Goal: Task Accomplishment & Management: Manage account settings

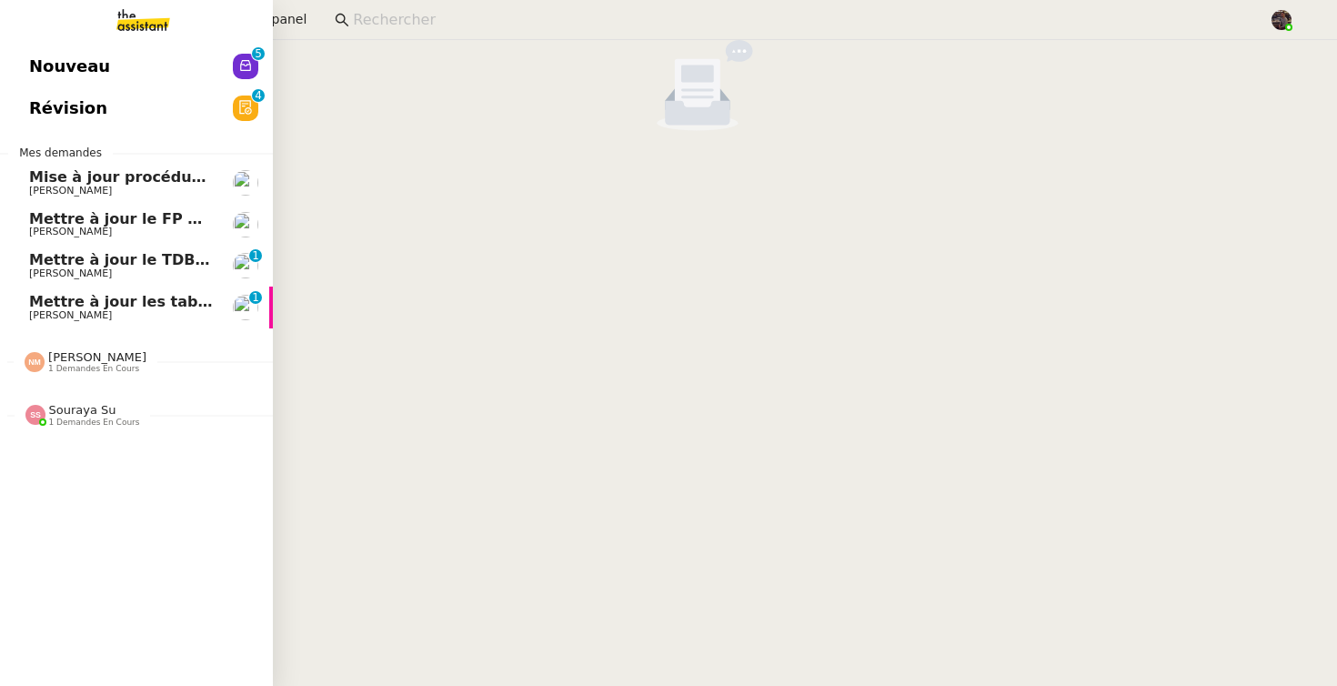
click at [36, 282] on link "Mettre à jour le TDB BRICOLANDES et BRICODIS [PERSON_NAME] 0 1 2 3 4 5 6 7 8 9" at bounding box center [136, 266] width 273 height 42
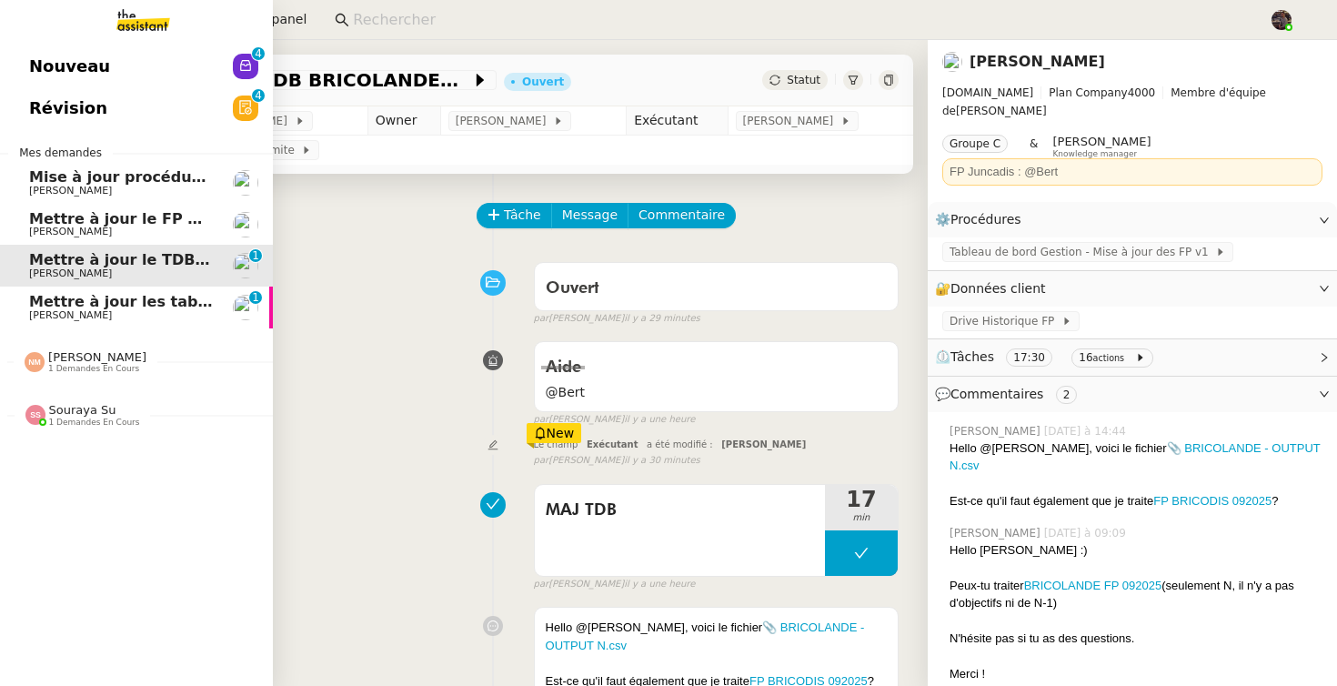
click at [70, 299] on span "Mettre à jour les tableaux M3N et MPAf" at bounding box center [190, 301] width 323 height 17
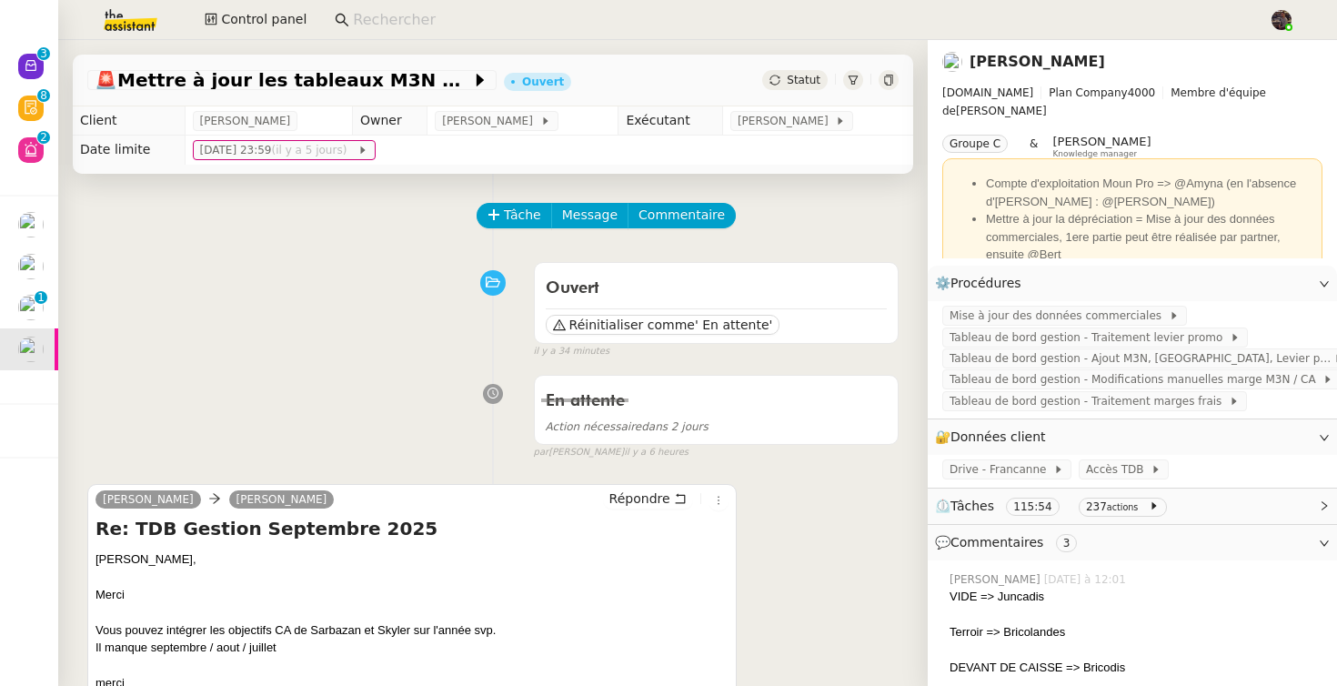
click at [349, 328] on div "Ouvert Réinitialiser comme ' En attente' false il y a 34 minutes" at bounding box center [492, 306] width 811 height 105
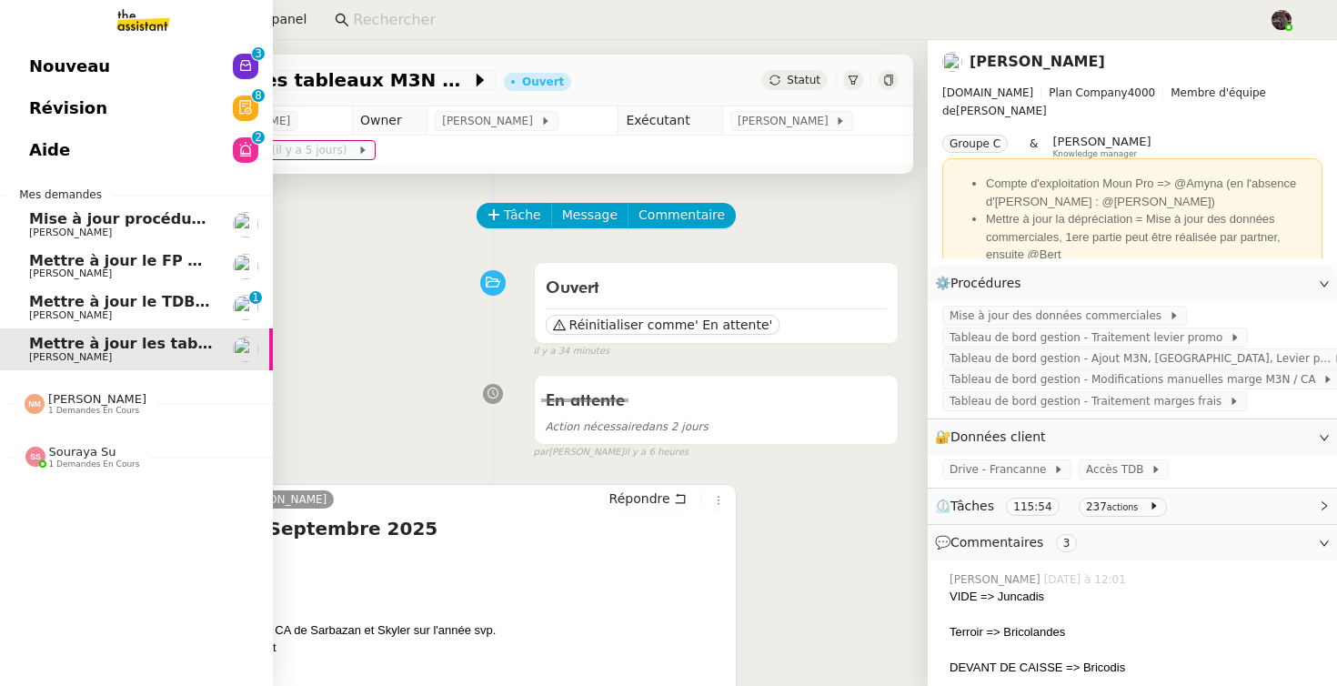
click at [52, 296] on span "Mettre à jour le TDB BRICOLANDES et BRICODIS" at bounding box center [225, 301] width 393 height 17
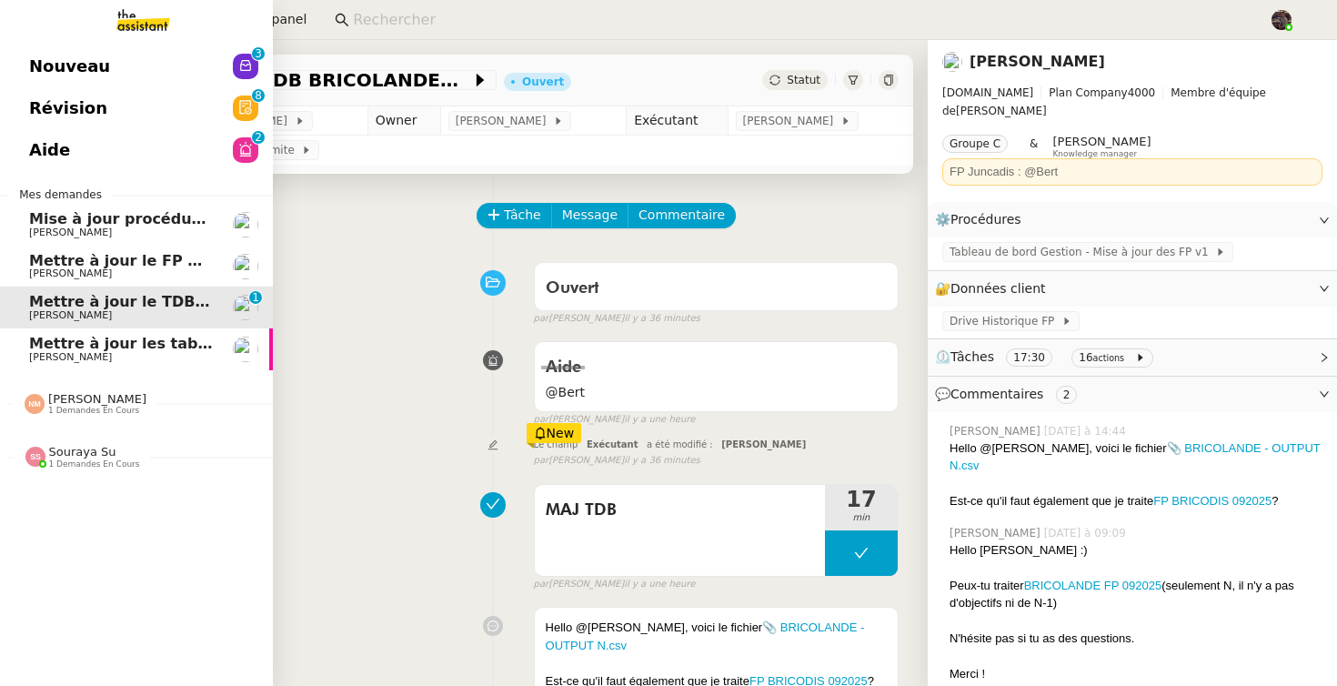
click at [35, 337] on span "Mettre à jour les tableaux M3N et MPAf" at bounding box center [190, 343] width 323 height 17
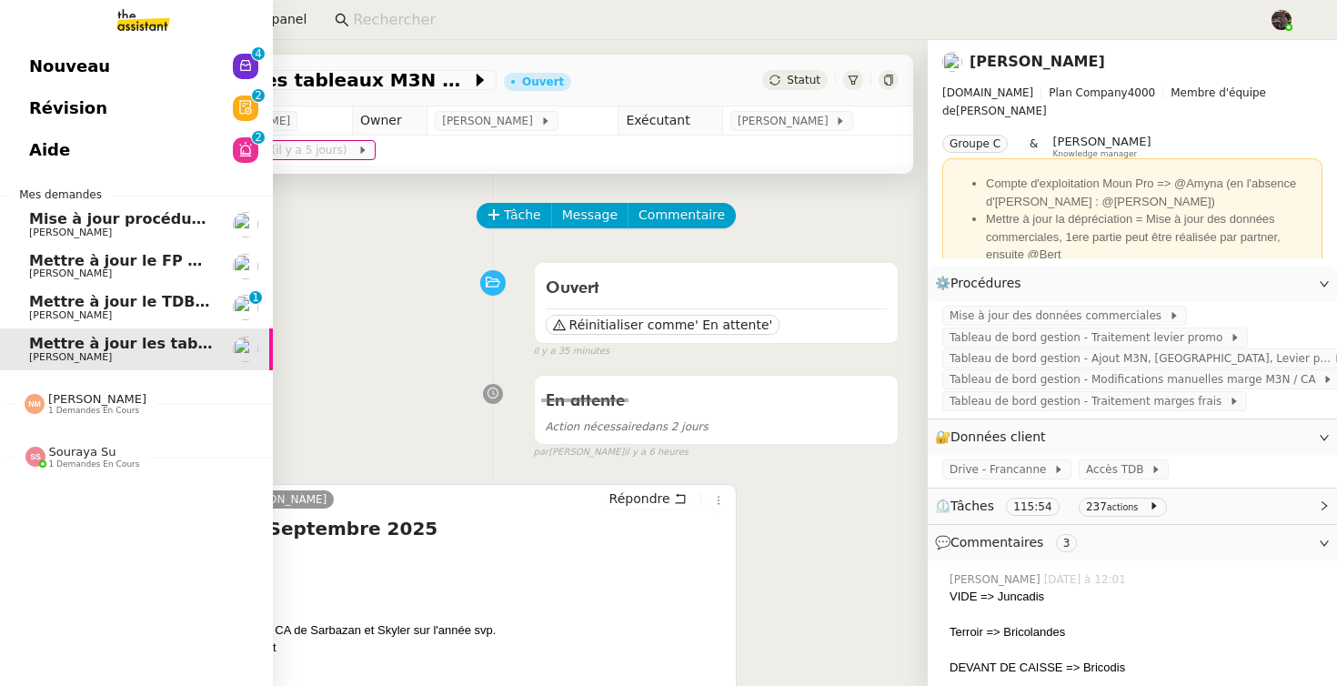
click at [36, 306] on span "Mettre à jour le TDB BRICOLANDES et BRICODIS" at bounding box center [225, 301] width 393 height 17
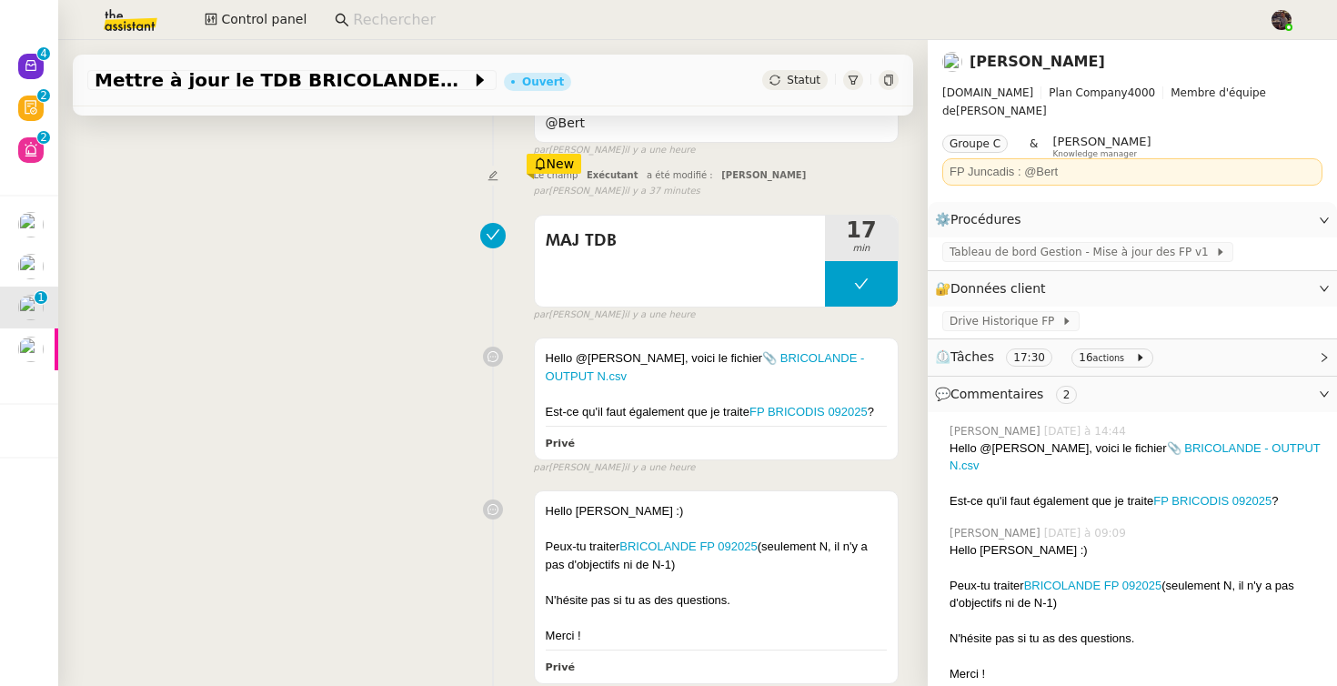
scroll to position [270, 0]
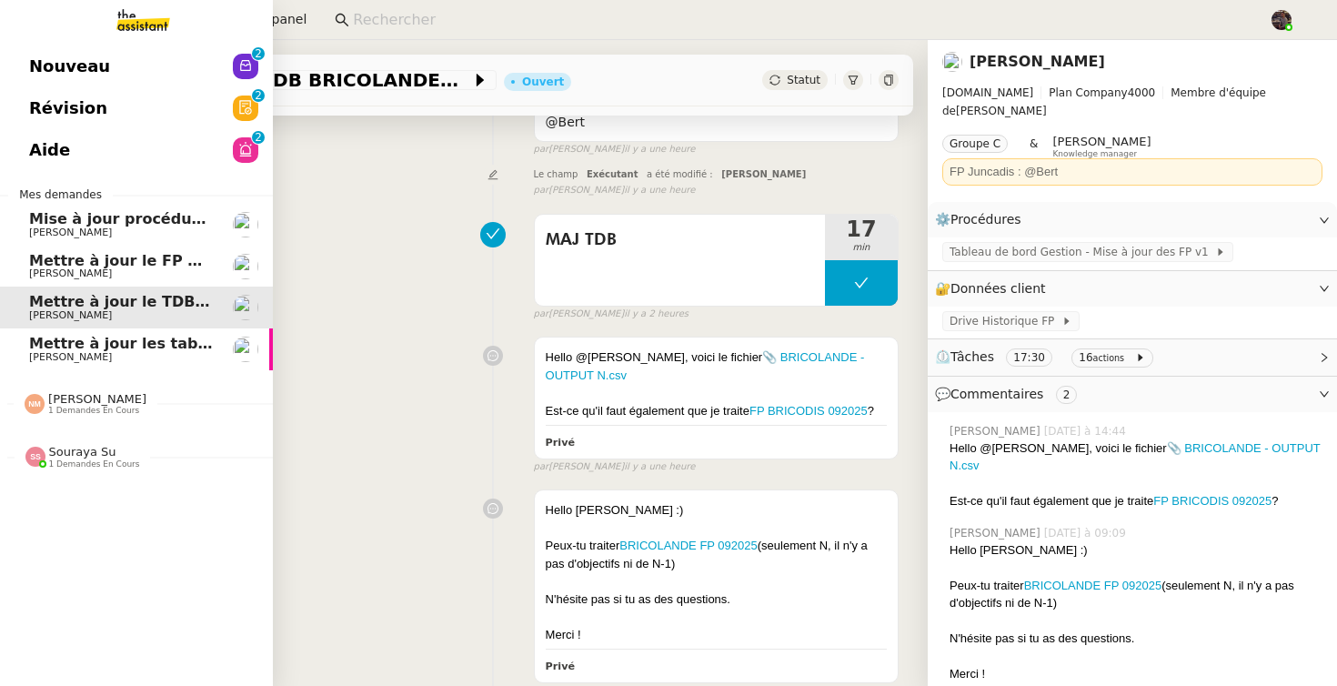
click at [53, 66] on span "Nouveau" at bounding box center [69, 66] width 81 height 27
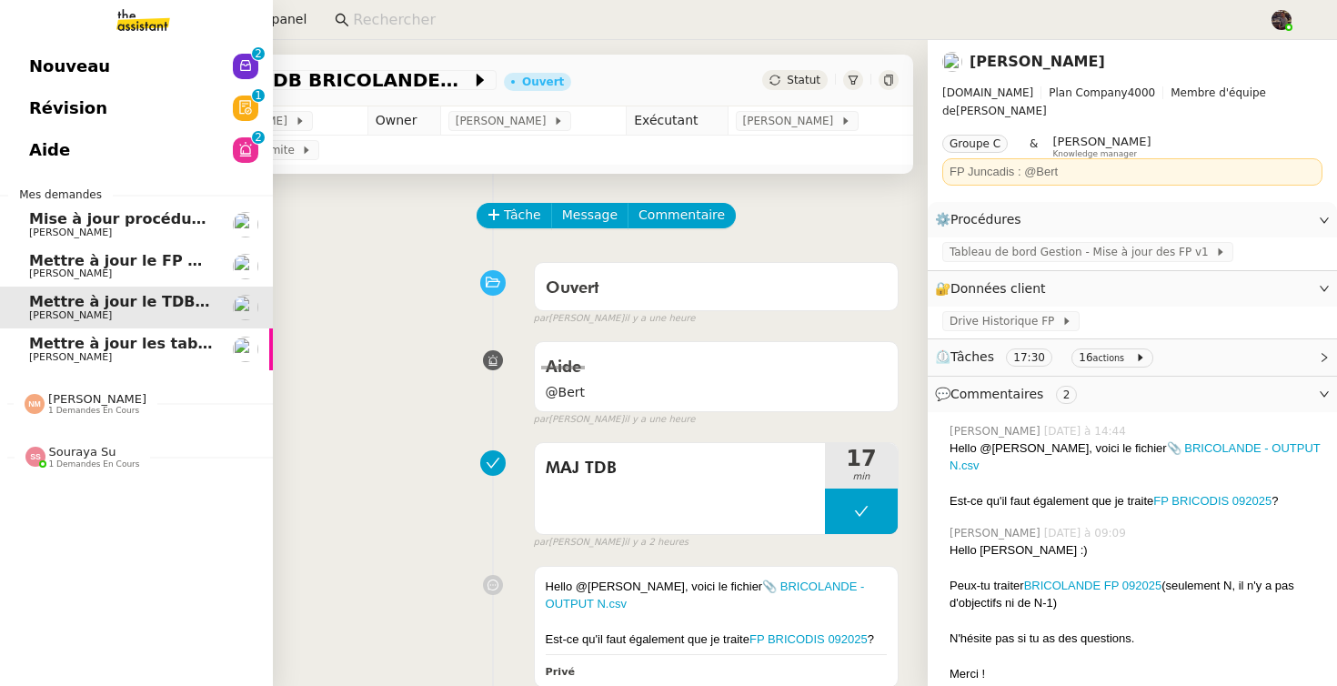
click at [106, 336] on span "Mettre à jour les tableaux M3N et MPAf" at bounding box center [190, 343] width 323 height 17
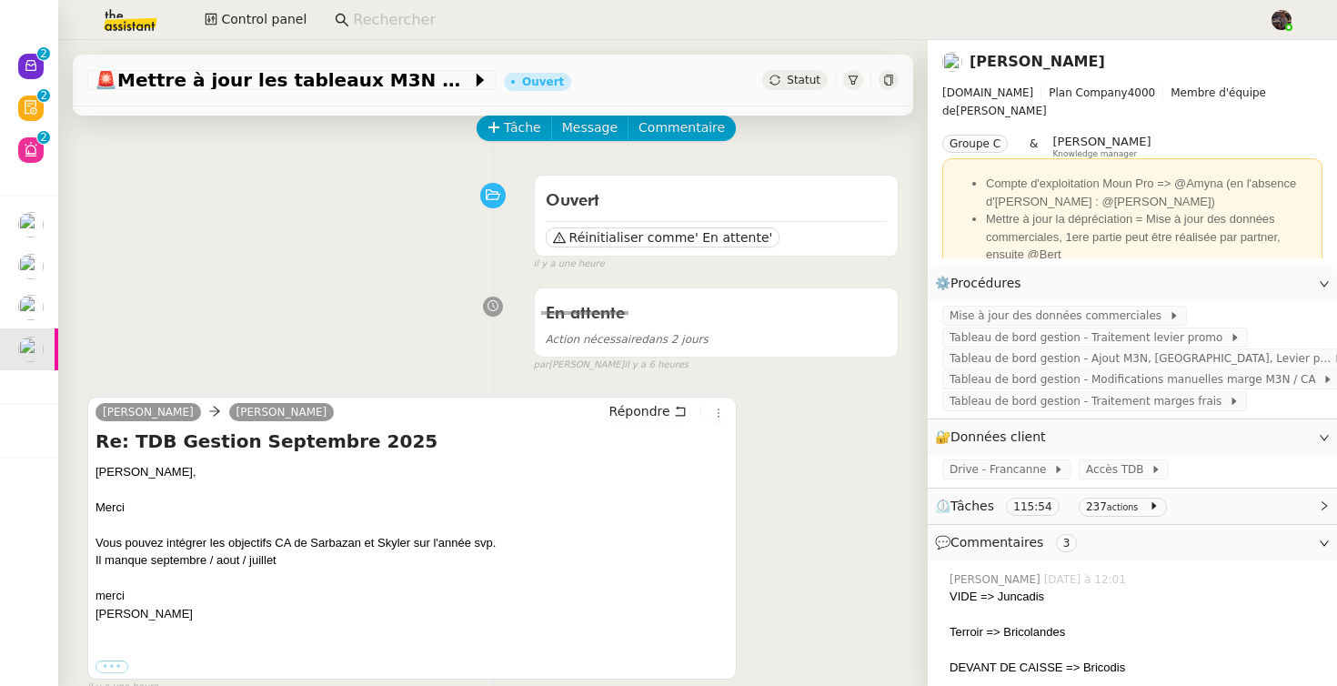
scroll to position [106, 0]
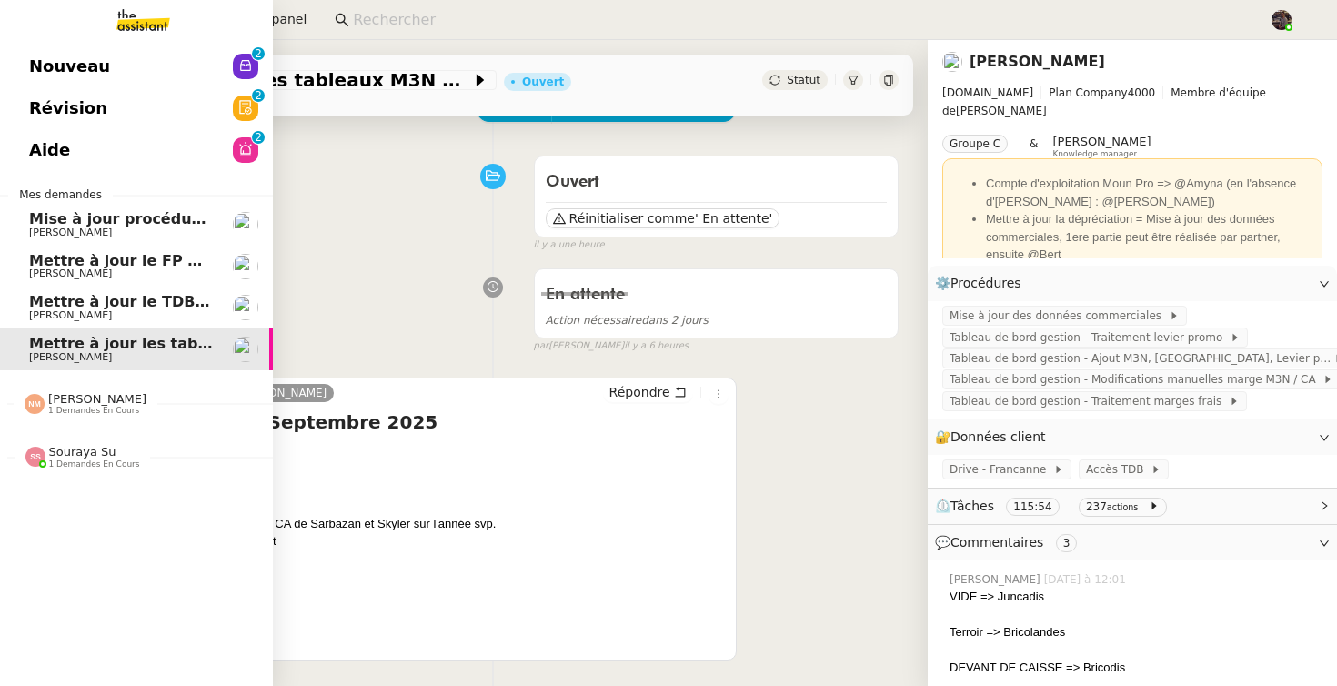
click at [91, 314] on span "[PERSON_NAME]" at bounding box center [70, 315] width 83 height 12
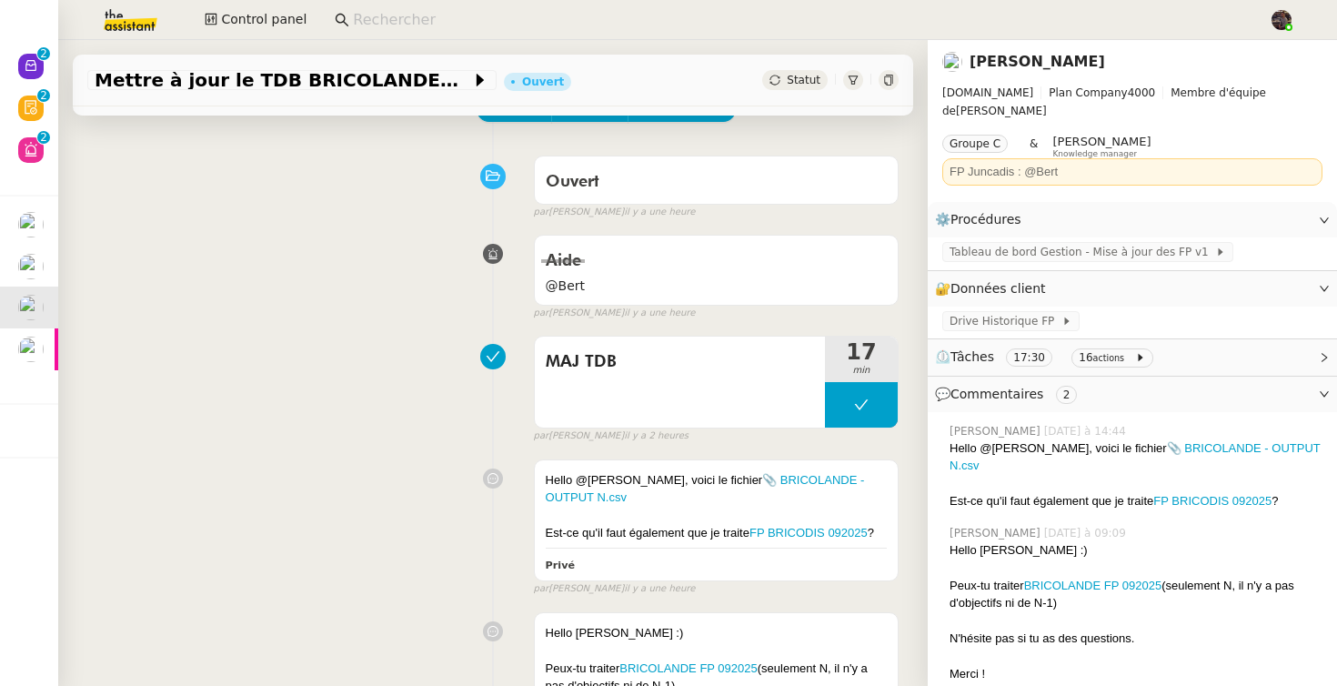
scroll to position [356, 0]
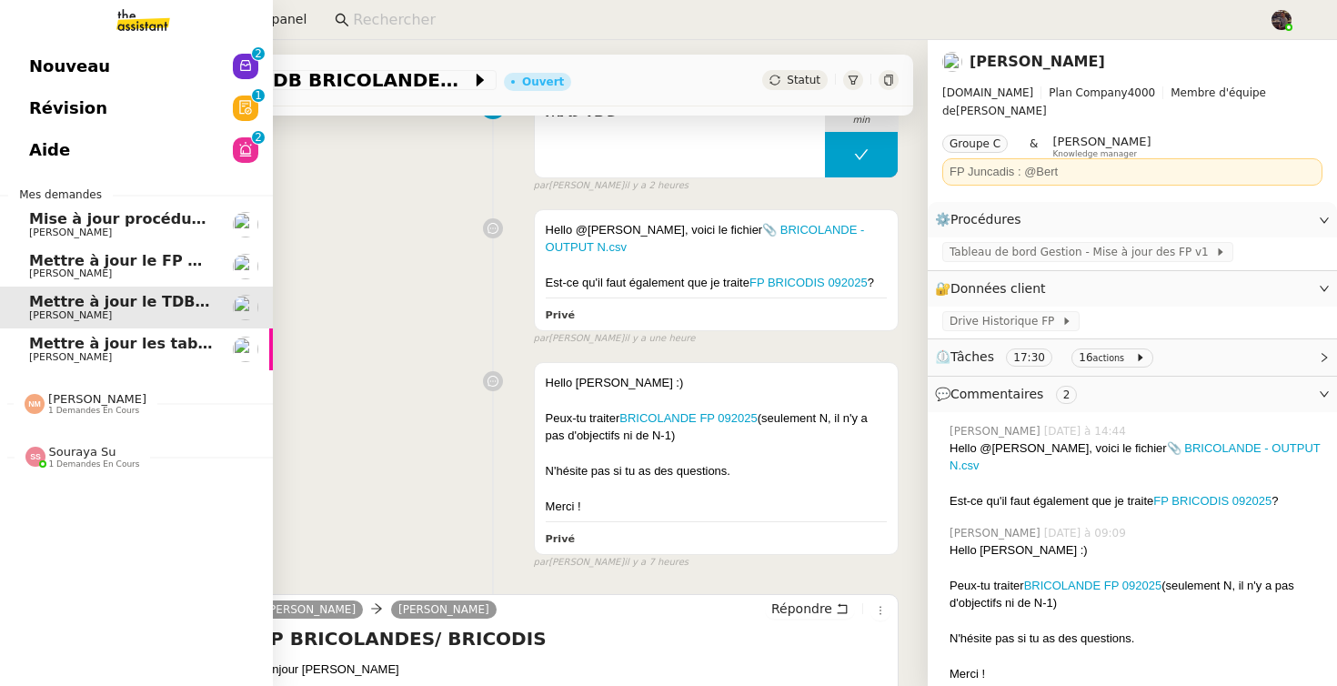
click at [116, 392] on span "[PERSON_NAME]" at bounding box center [97, 399] width 98 height 14
click at [113, 399] on span "[PERSON_NAME]" at bounding box center [97, 399] width 98 height 14
click at [131, 399] on div "[PERSON_NAME] 1 demandes en cours" at bounding box center [97, 404] width 98 height 24
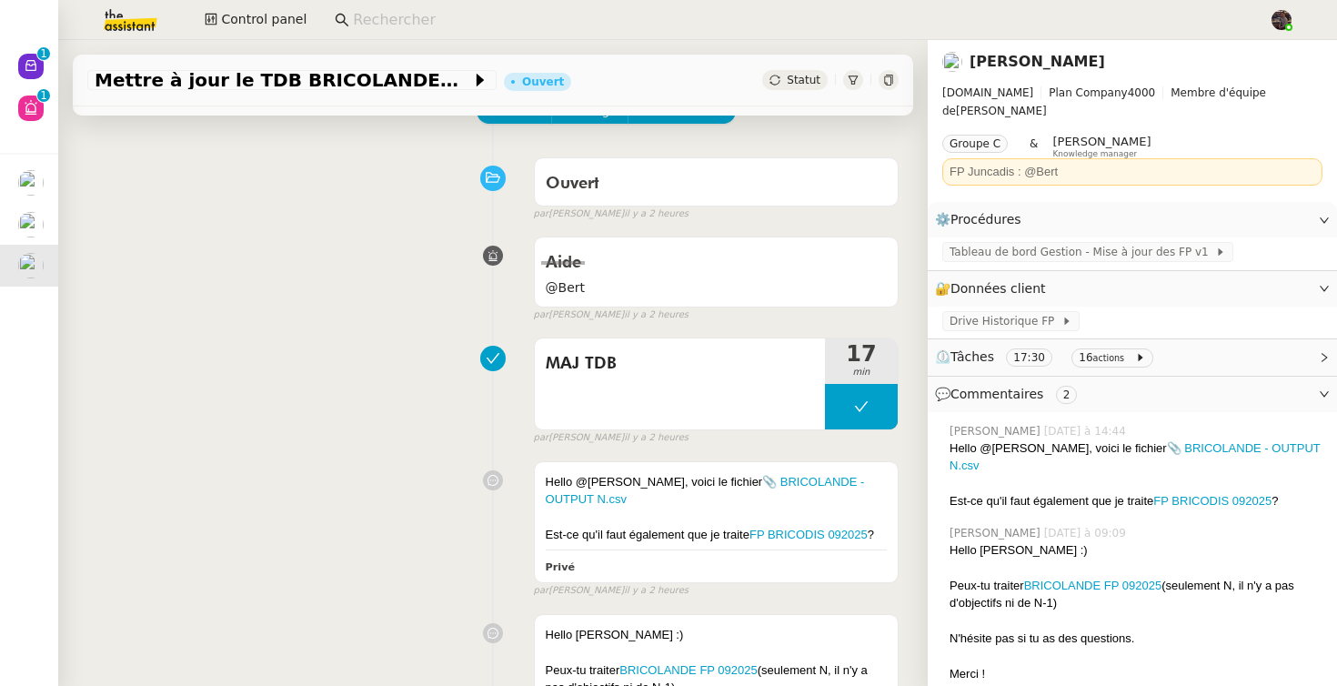
scroll to position [113, 0]
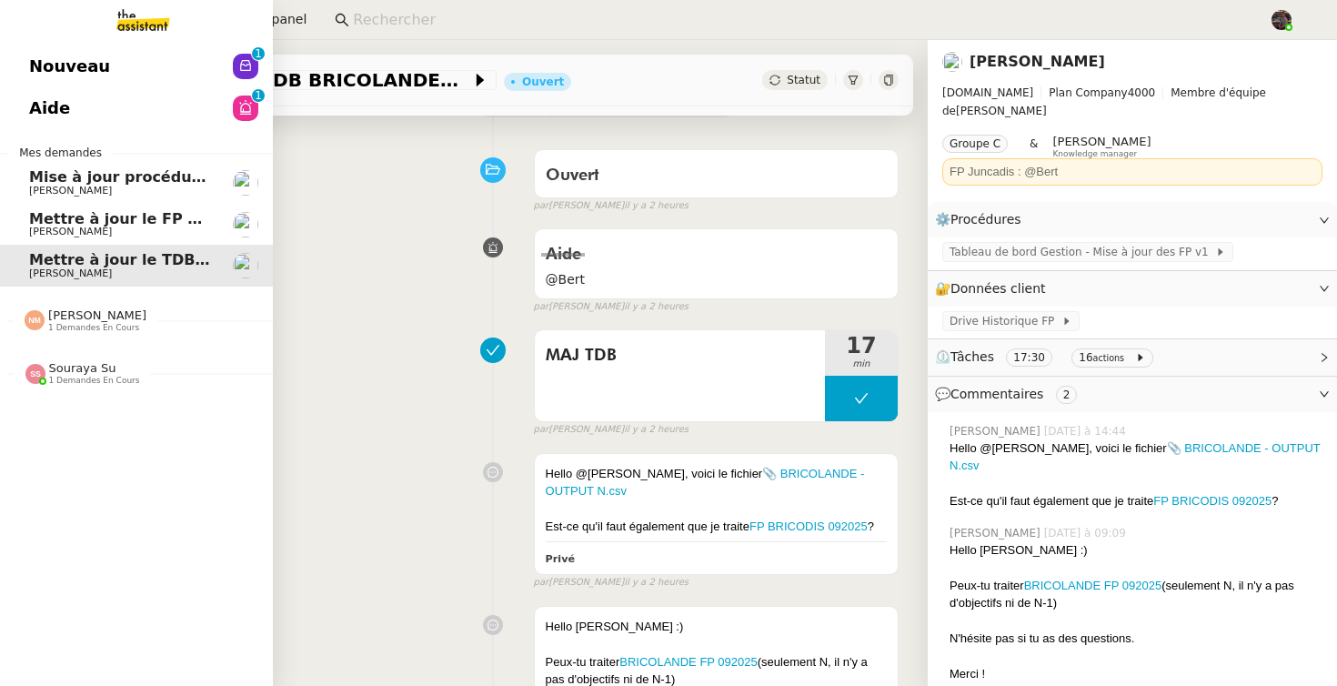
click at [89, 55] on span "Nouveau" at bounding box center [69, 66] width 81 height 27
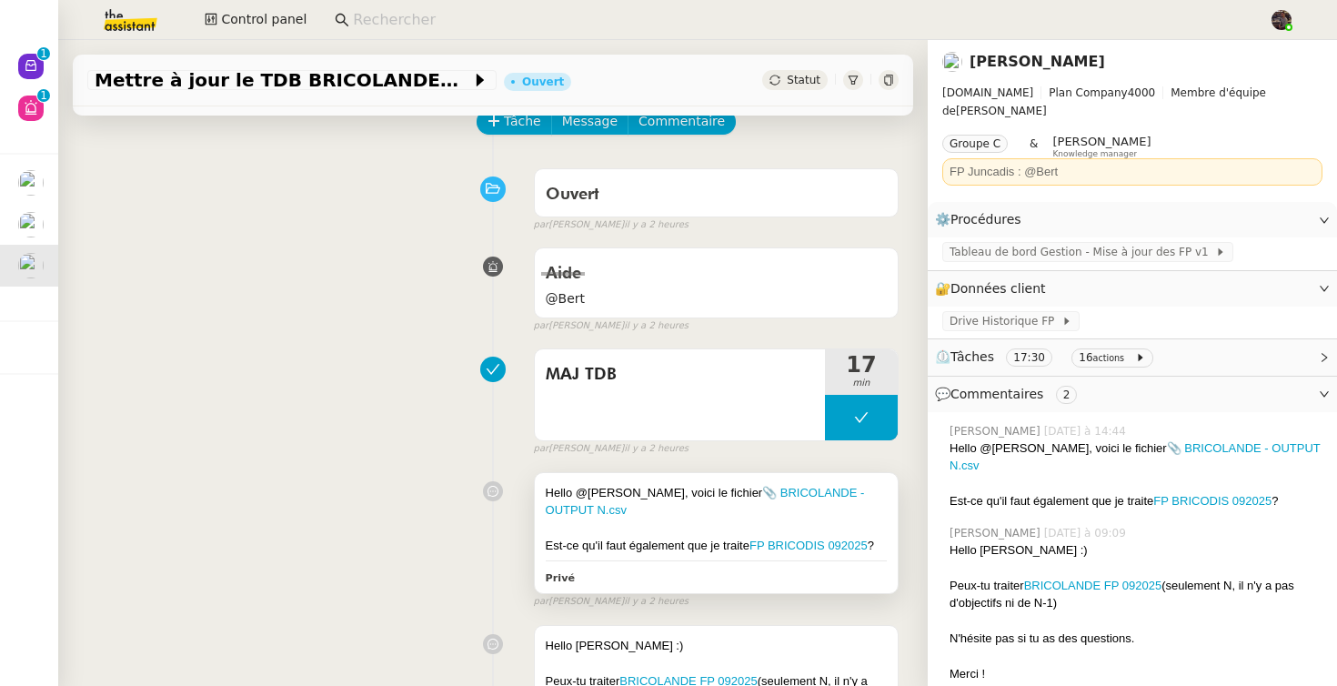
scroll to position [116, 0]
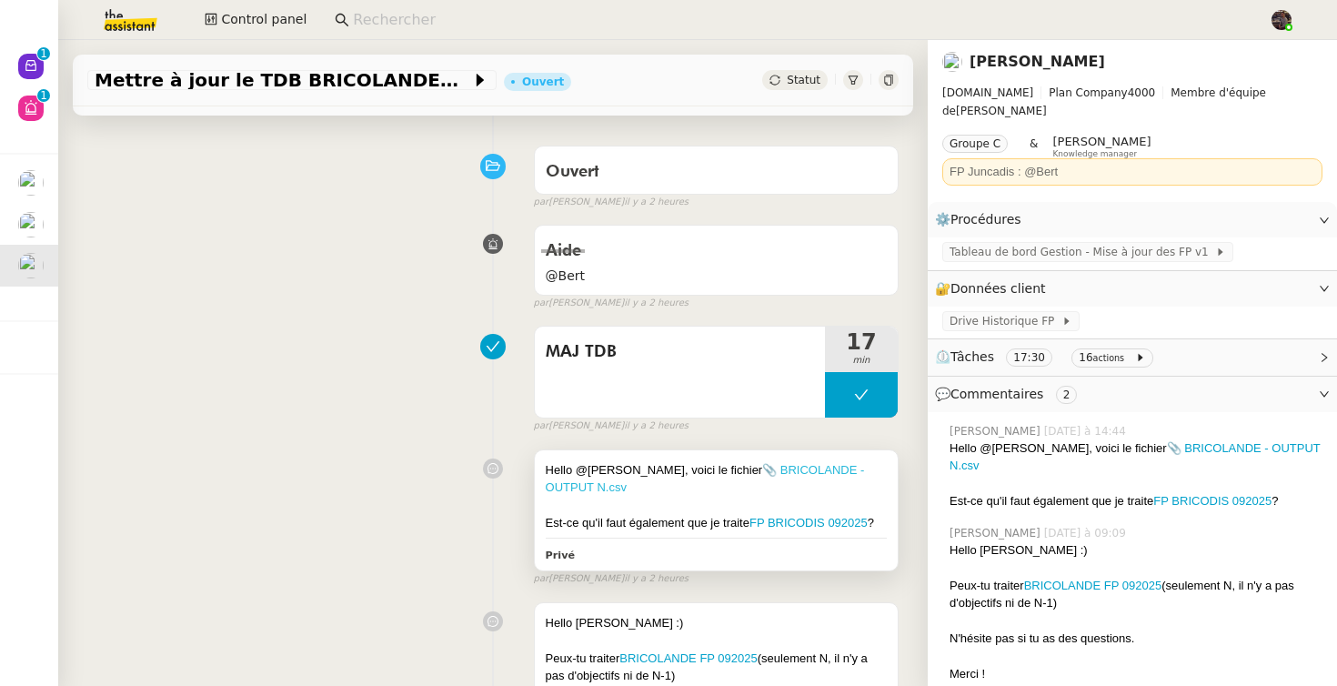
click at [796, 470] on link "📎 BRICOLANDE - OUTPUT N.csv" at bounding box center [705, 479] width 319 height 32
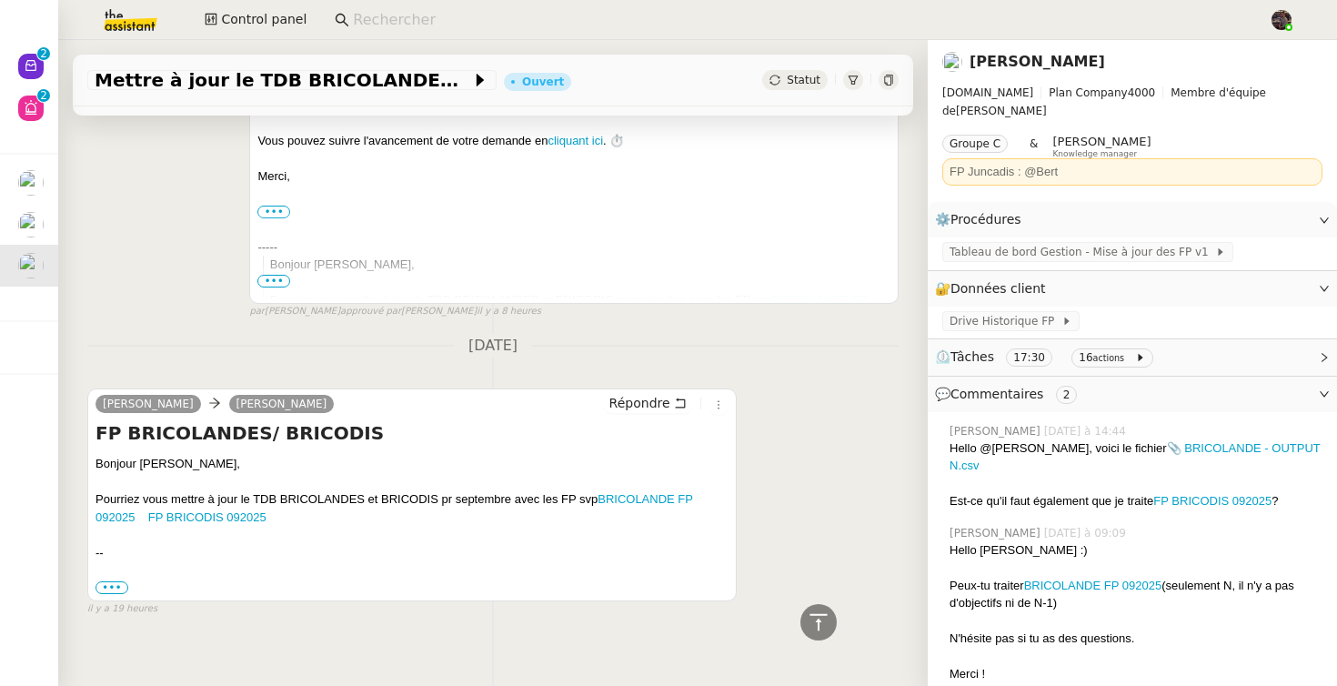
scroll to position [940, 0]
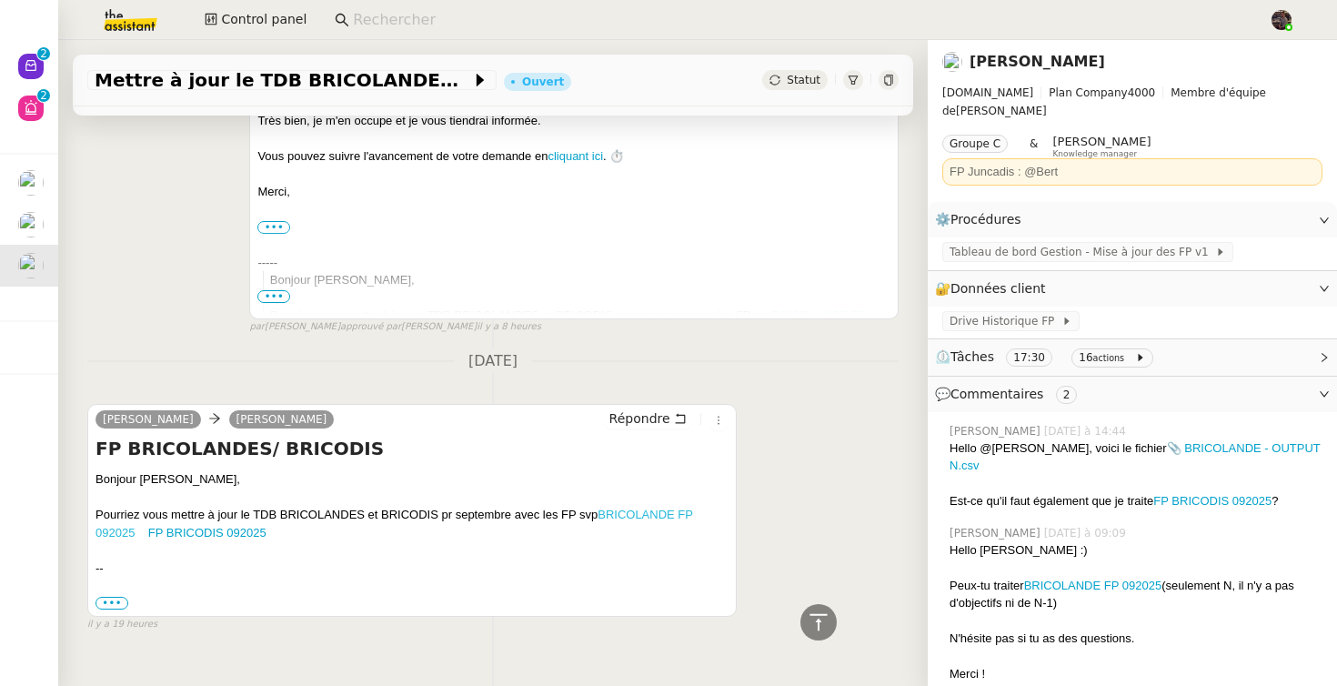
click at [640, 507] on link "BRICOLANDE FP 092025" at bounding box center [393, 523] width 597 height 32
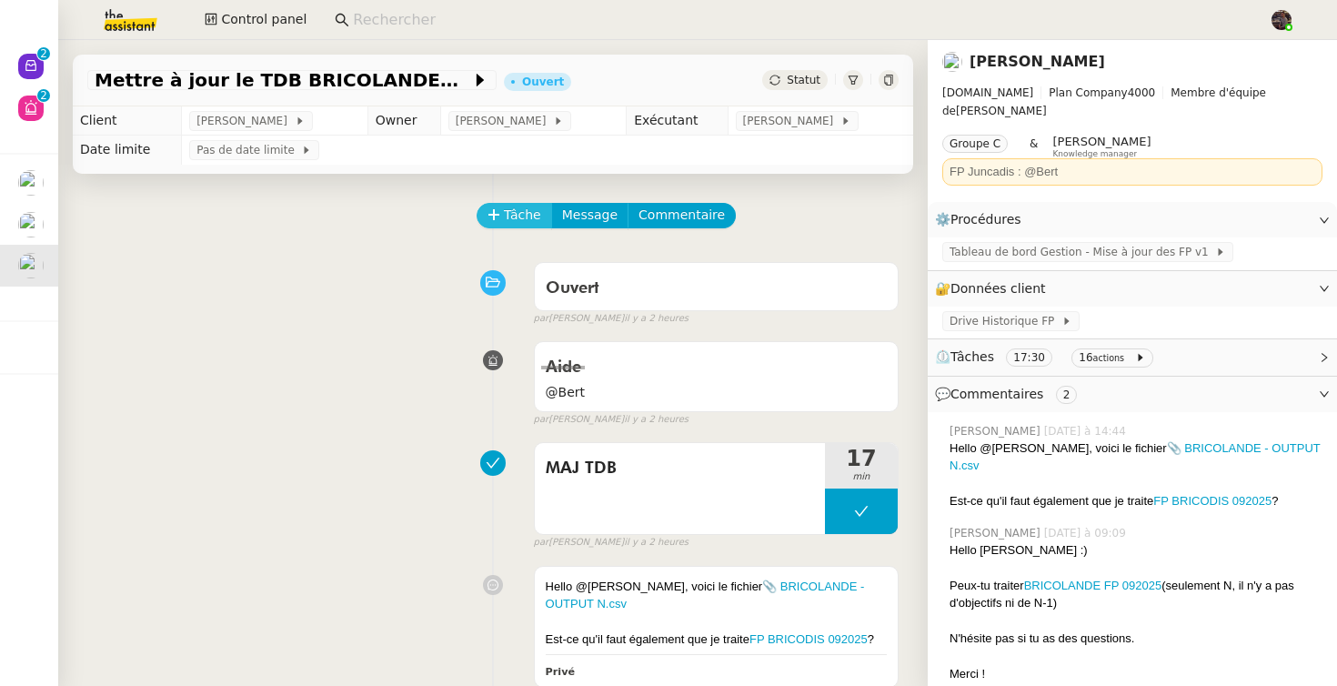
click at [506, 226] on button "Tâche" at bounding box center [514, 215] width 75 height 25
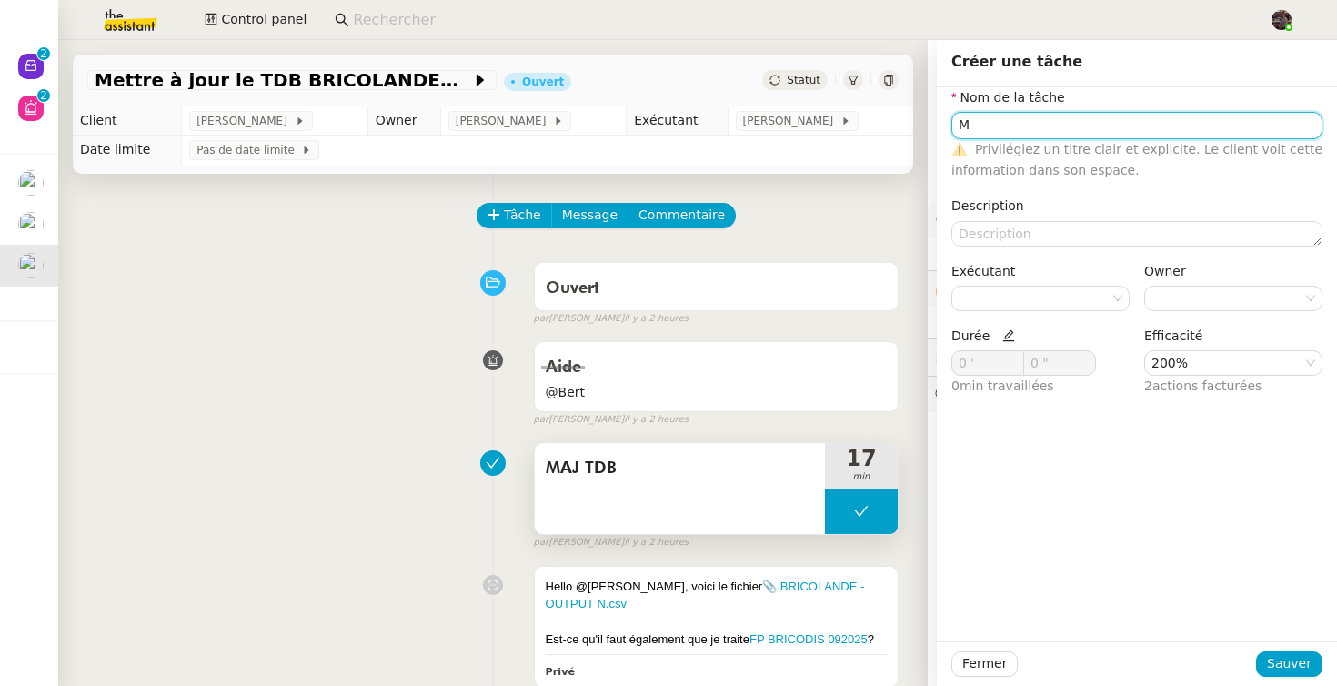
type input "M"
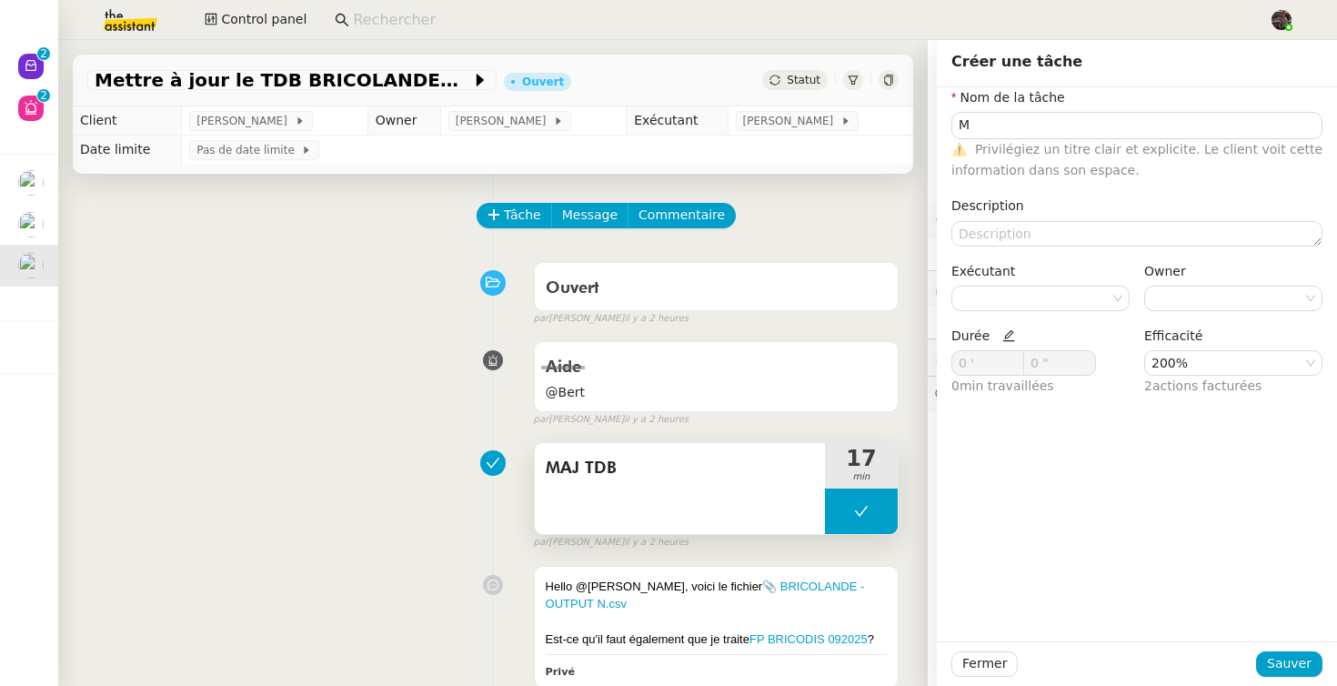
click at [664, 498] on div "MAJ TDB" at bounding box center [680, 488] width 290 height 91
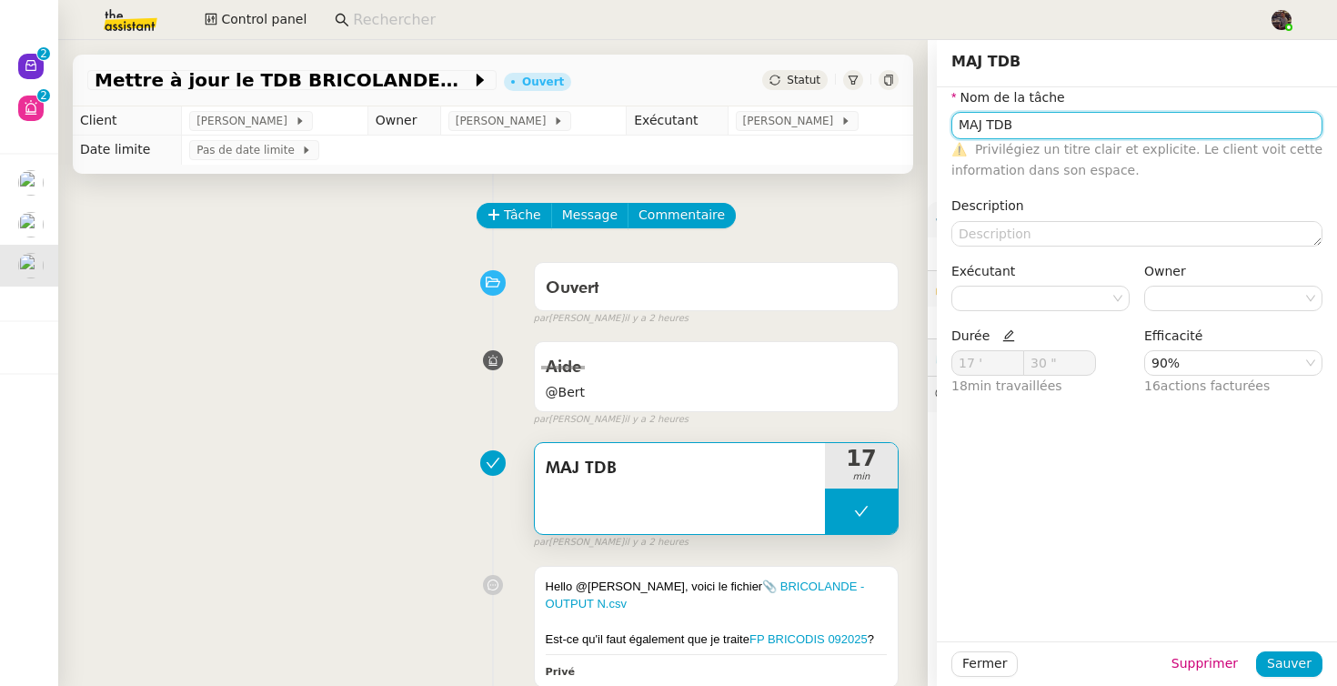
click at [1032, 121] on input "MAJ TDB" at bounding box center [1136, 125] width 371 height 26
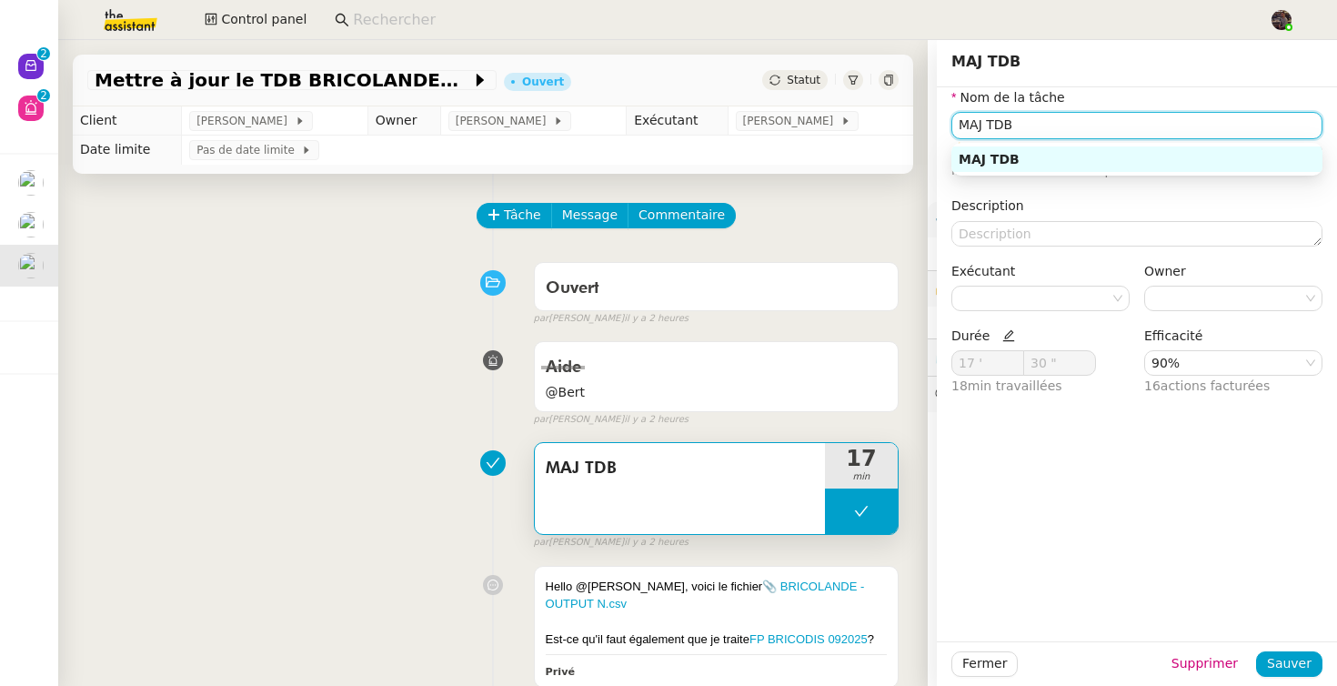
click at [1032, 121] on input "MAJ TDB" at bounding box center [1136, 125] width 371 height 26
type input "Prétraitement fichier"
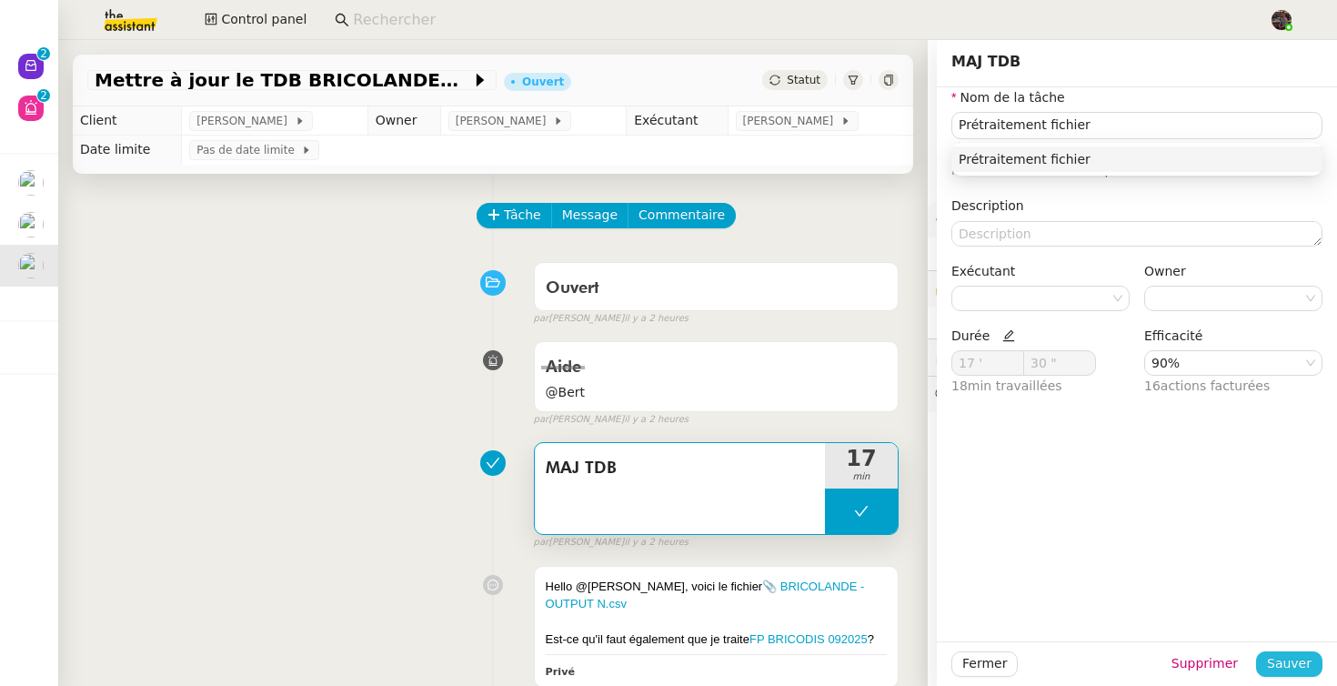
click at [1302, 662] on span "Sauver" at bounding box center [1289, 663] width 45 height 21
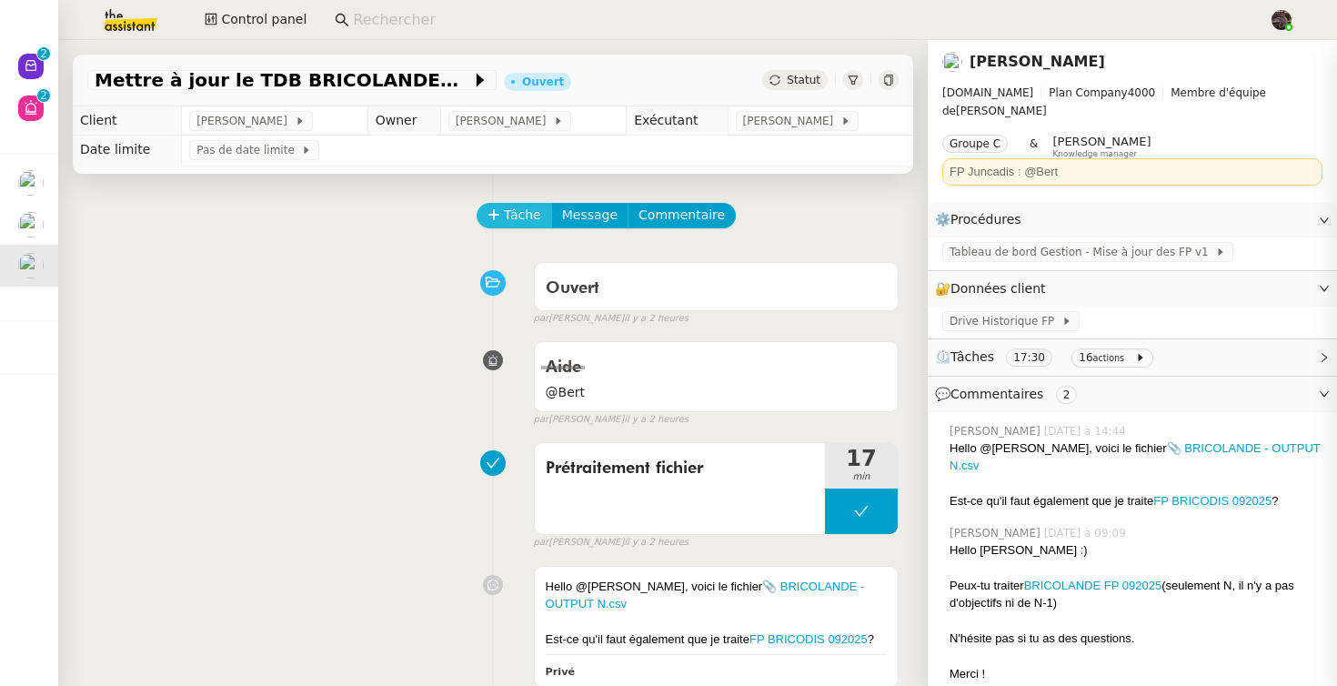
click at [528, 218] on span "Tâche" at bounding box center [522, 215] width 37 height 21
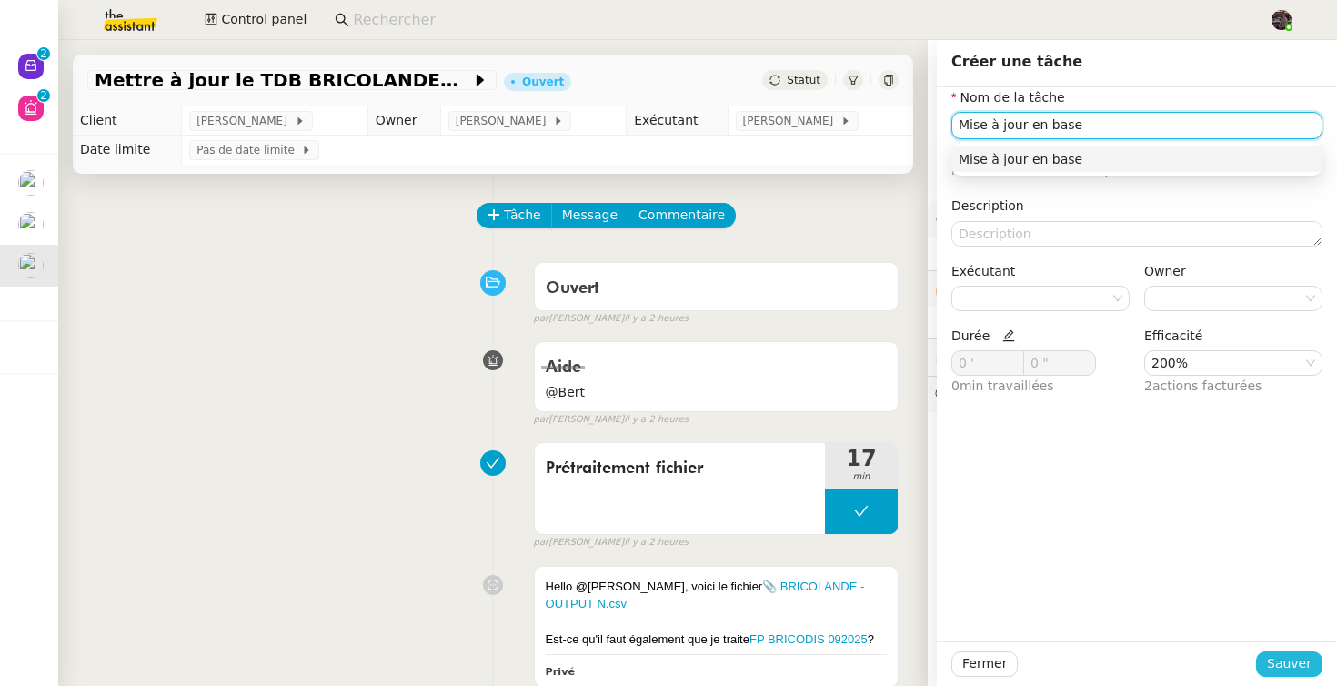
type input "Mise à jour en base"
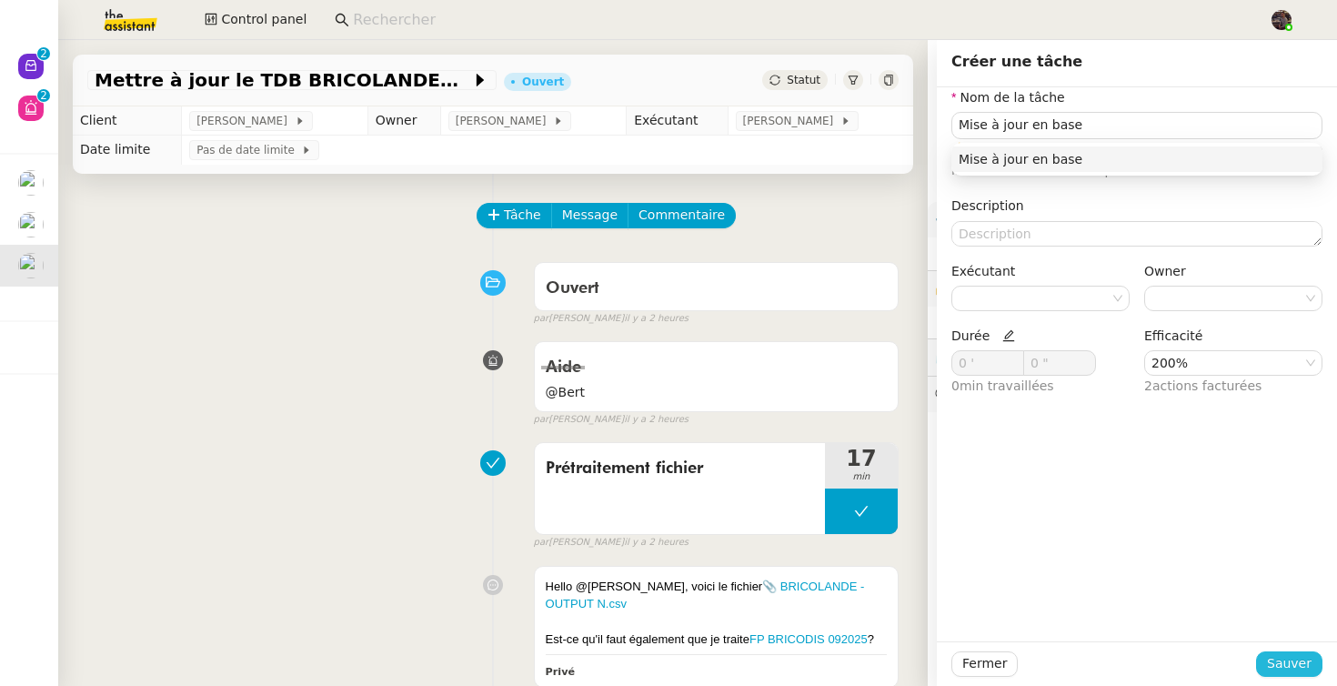
click at [1294, 665] on span "Sauver" at bounding box center [1289, 663] width 45 height 21
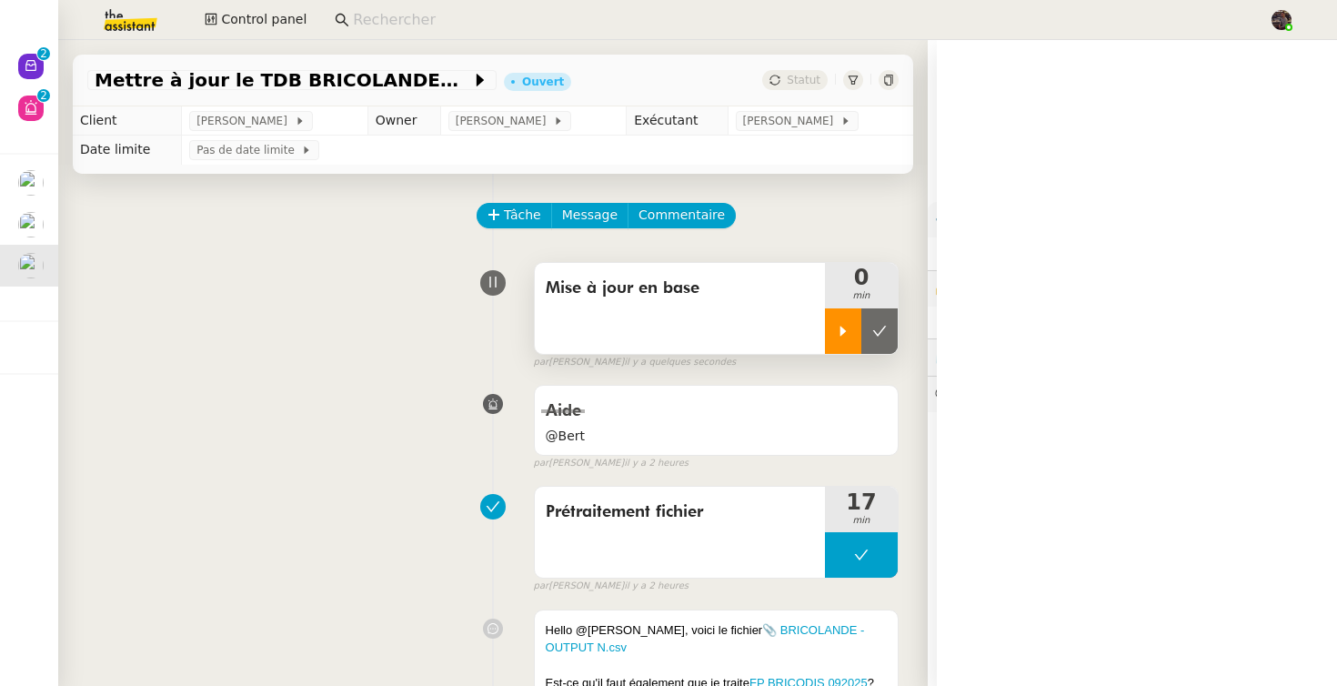
click at [848, 316] on div at bounding box center [843, 330] width 36 height 45
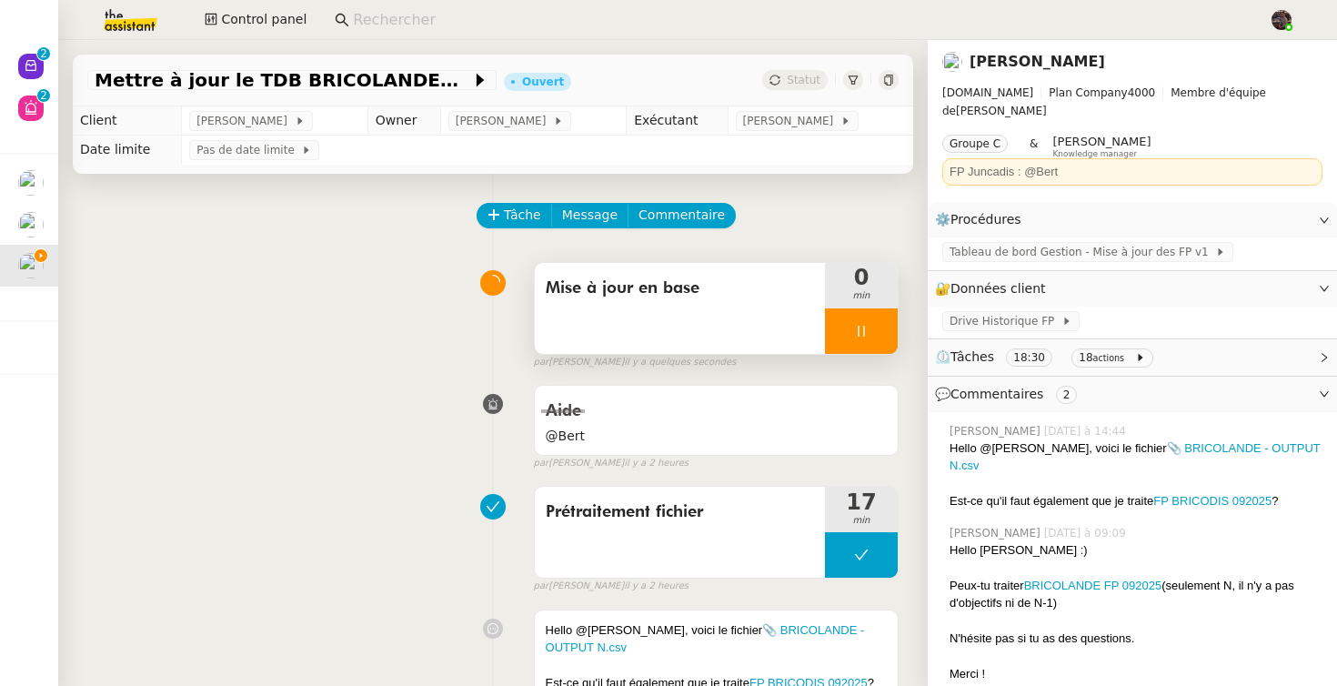
click at [718, 295] on span "Mise à jour en base" at bounding box center [680, 288] width 268 height 27
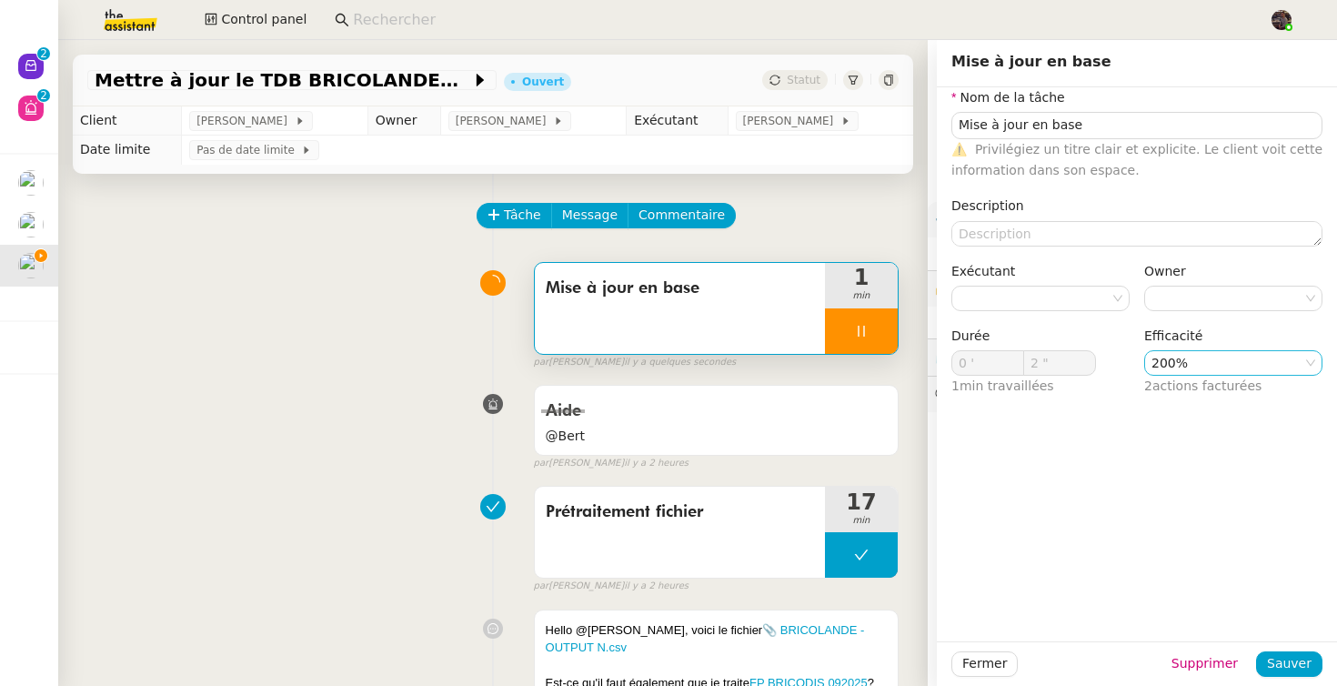
click at [1180, 353] on nz-select-item "200%" at bounding box center [1233, 363] width 164 height 24
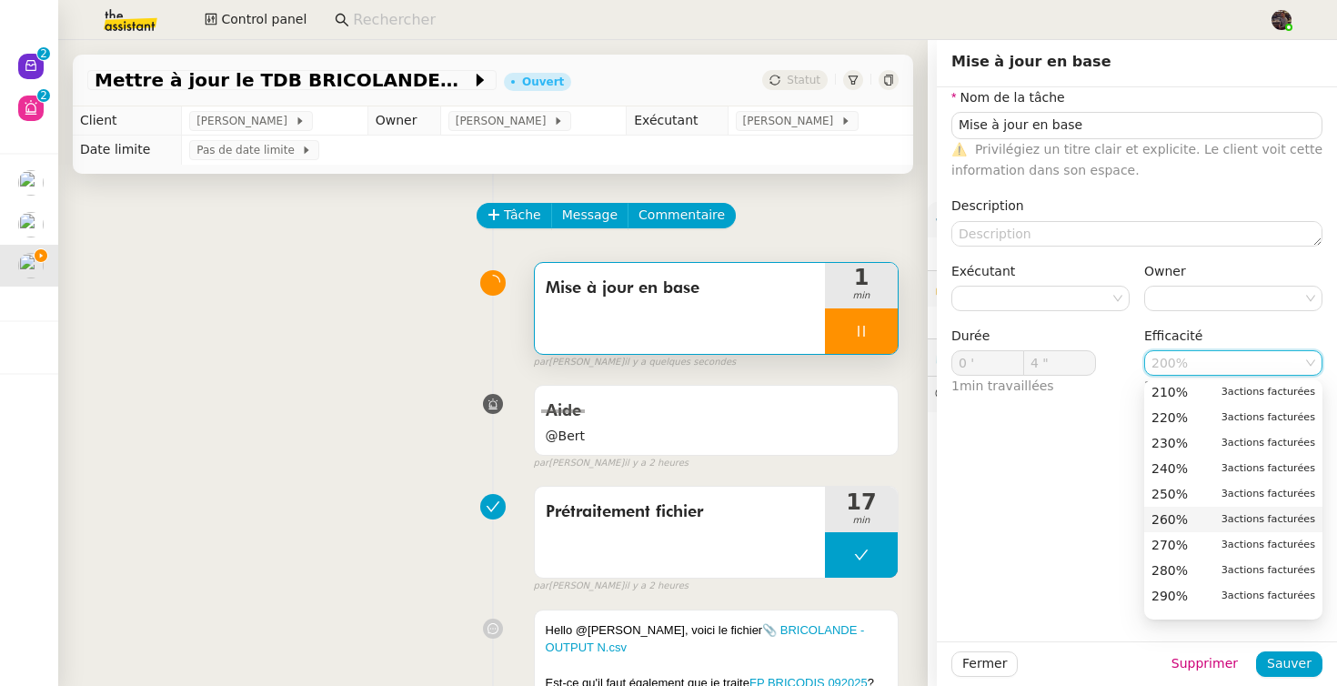
type input "5 ""
click at [466, 449] on div "Aide @Bert false par [PERSON_NAME] il y a 2 heures" at bounding box center [492, 423] width 811 height 94
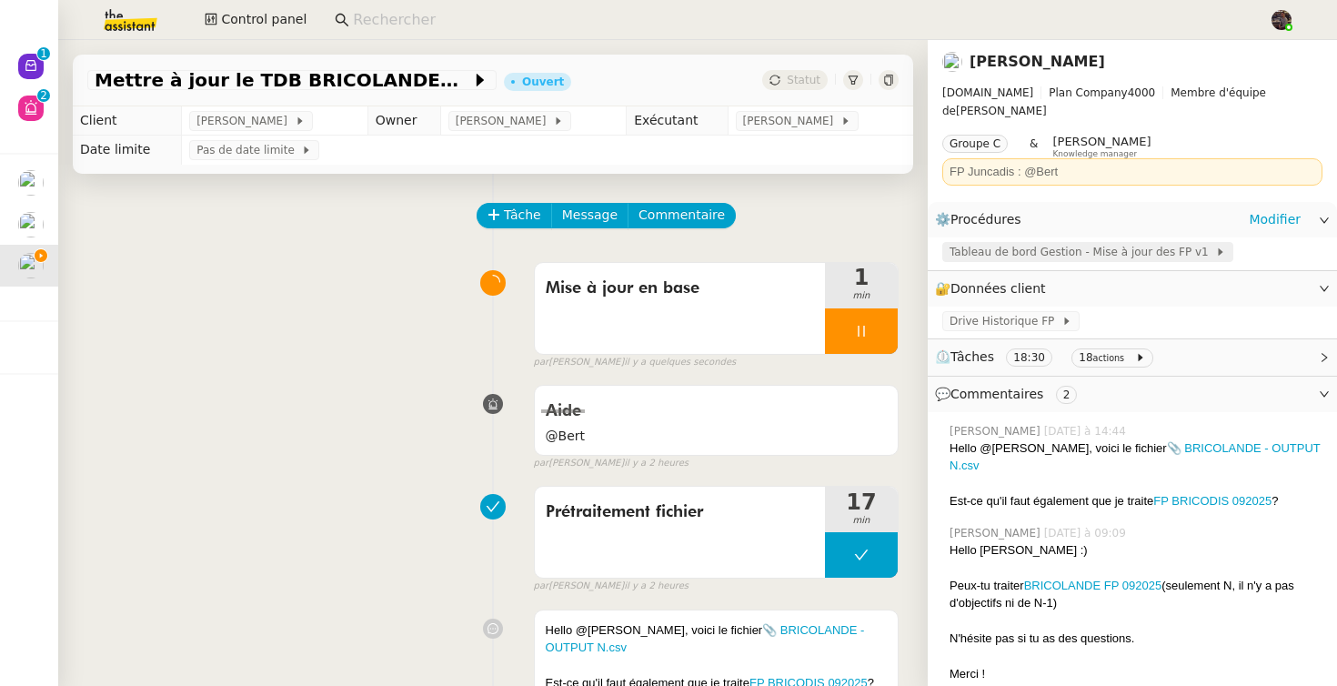
click at [980, 243] on span "Tableau de bord Gestion - Mise à jour des FP v1" at bounding box center [1082, 252] width 266 height 18
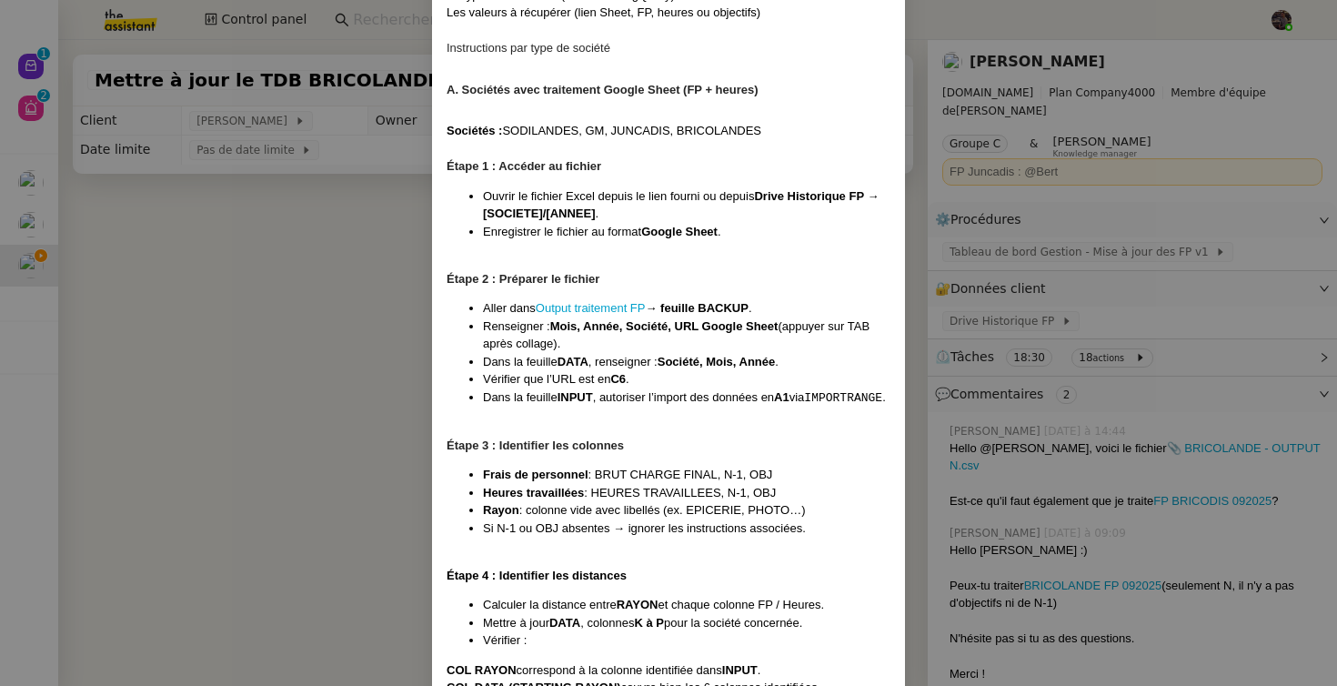
scroll to position [1981, 0]
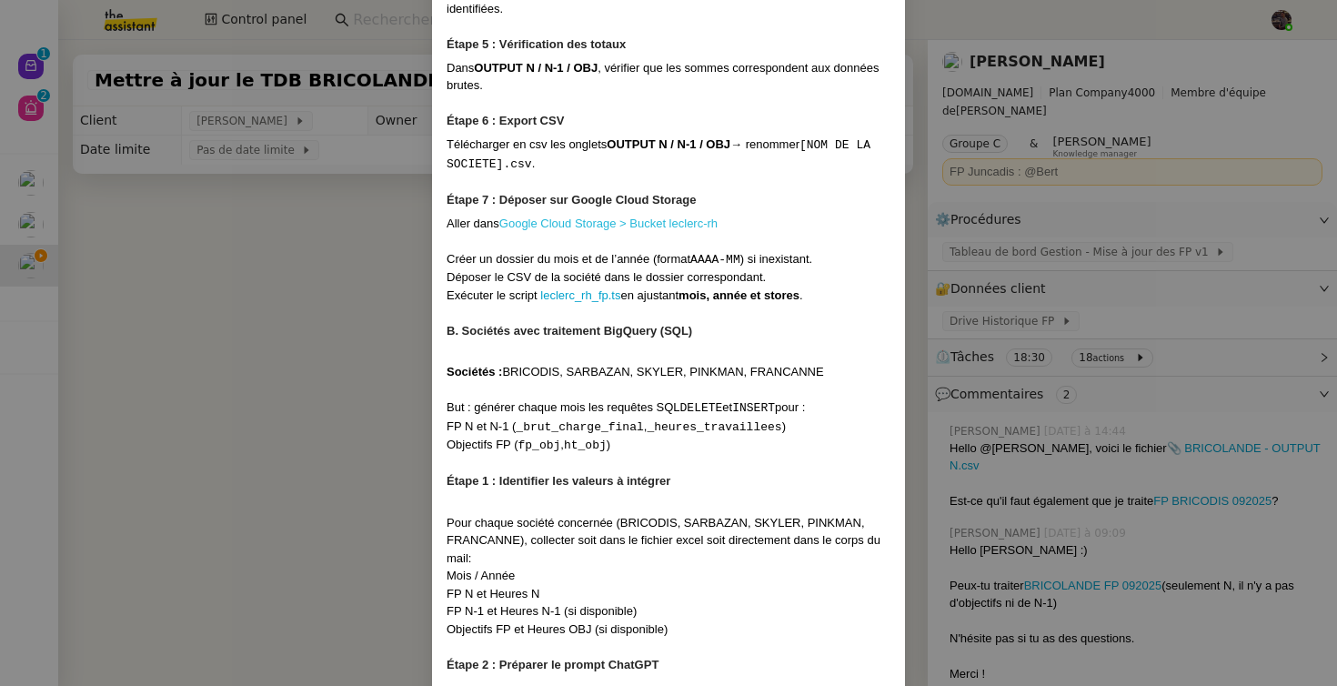
click at [656, 230] on link "Google Cloud Storage > Bucket leclerc-rh" at bounding box center [608, 223] width 218 height 14
click at [216, 457] on nz-modal-container "Contexte Chaque mois, les RH envoient les FP (frais de personnel) des différent…" at bounding box center [668, 343] width 1337 height 686
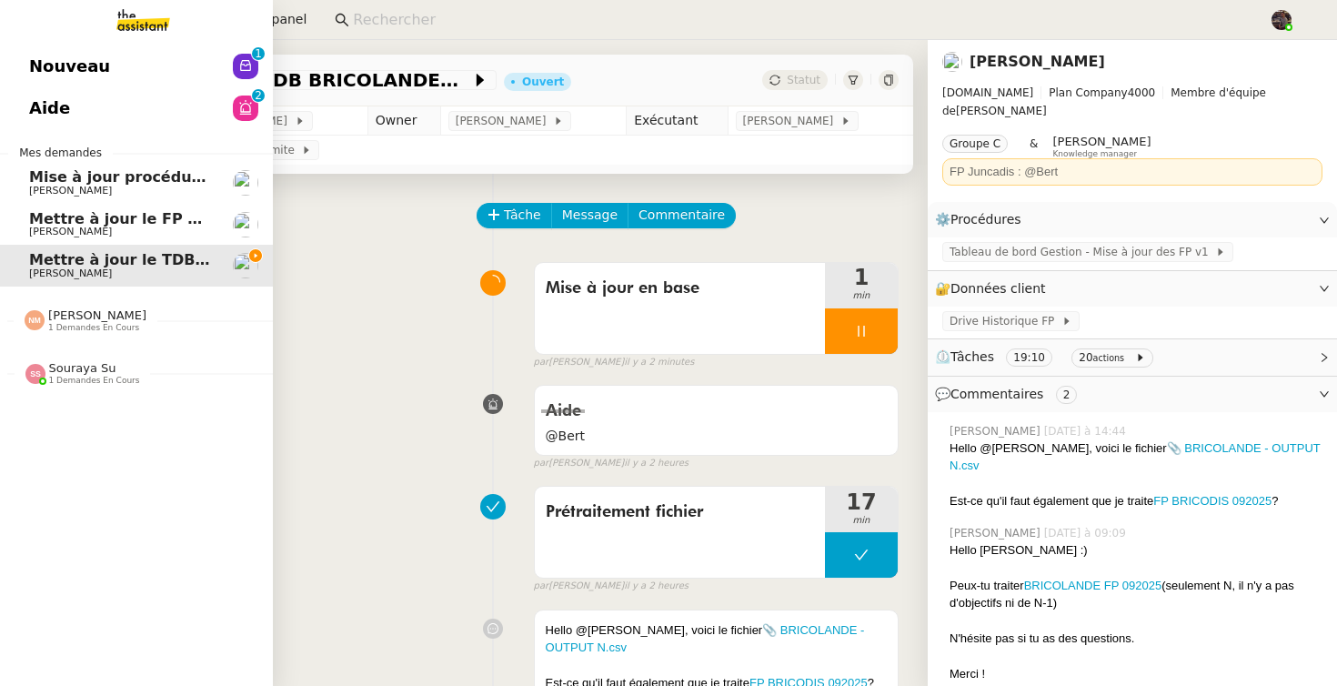
click at [97, 225] on span "Mettre à jour le FP pour septembre 2025" at bounding box center [197, 218] width 336 height 17
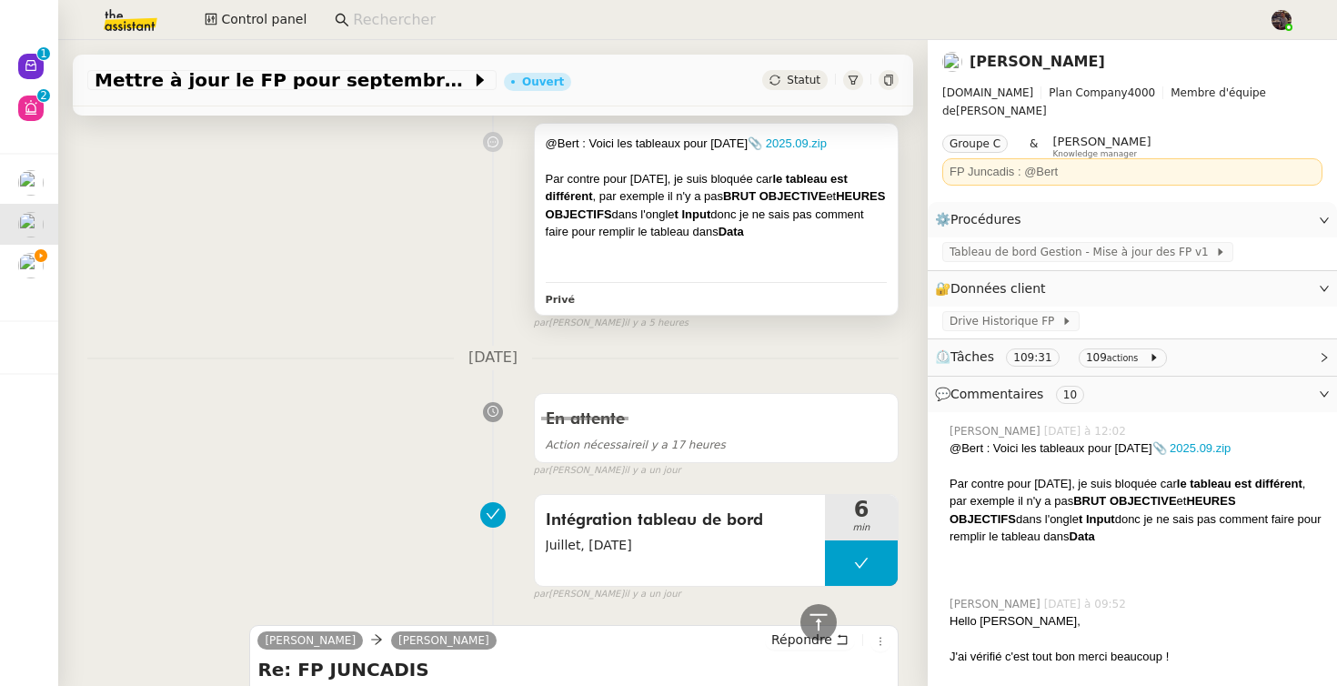
scroll to position [348, 0]
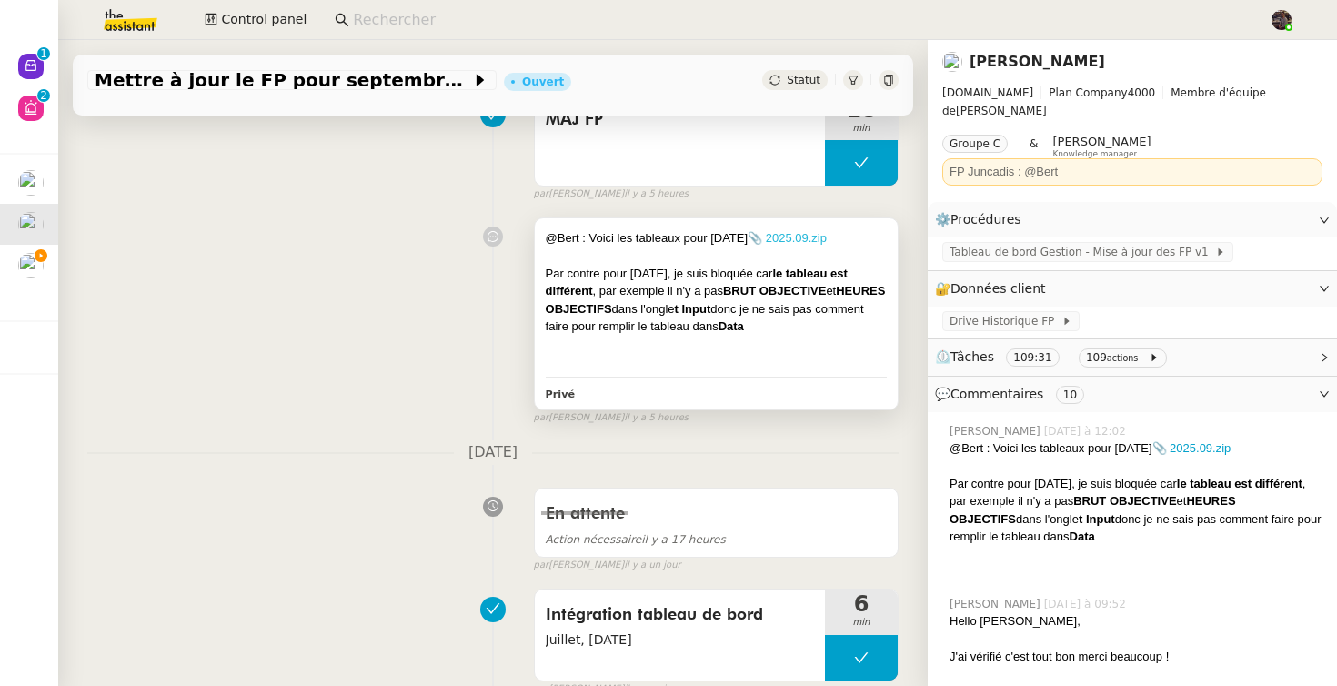
click at [827, 236] on link "📎 2025.09.zip" at bounding box center [787, 238] width 79 height 14
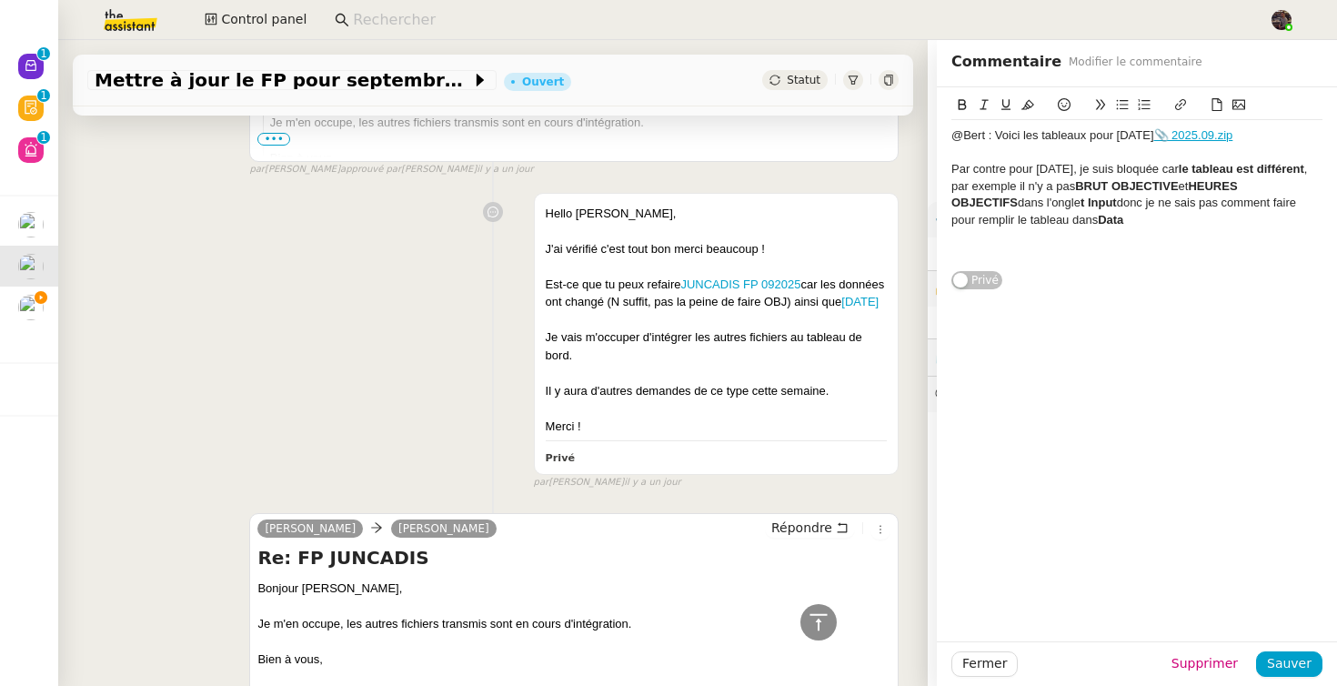
scroll to position [1255, 0]
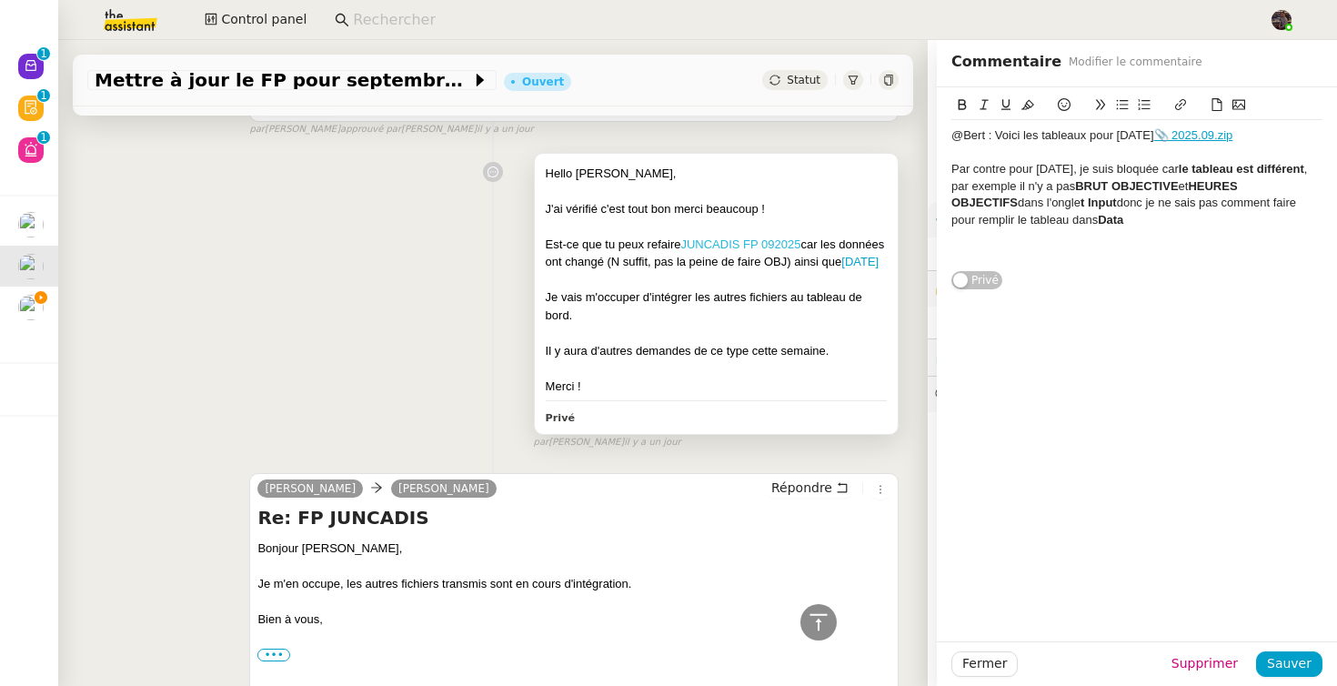
click at [770, 237] on link "JUNCADIS FP 092025" at bounding box center [740, 244] width 120 height 14
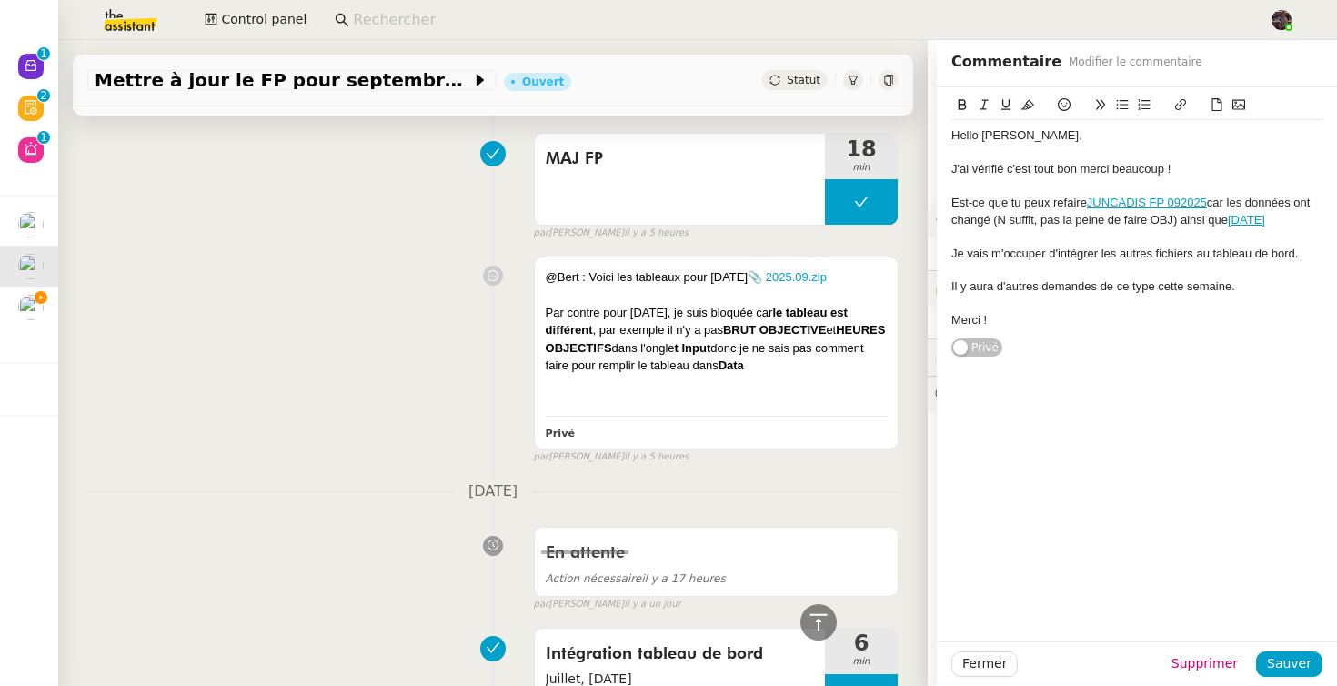
scroll to position [104, 0]
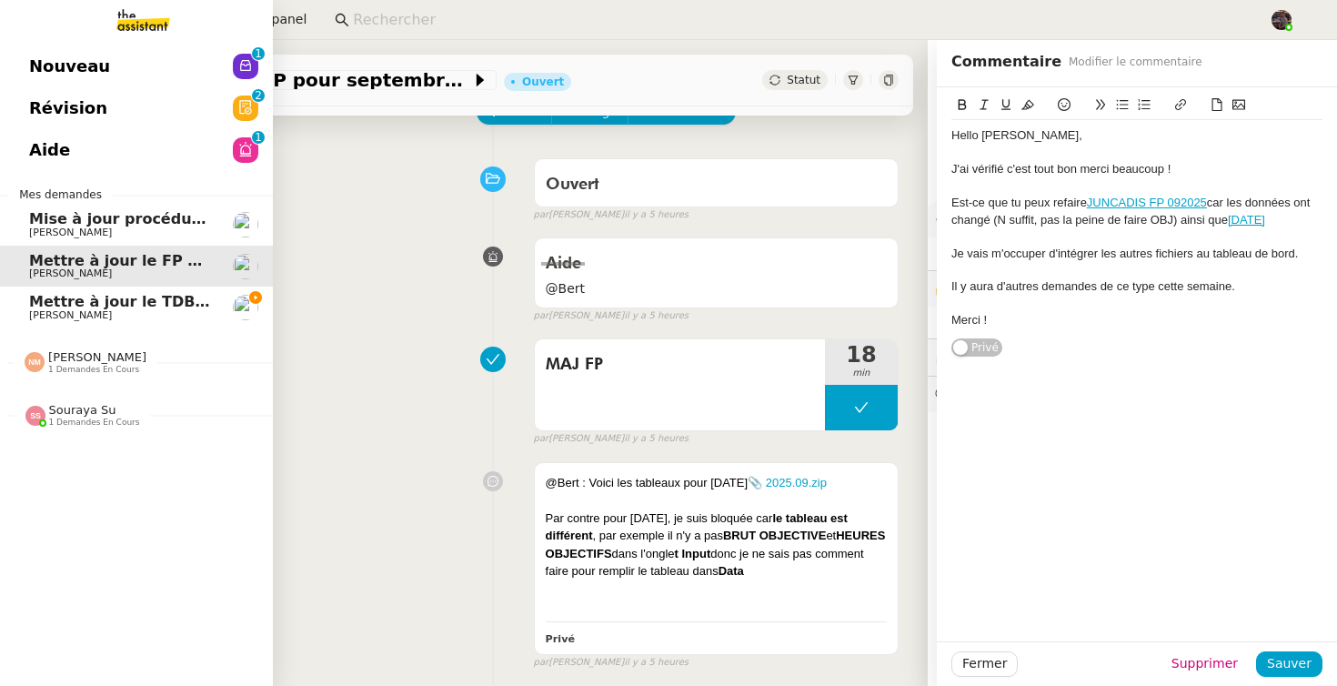
click at [59, 304] on span "Mettre à jour le TDB BRICOLANDES et BRICODIS" at bounding box center [225, 301] width 393 height 17
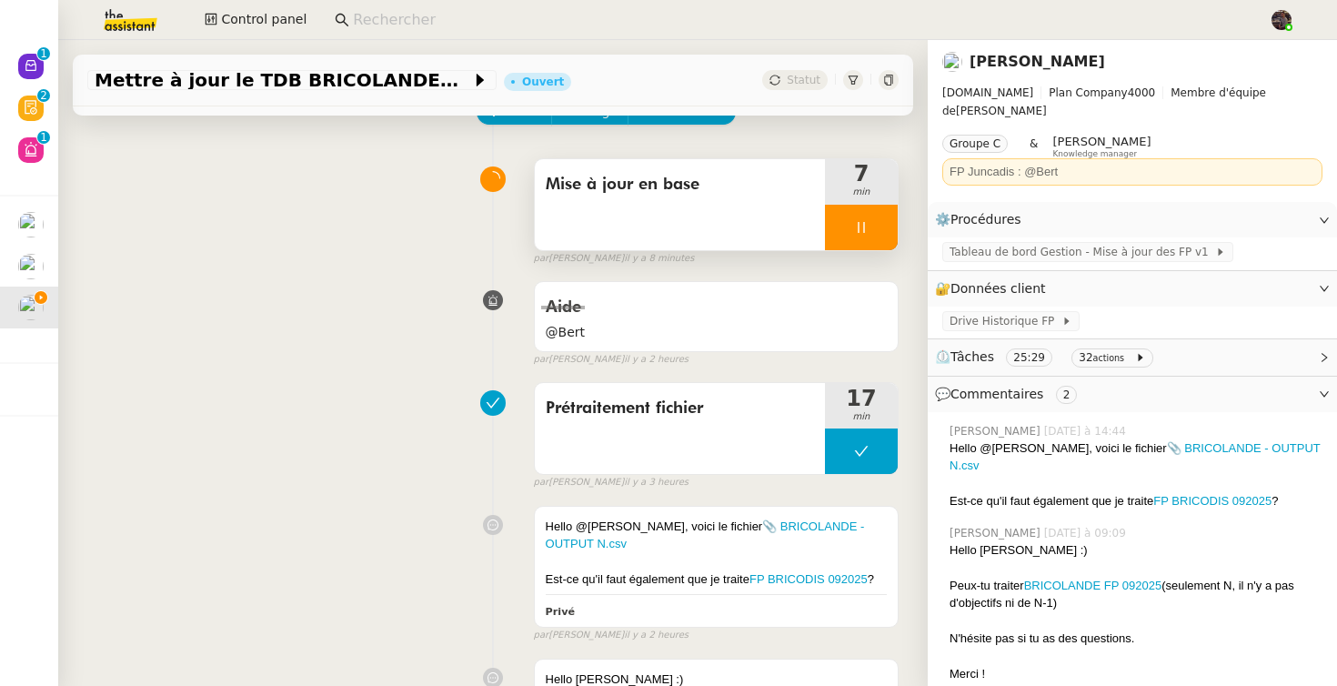
click at [859, 246] on div at bounding box center [861, 227] width 73 height 45
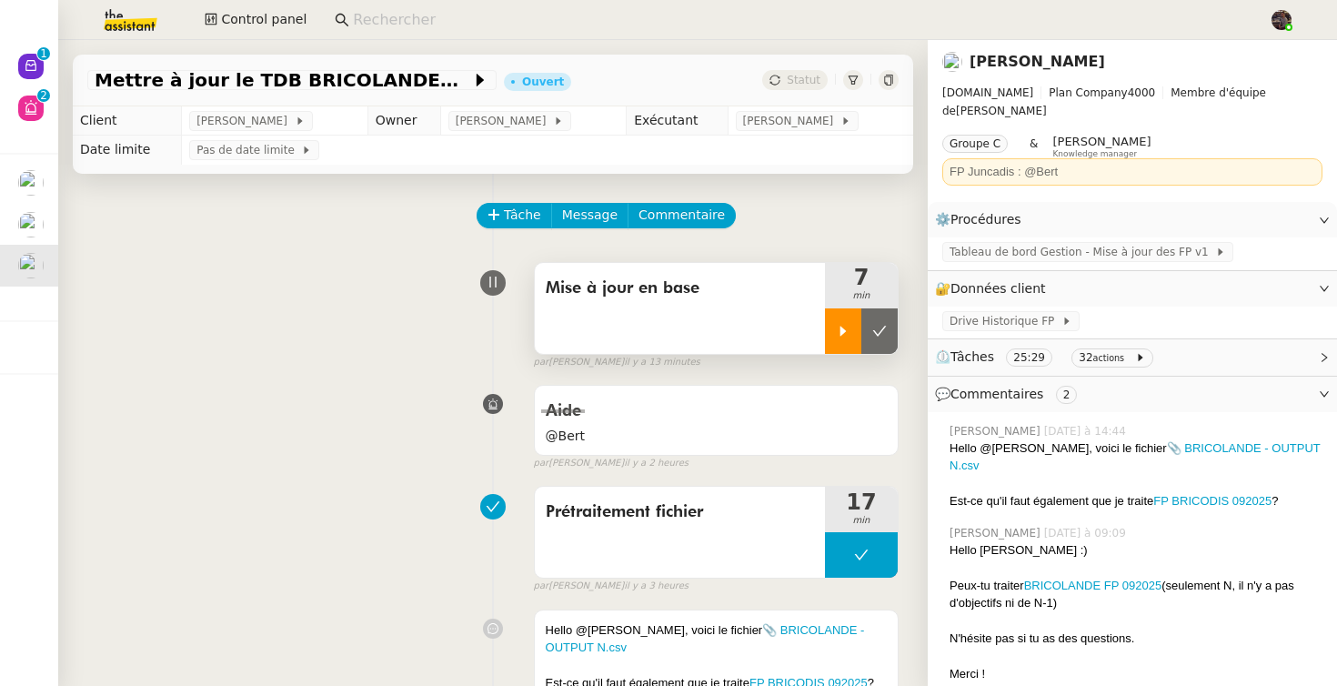
click at [847, 336] on icon at bounding box center [843, 331] width 15 height 15
click at [859, 334] on icon at bounding box center [861, 331] width 15 height 15
click at [859, 334] on div at bounding box center [843, 330] width 36 height 45
click at [865, 334] on icon at bounding box center [861, 331] width 15 height 15
click at [877, 334] on icon at bounding box center [880, 331] width 14 height 10
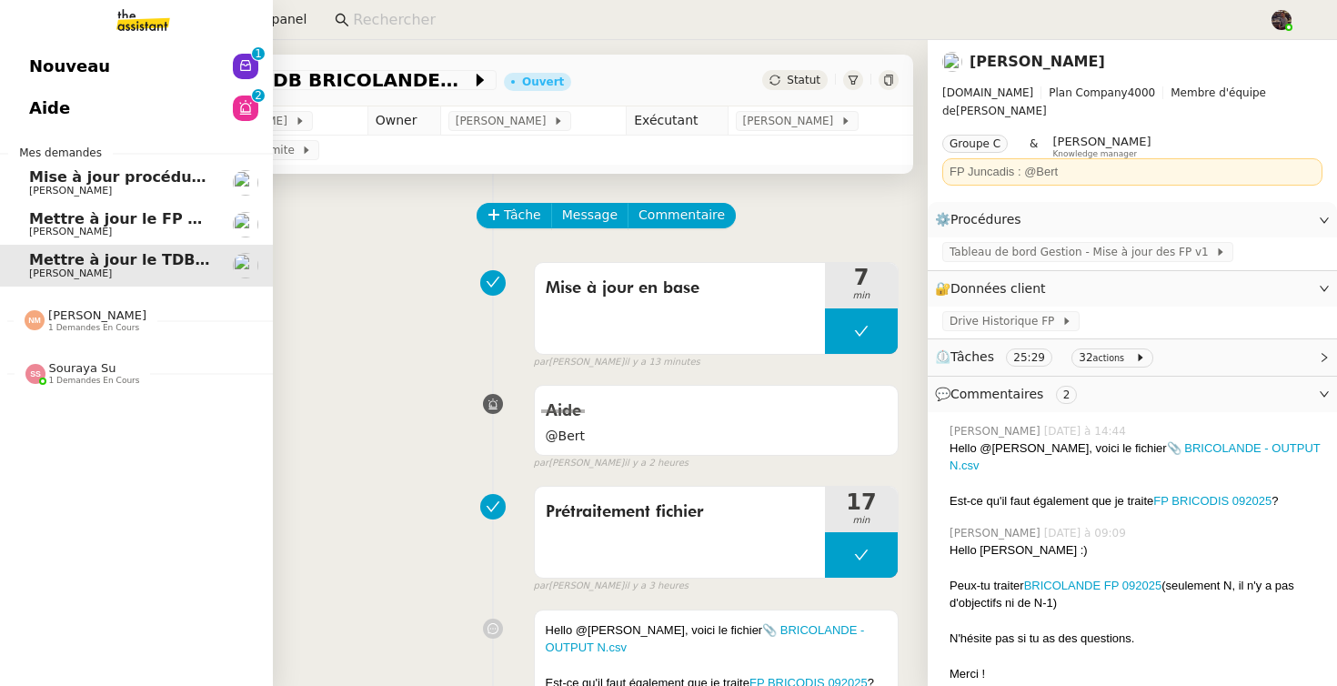
click at [35, 231] on span "[PERSON_NAME]" at bounding box center [70, 232] width 83 height 12
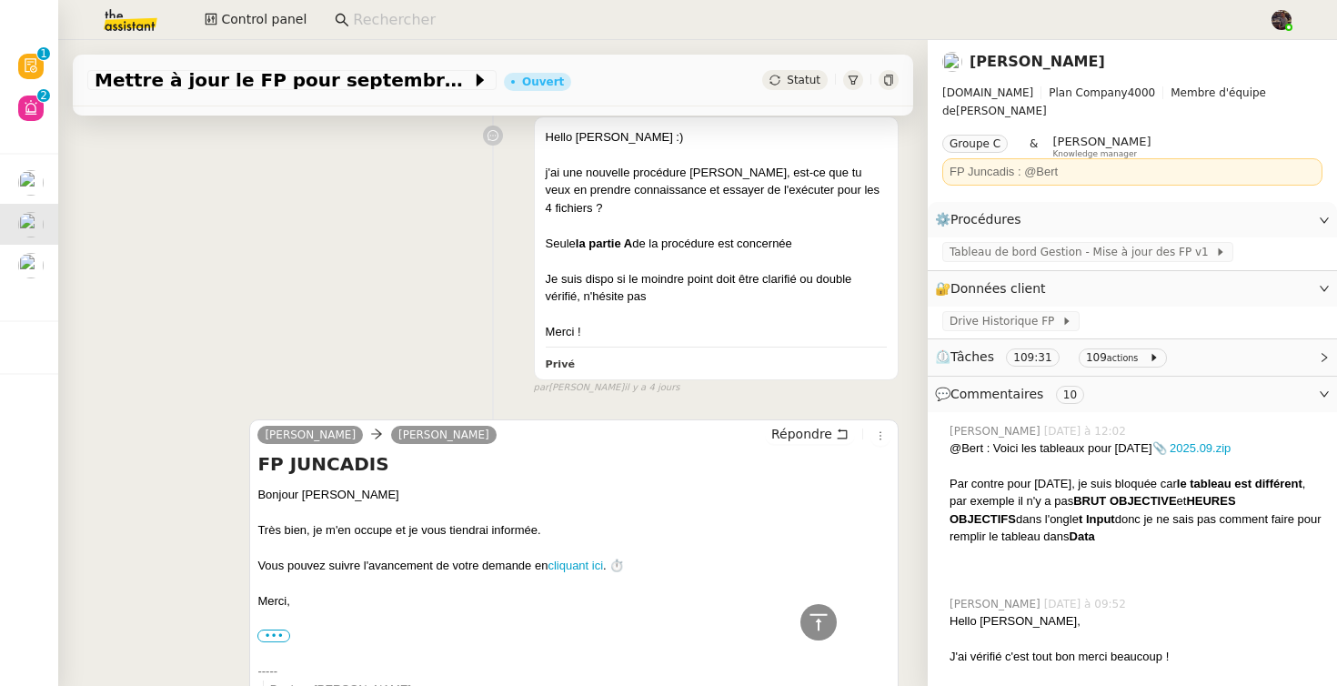
scroll to position [5037, 0]
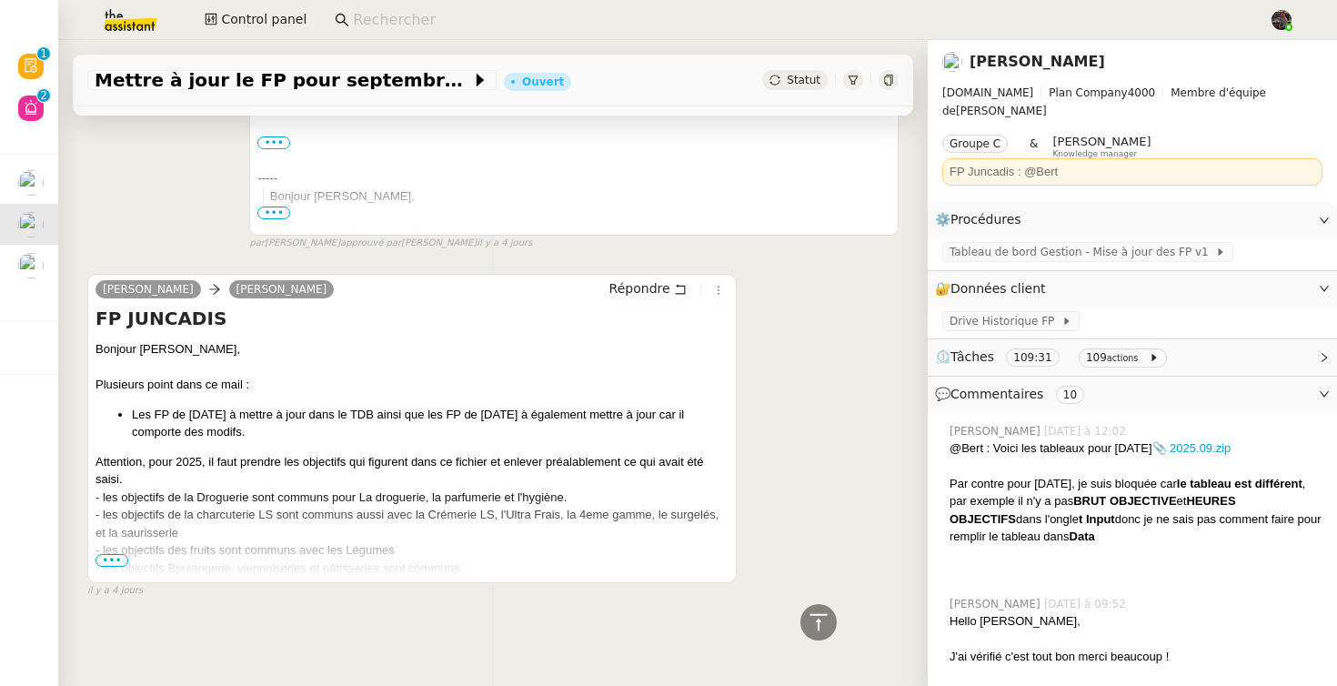
click at [117, 557] on span "•••" at bounding box center [111, 560] width 33 height 13
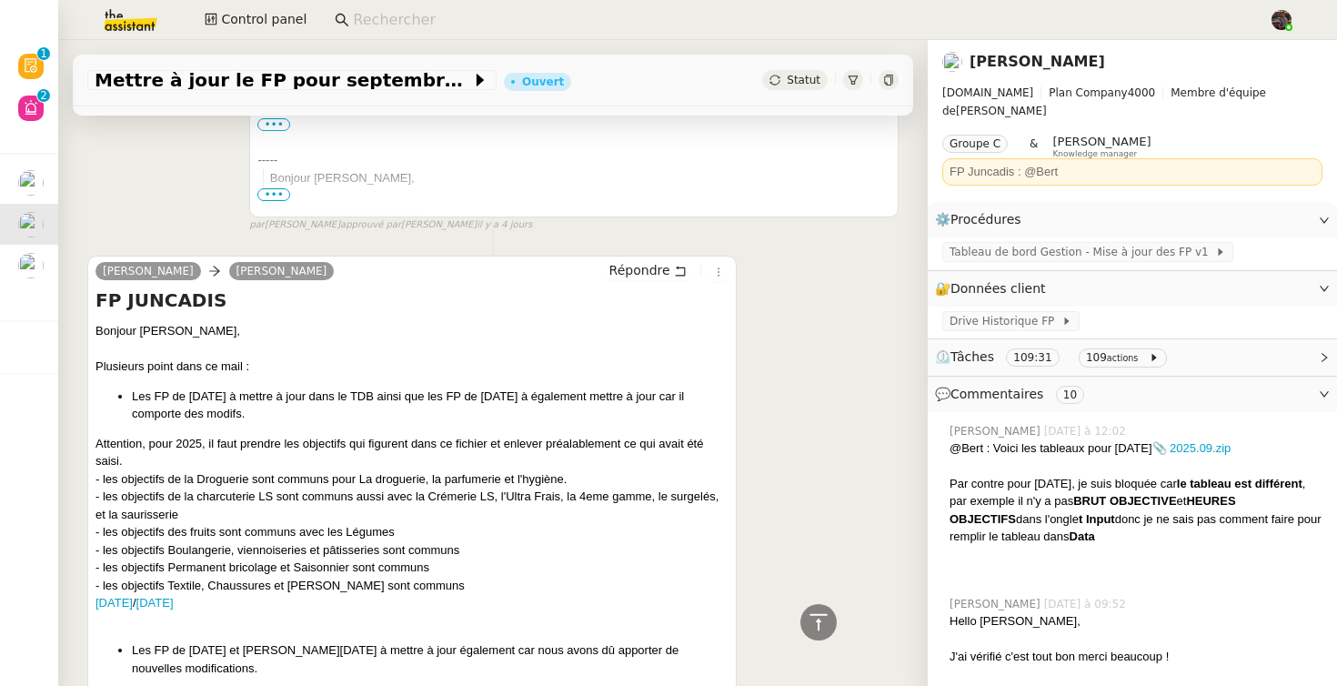
scroll to position [5254, 0]
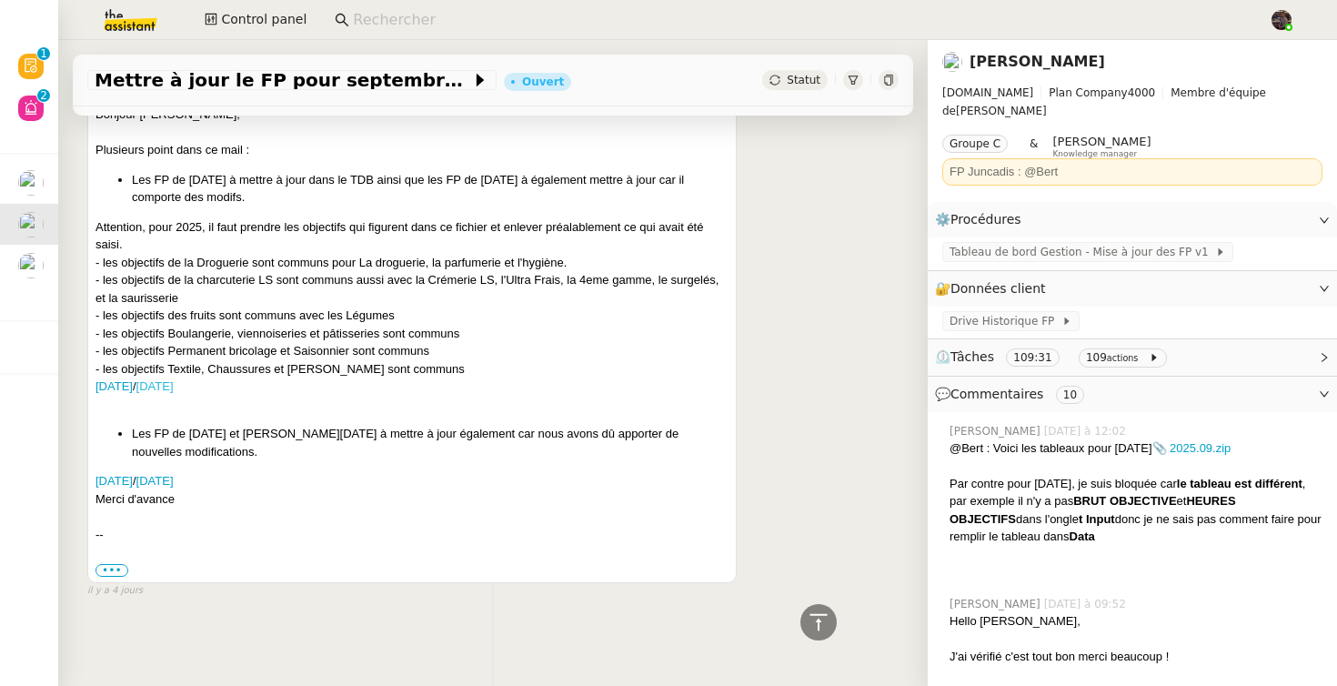
click at [174, 393] on link "[DATE]" at bounding box center [154, 386] width 37 height 14
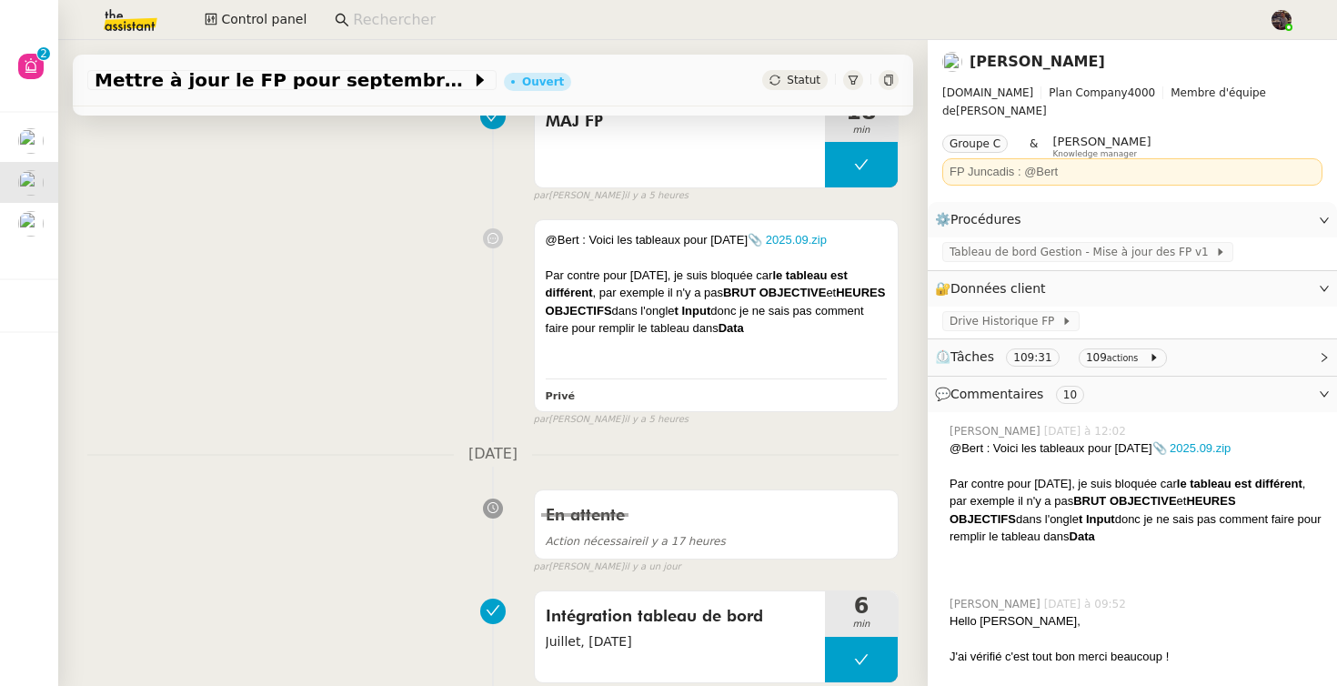
scroll to position [0, 0]
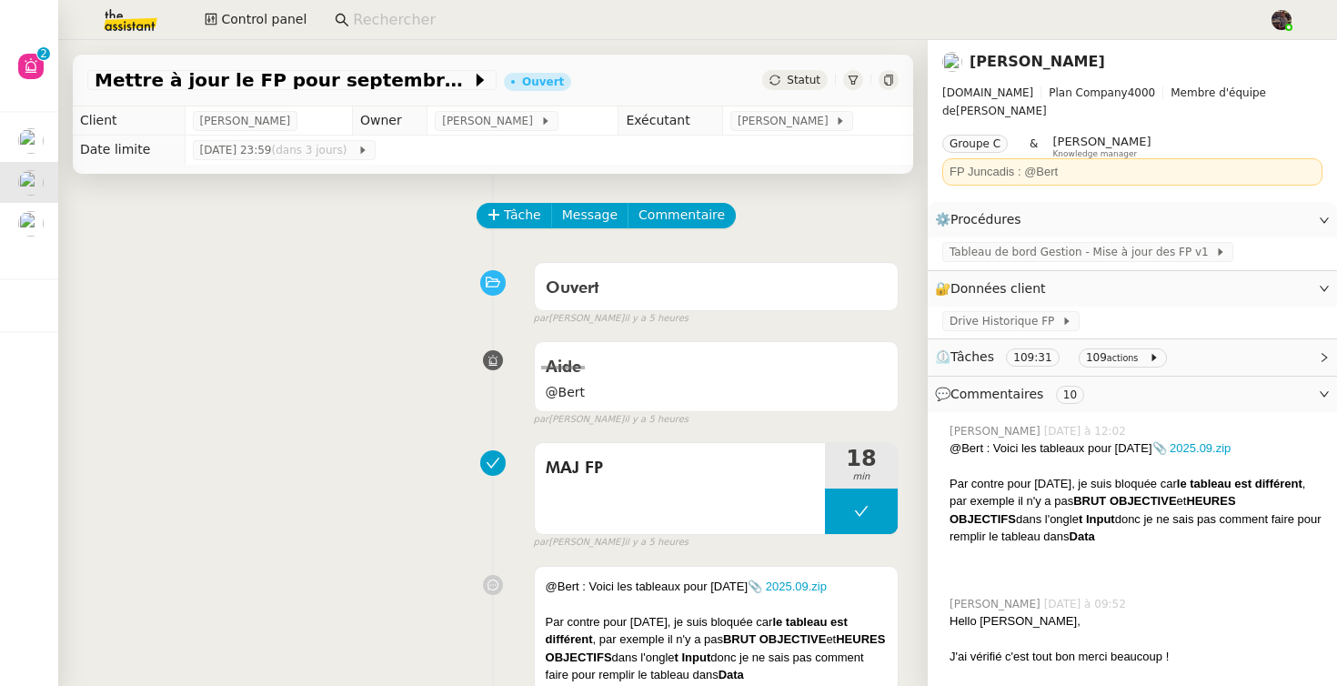
click at [682, 210] on span "Commentaire" at bounding box center [681, 215] width 86 height 21
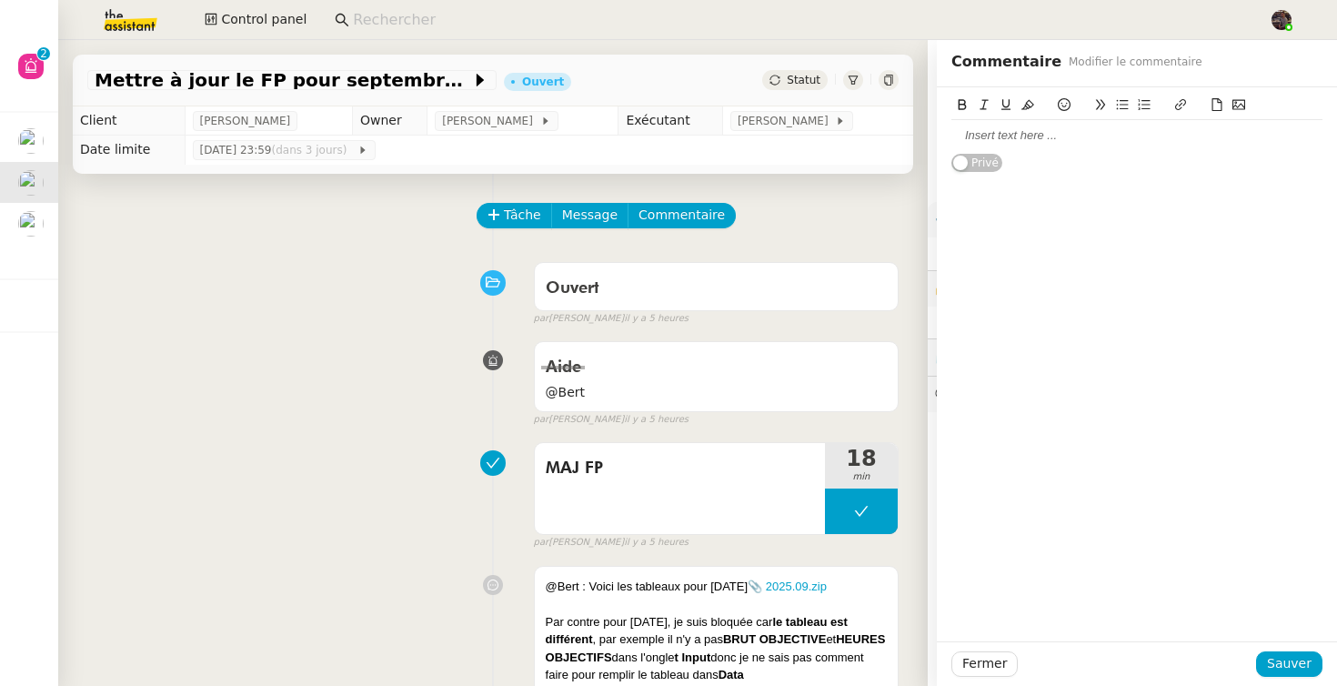
click at [1069, 132] on div at bounding box center [1136, 135] width 371 height 16
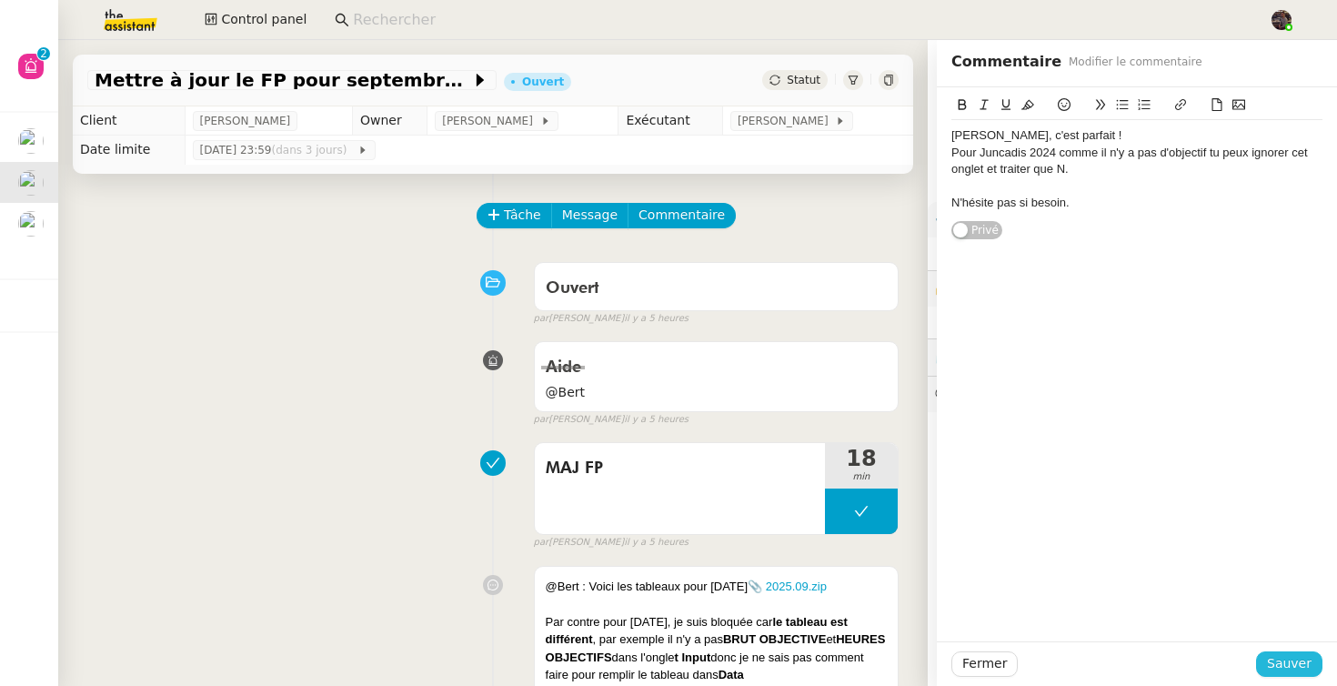
click at [1280, 655] on span "Sauver" at bounding box center [1289, 663] width 45 height 21
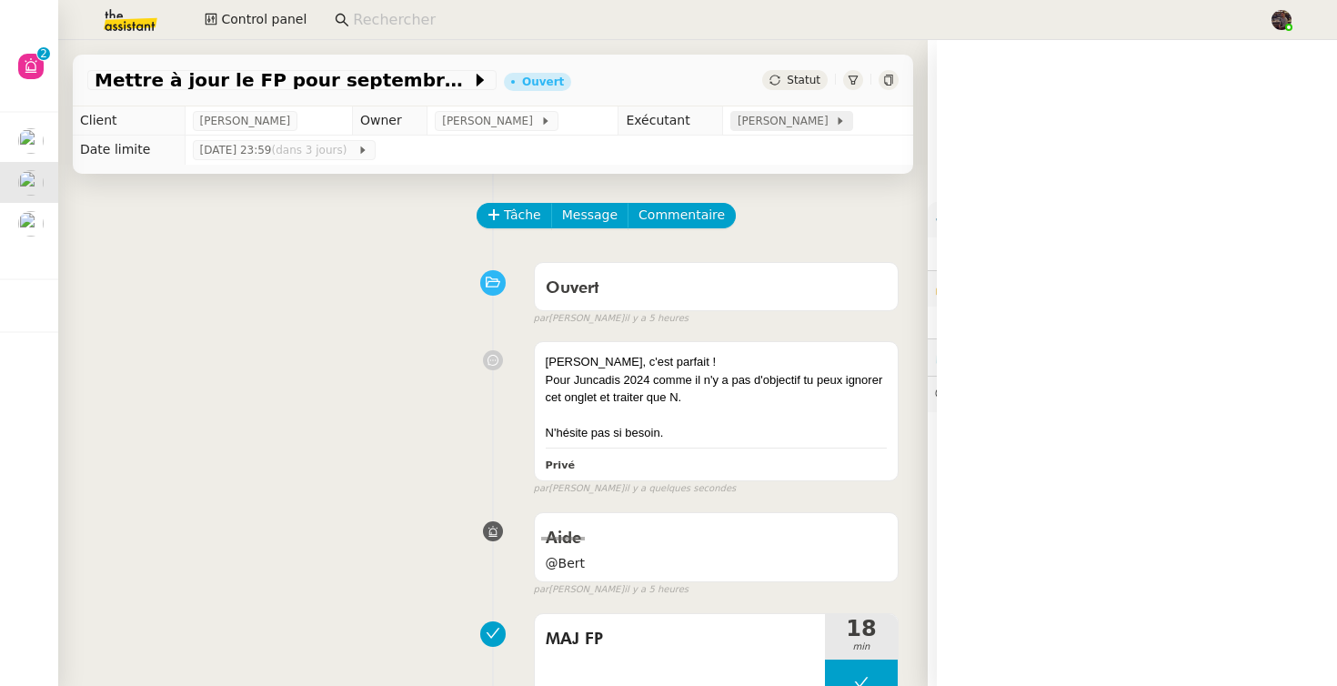
click at [795, 121] on span "[PERSON_NAME]" at bounding box center [786, 121] width 97 height 18
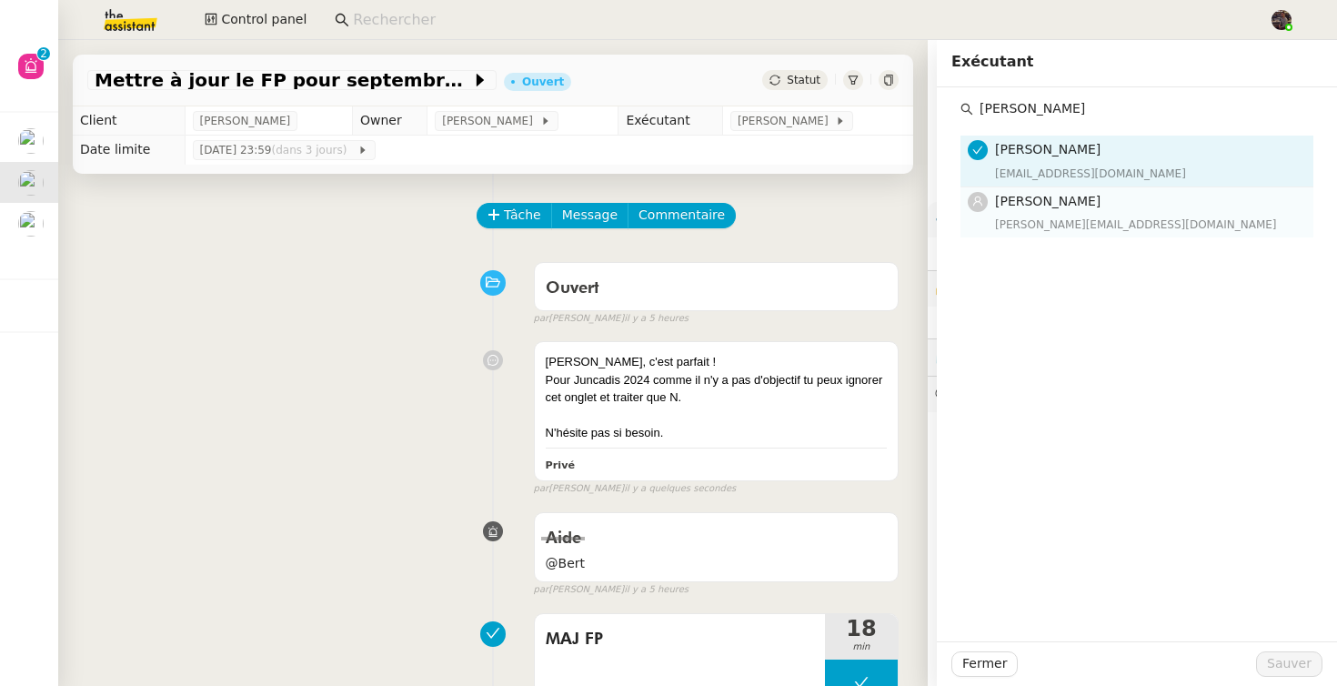
type input "[PERSON_NAME]"
click at [1039, 198] on span "[PERSON_NAME]" at bounding box center [1047, 201] width 105 height 15
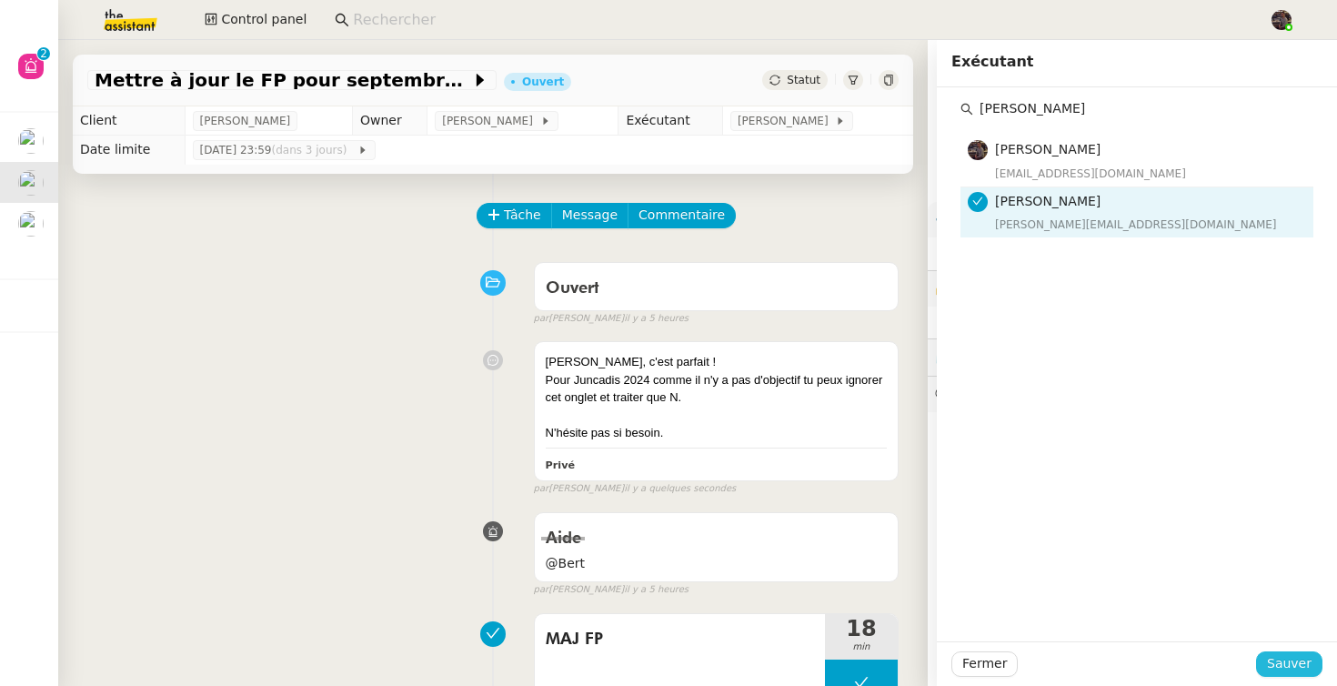
click at [1298, 668] on span "Sauver" at bounding box center [1289, 663] width 45 height 21
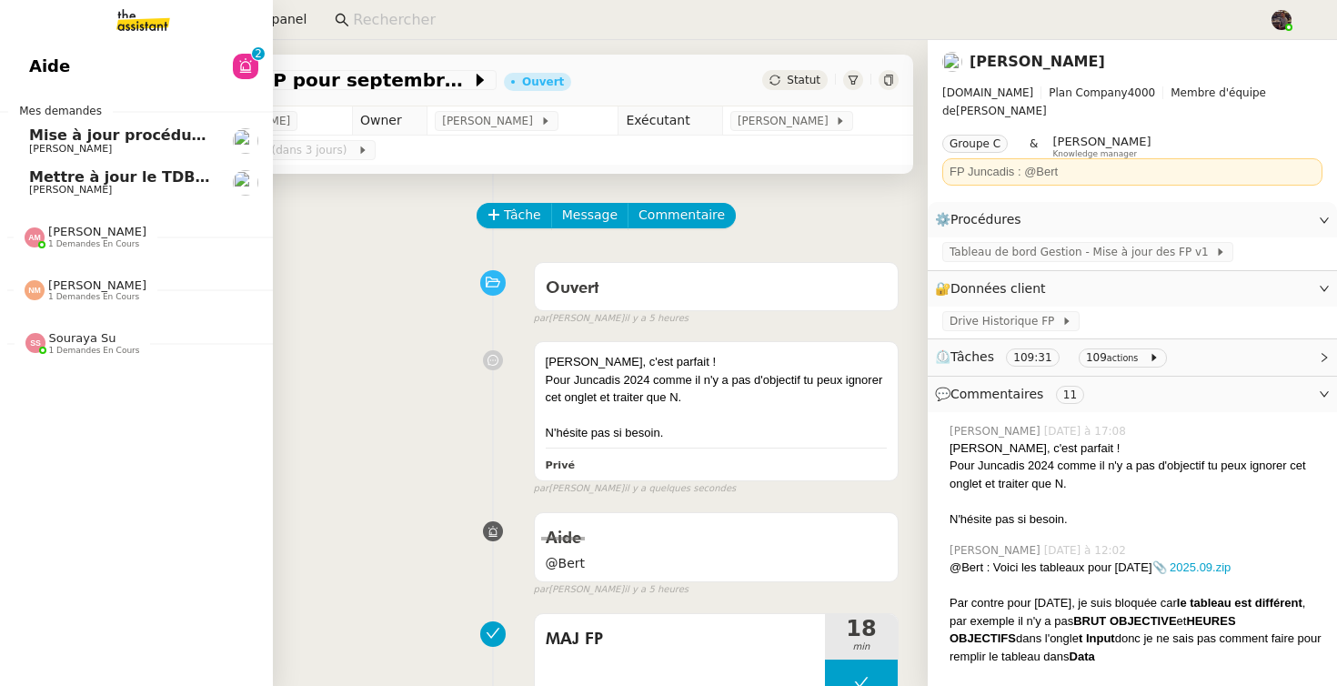
click at [55, 190] on span "[PERSON_NAME]" at bounding box center [70, 190] width 83 height 12
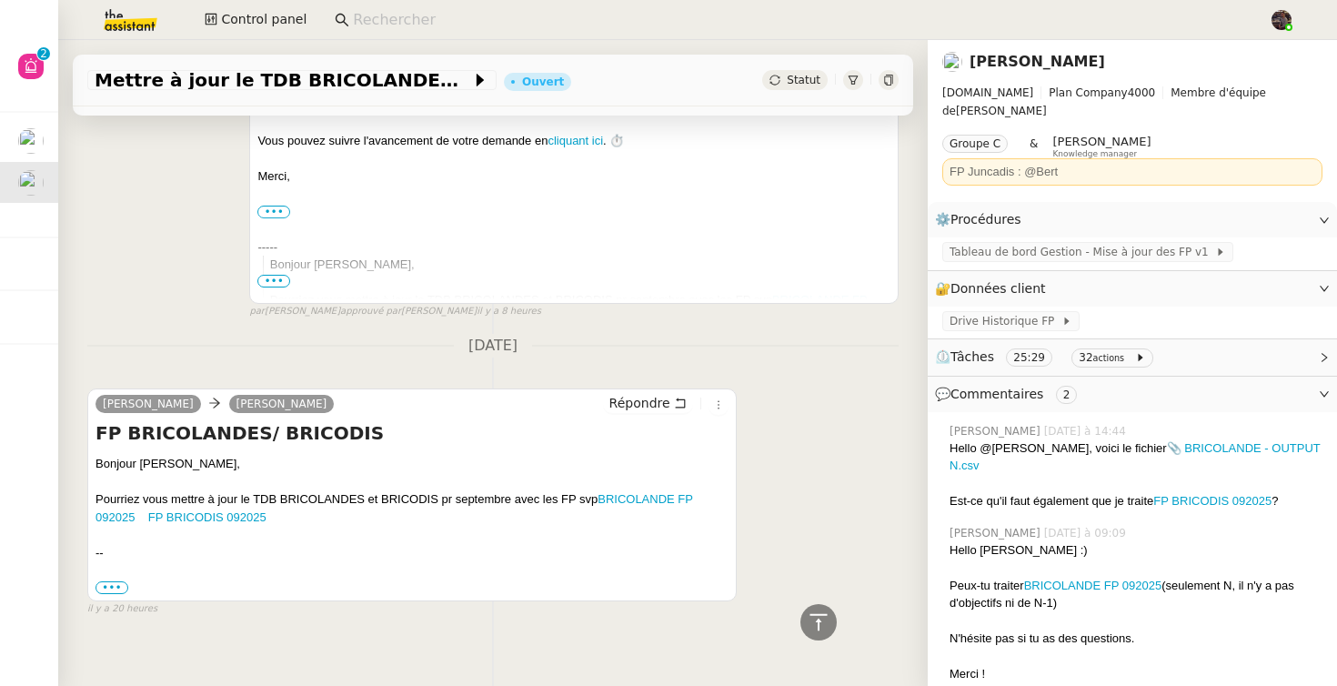
scroll to position [760, 0]
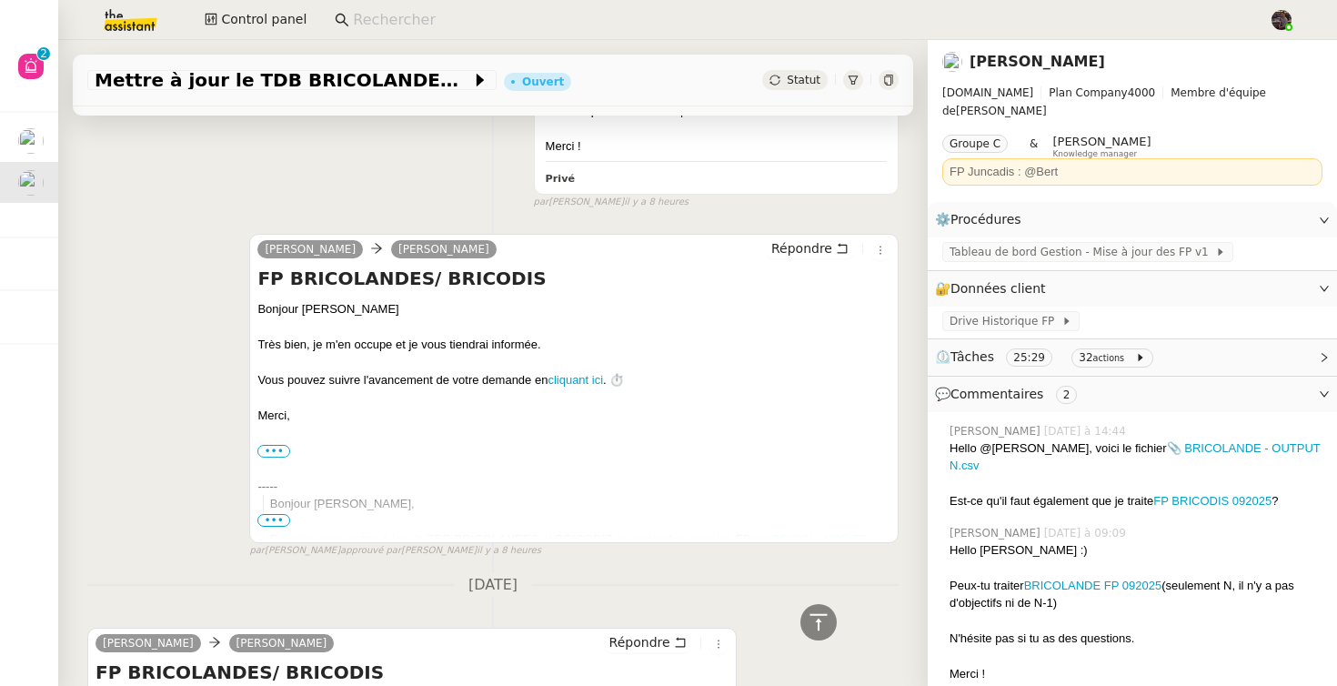
click at [811, 234] on div "[PERSON_NAME] Répondre FP BRICOLANDES/ BRICODIS Bonjour [PERSON_NAME] bien, je …" at bounding box center [573, 388] width 649 height 309
click at [808, 239] on span "Répondre" at bounding box center [801, 248] width 61 height 18
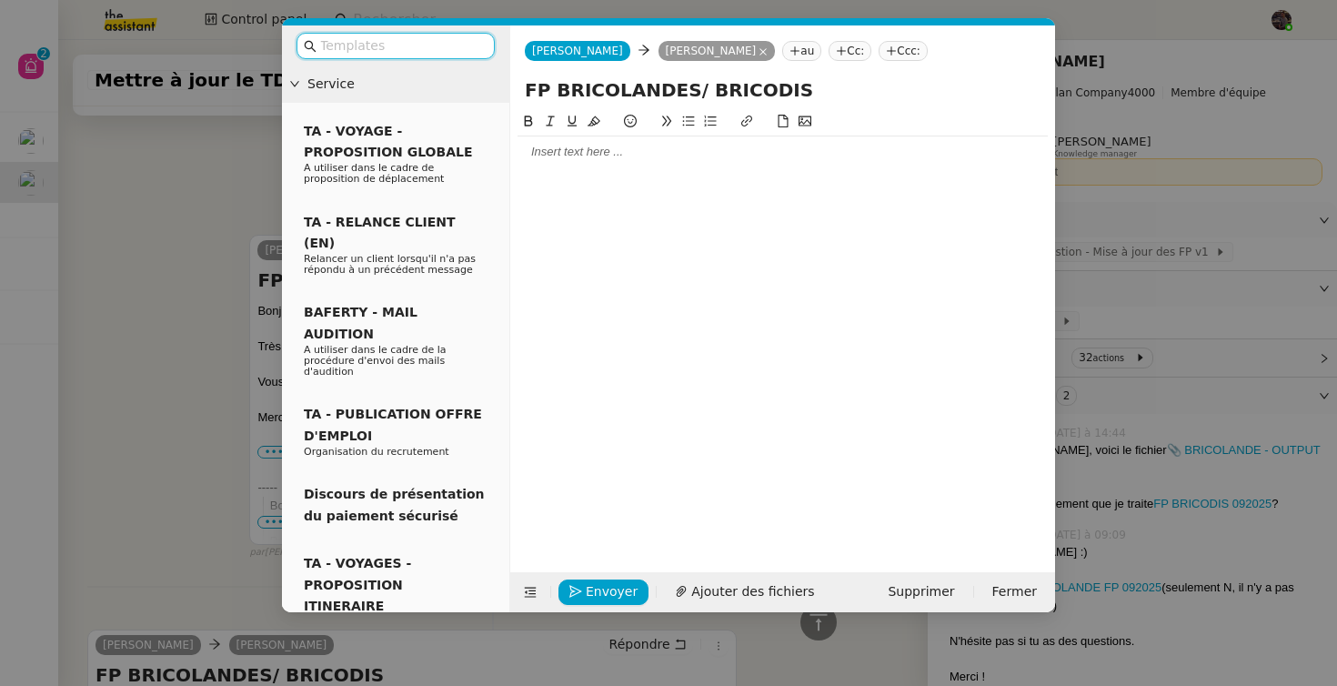
click at [605, 146] on div at bounding box center [782, 152] width 530 height 16
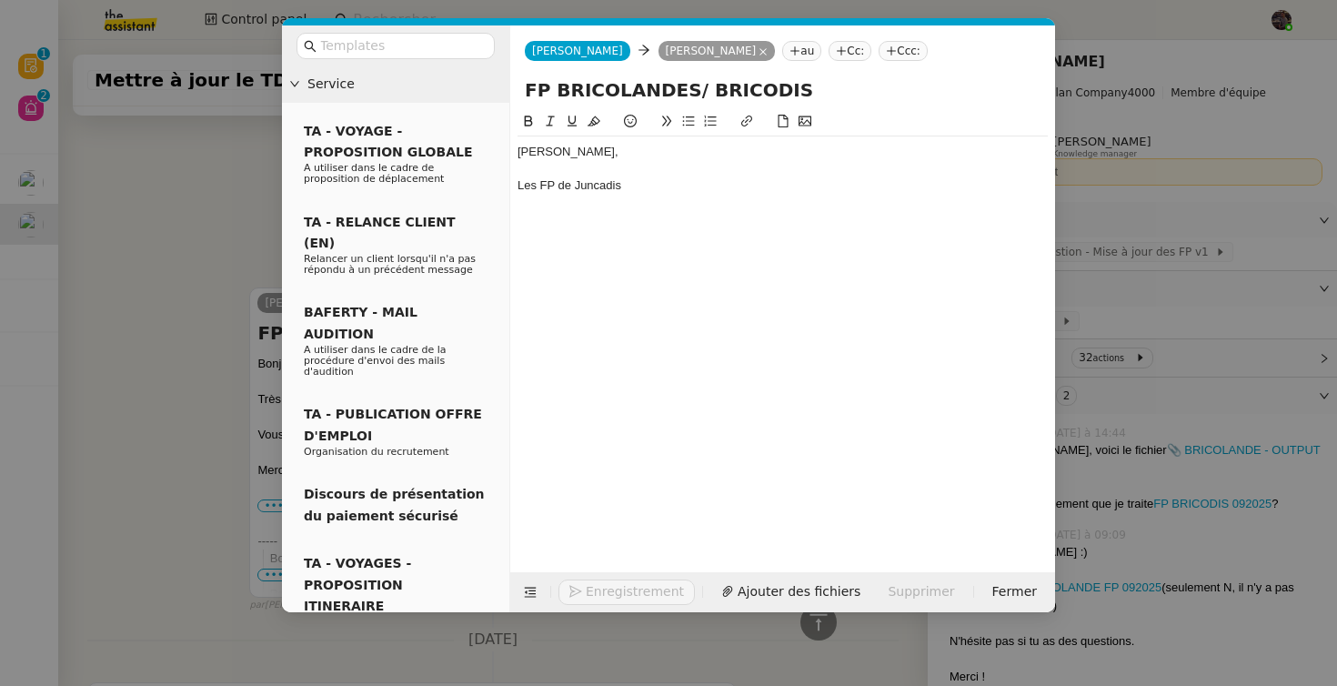
scroll to position [952, 0]
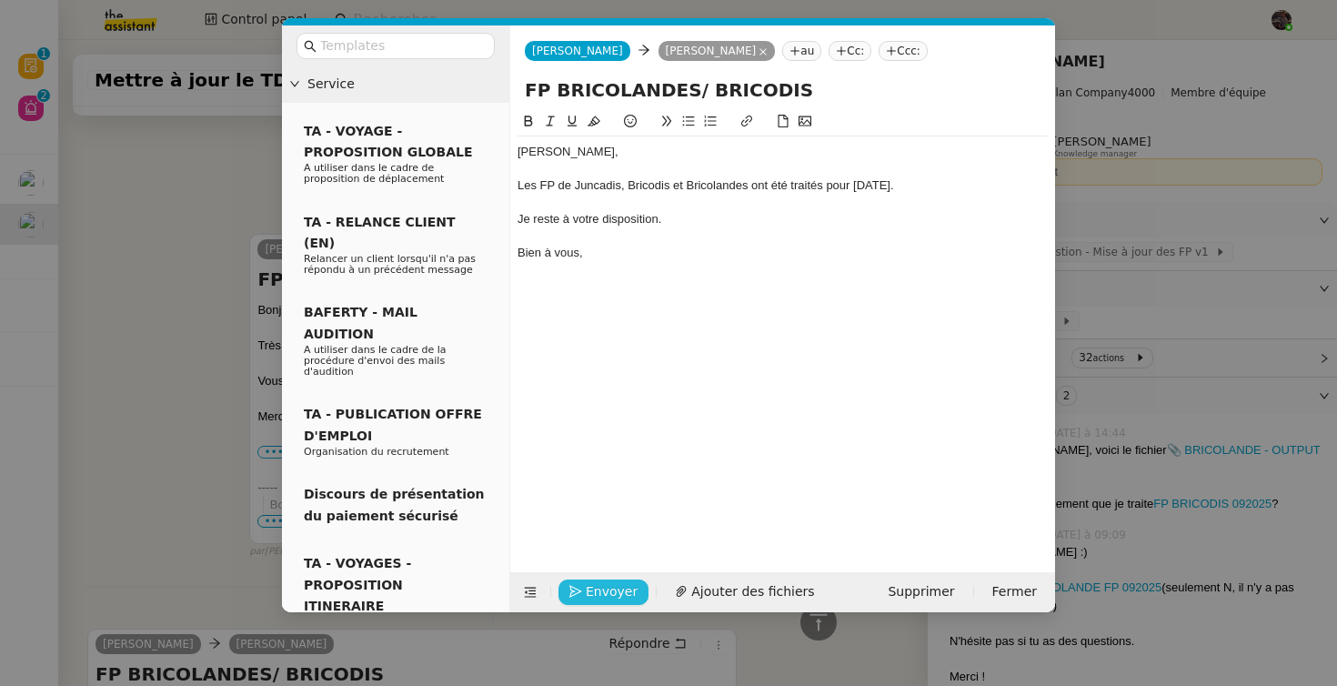
click at [589, 601] on span "Envoyer" at bounding box center [612, 591] width 52 height 21
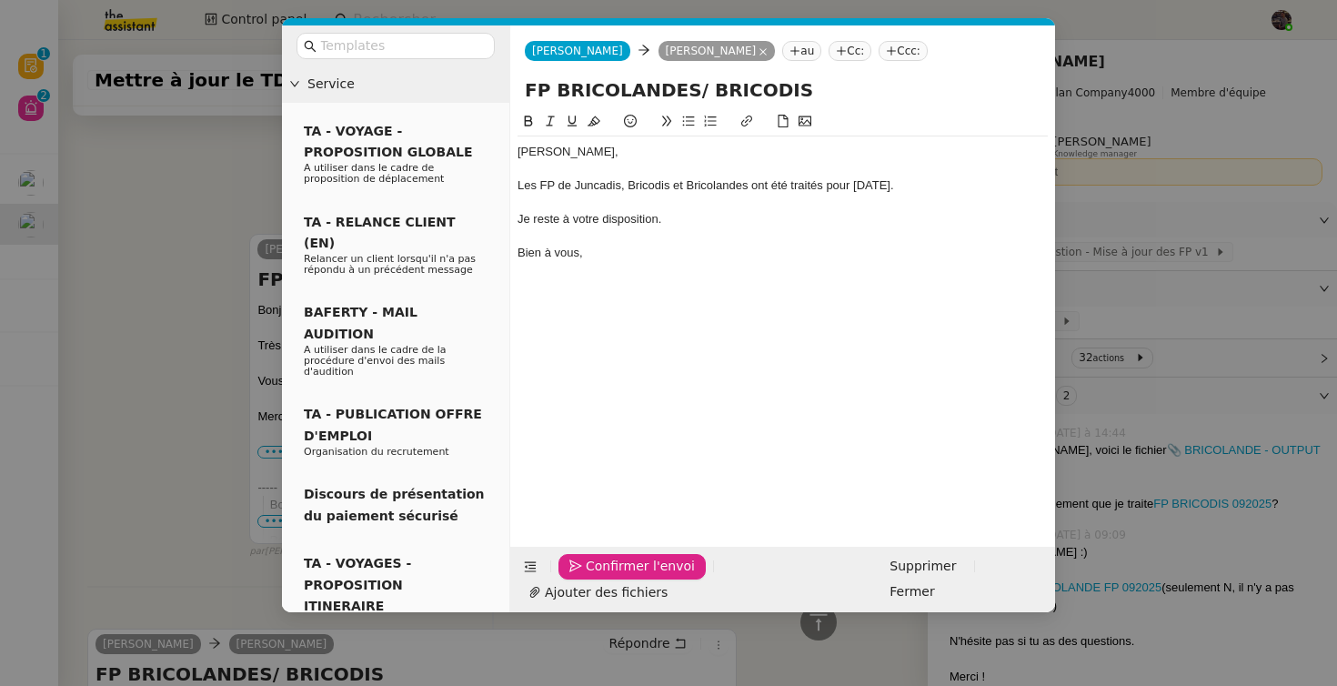
click at [589, 577] on span "Confirmer l'envoi" at bounding box center [640, 566] width 109 height 21
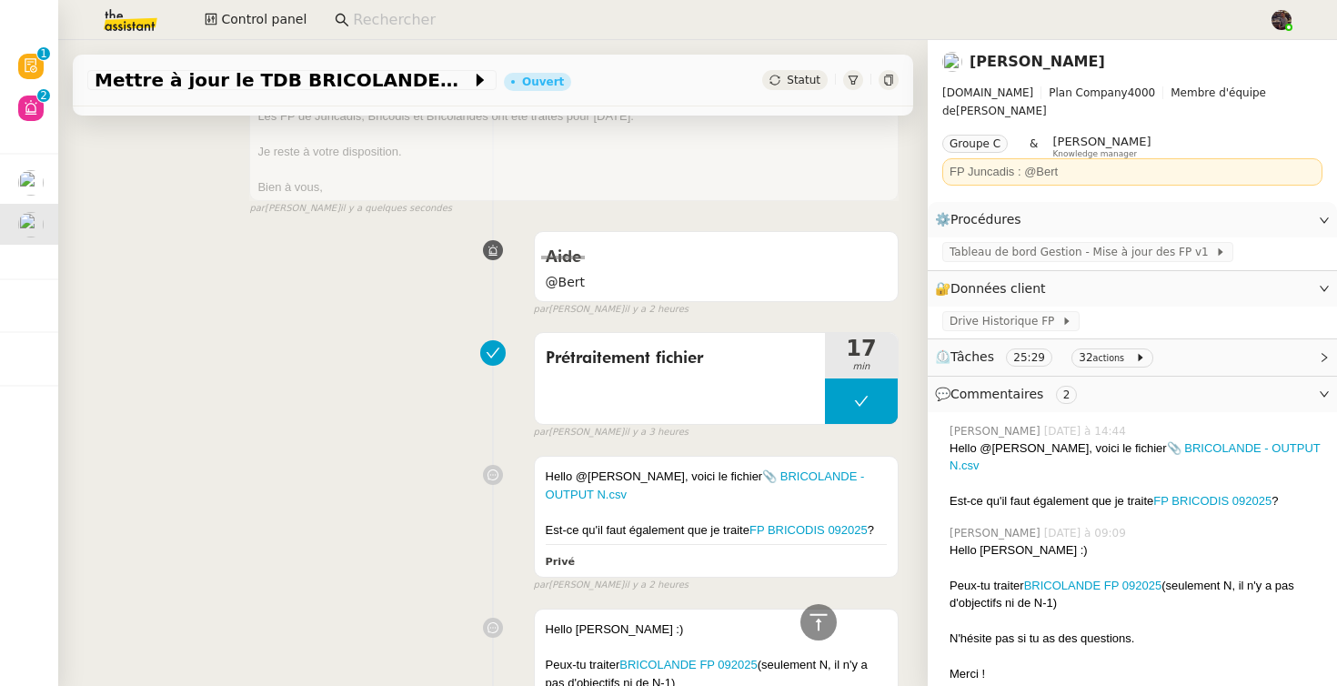
scroll to position [0, 0]
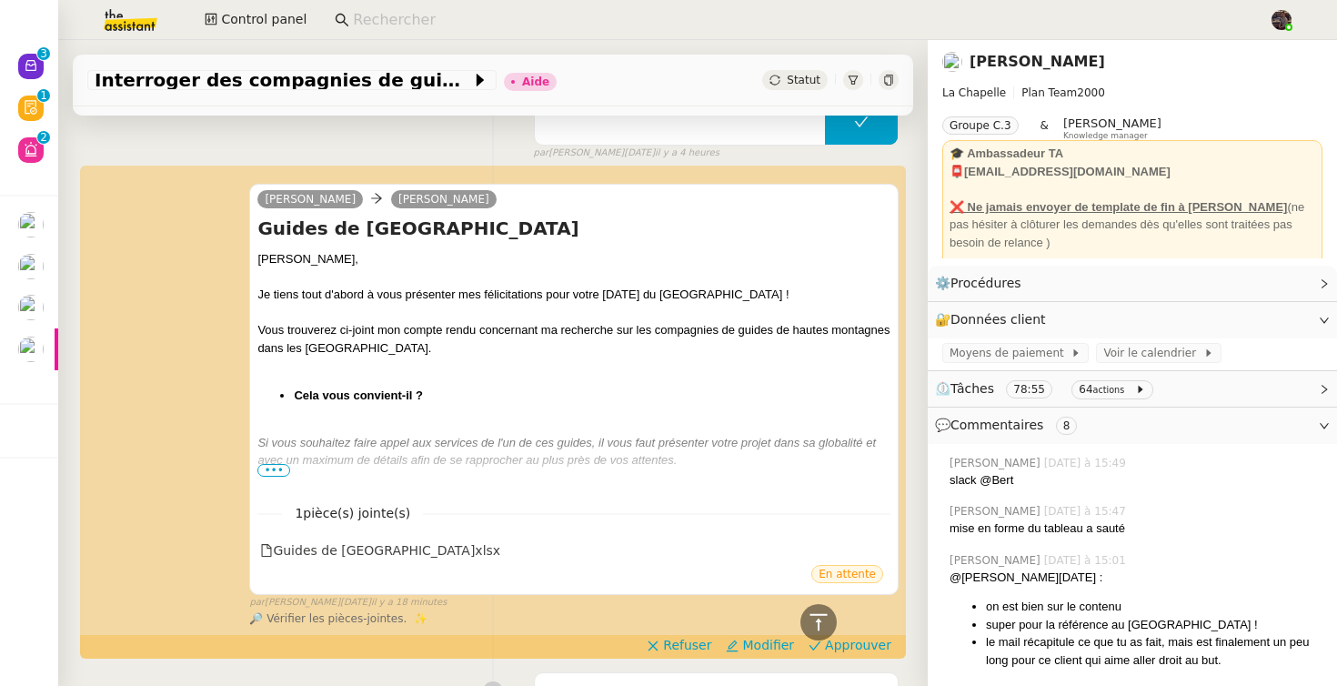
scroll to position [1606, 0]
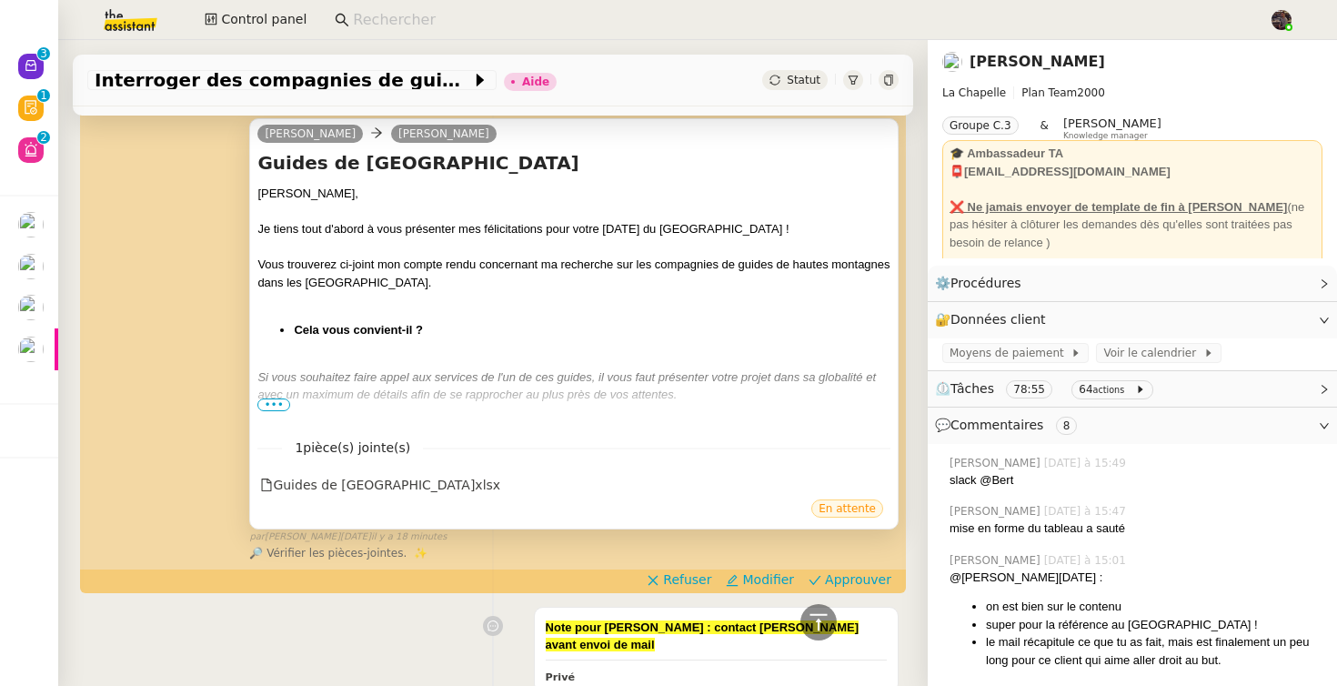
click at [266, 405] on span "•••" at bounding box center [273, 404] width 33 height 13
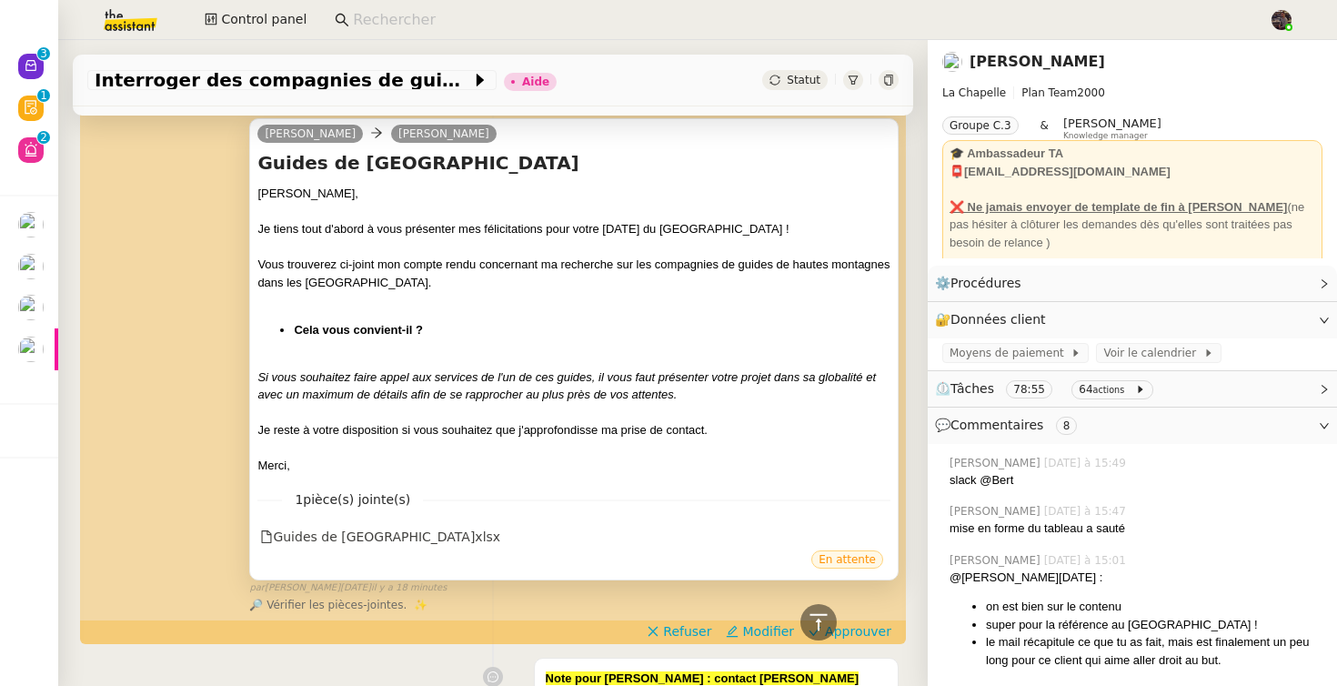
scroll to position [1528, 0]
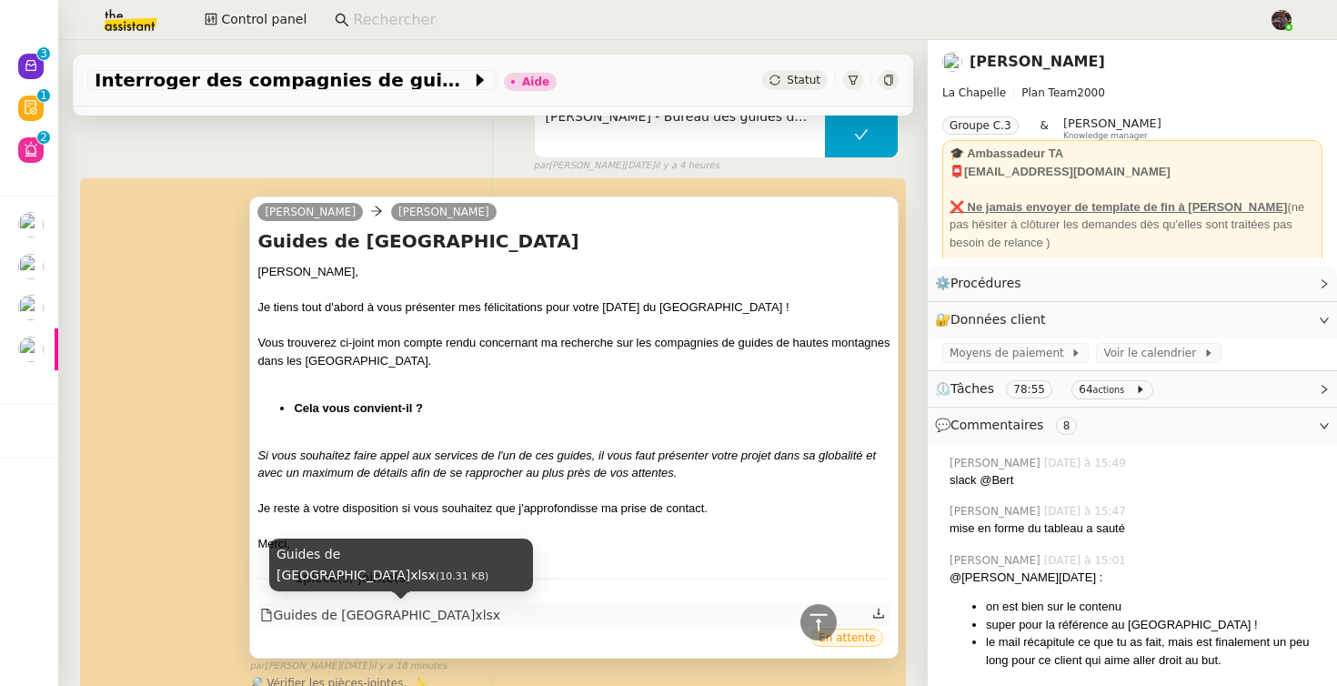
click at [376, 619] on div "Guides de hautes montagnes - Pyrénées.xlsx" at bounding box center [380, 615] width 240 height 21
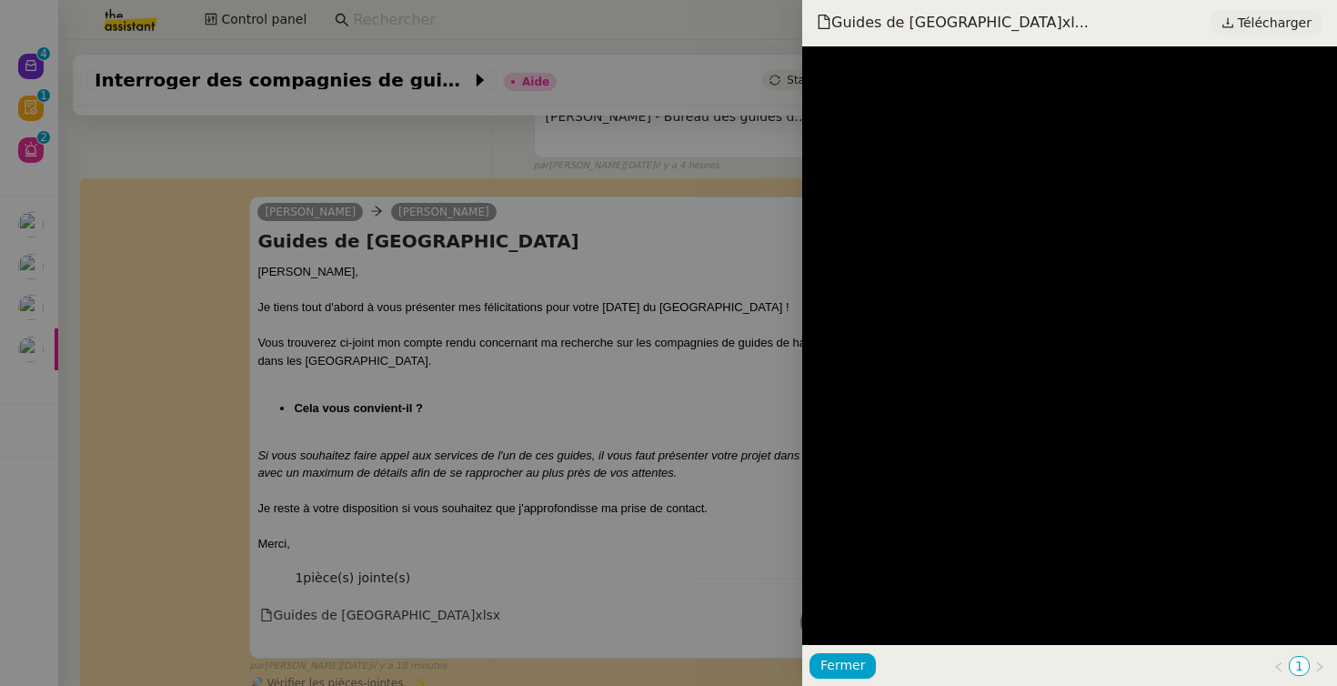
click at [1267, 22] on span "Télécharger" at bounding box center [1275, 23] width 74 height 24
click at [631, 506] on div at bounding box center [668, 343] width 1337 height 686
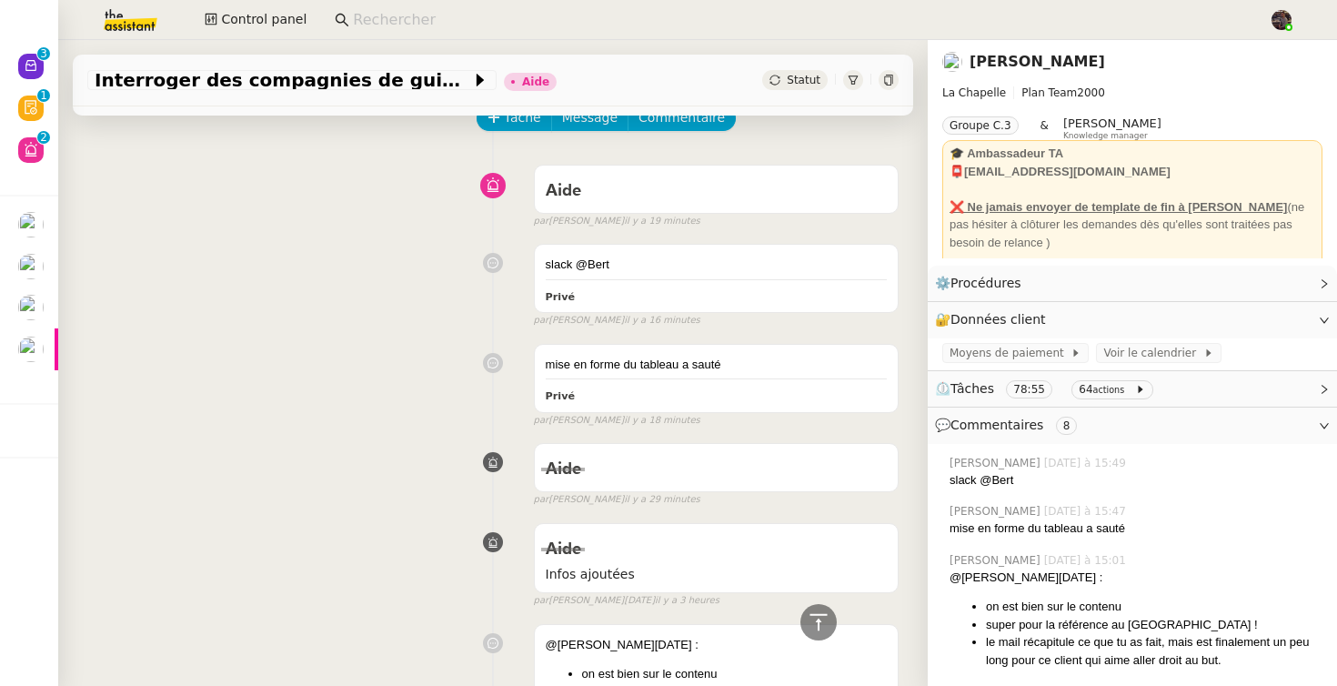
scroll to position [0, 0]
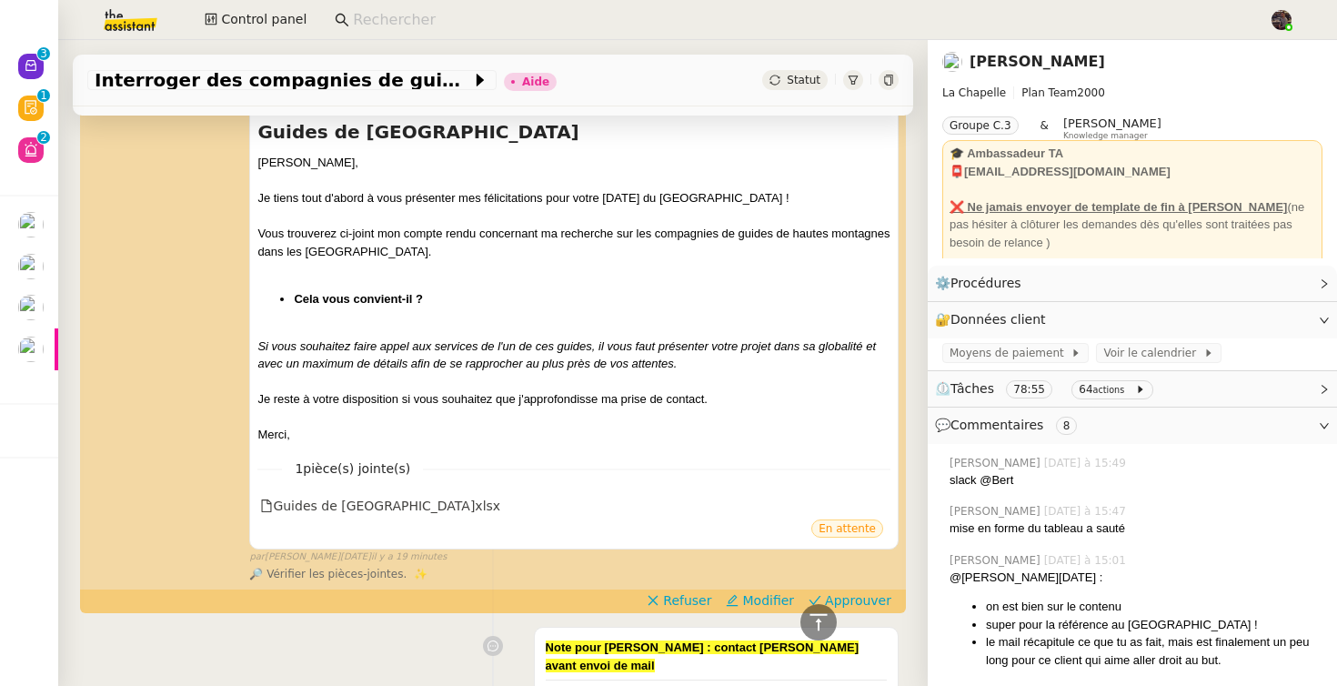
scroll to position [1662, 0]
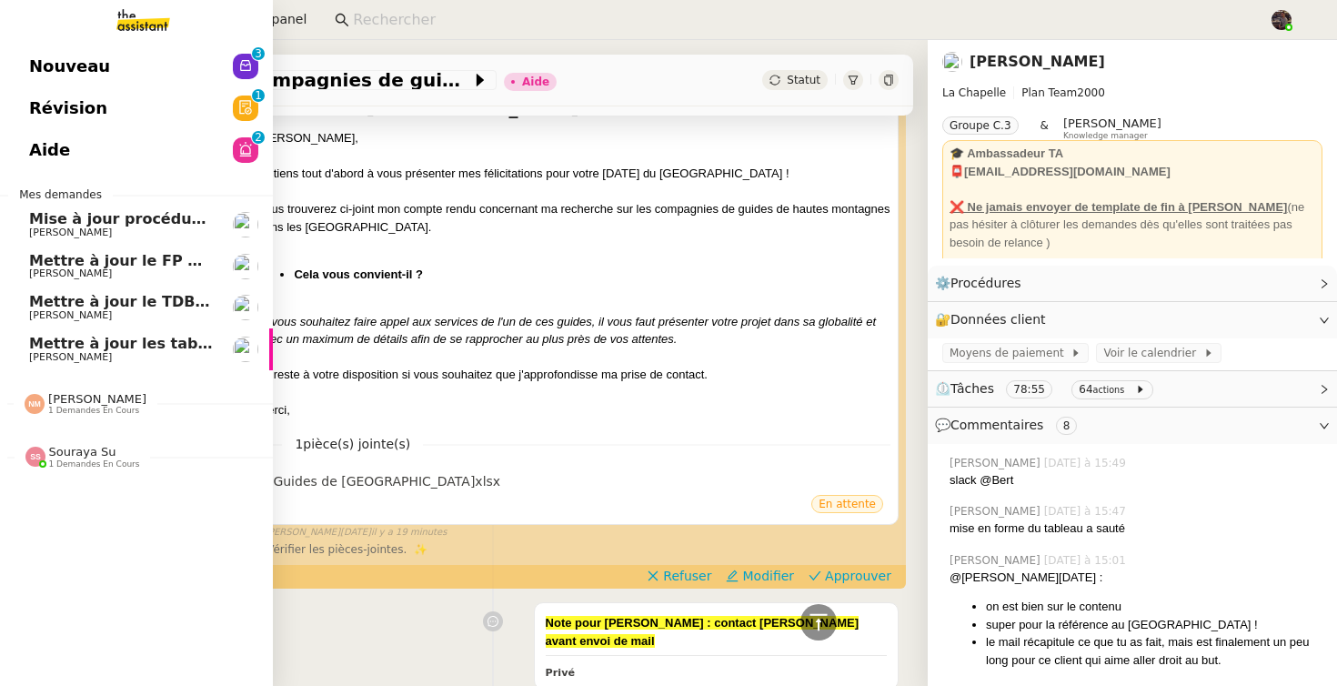
click at [20, 357] on link "Mettre à jour les tableaux M3N et MPAf [PERSON_NAME]" at bounding box center [136, 349] width 273 height 42
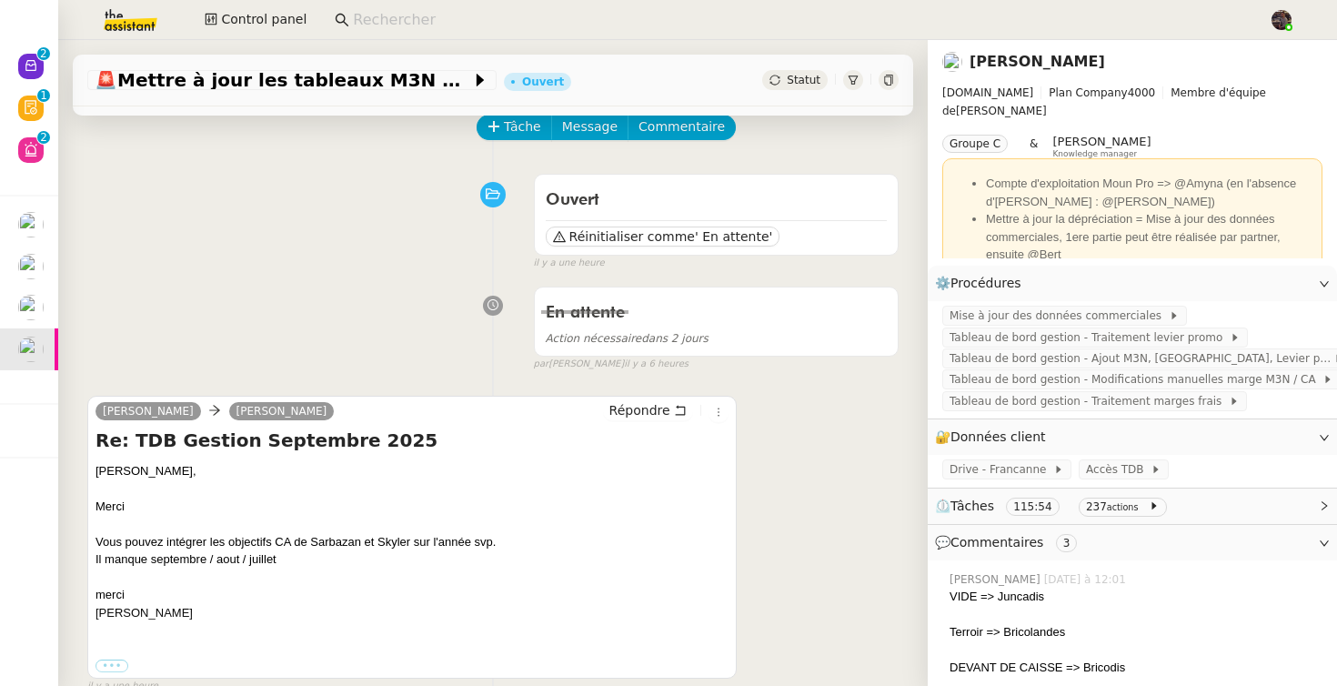
scroll to position [94, 0]
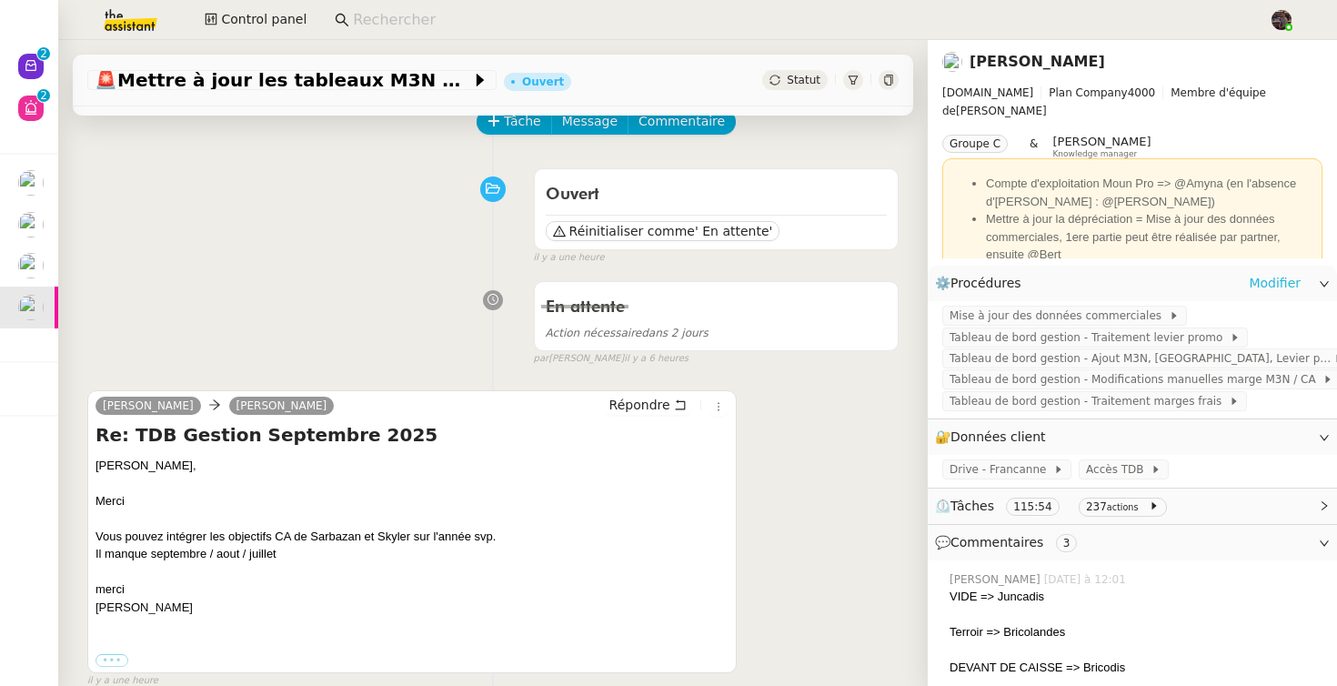
click at [1269, 282] on link "Modifier" at bounding box center [1275, 283] width 52 height 21
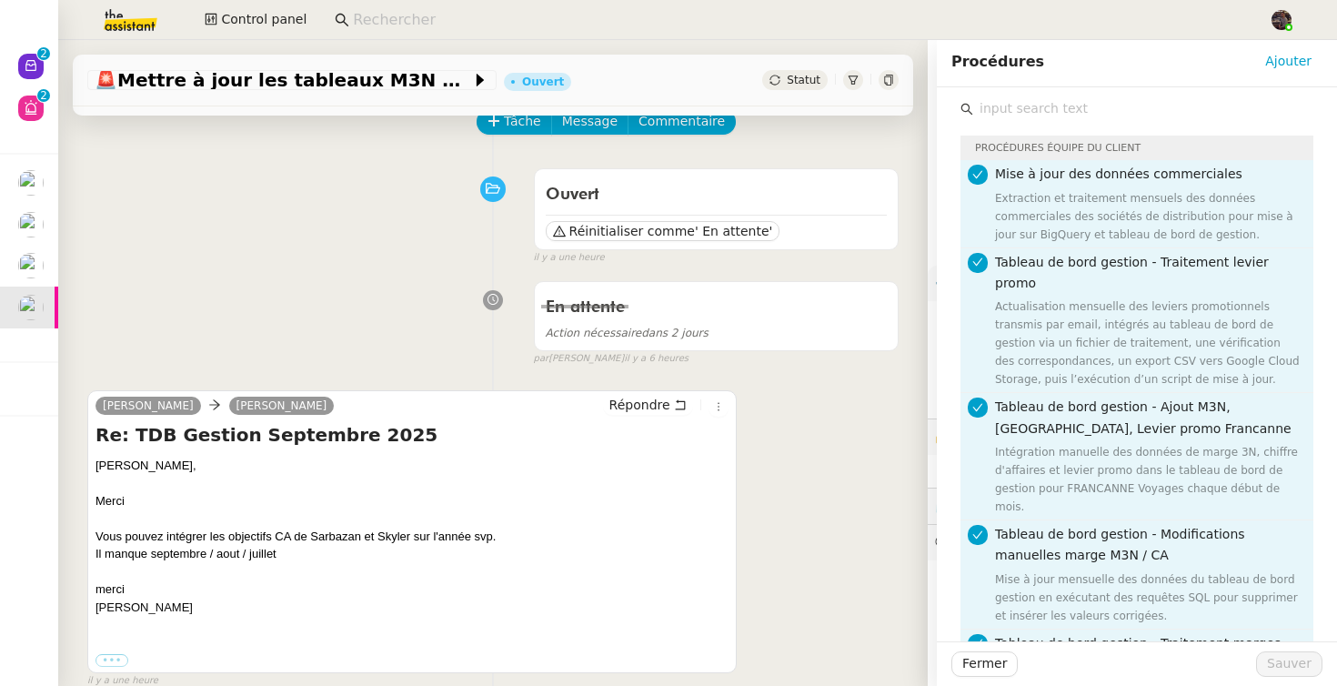
click at [1061, 114] on input "text" at bounding box center [1143, 108] width 340 height 25
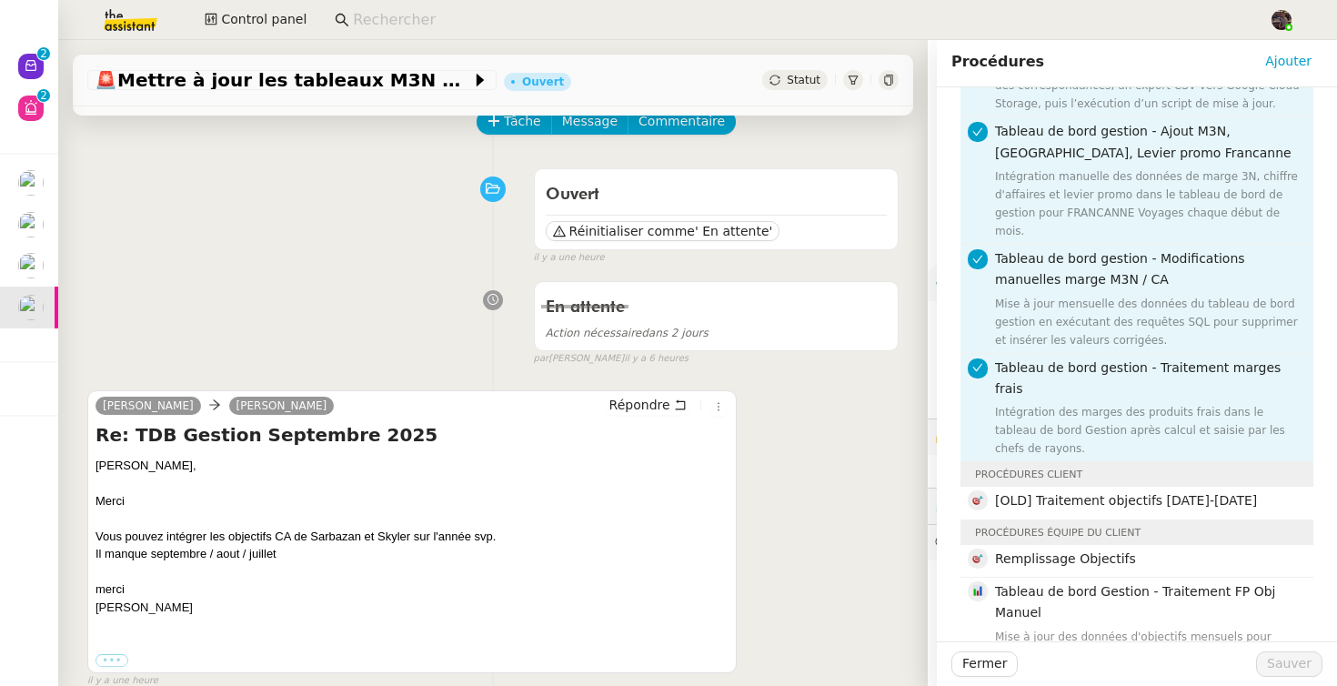
scroll to position [292, 0]
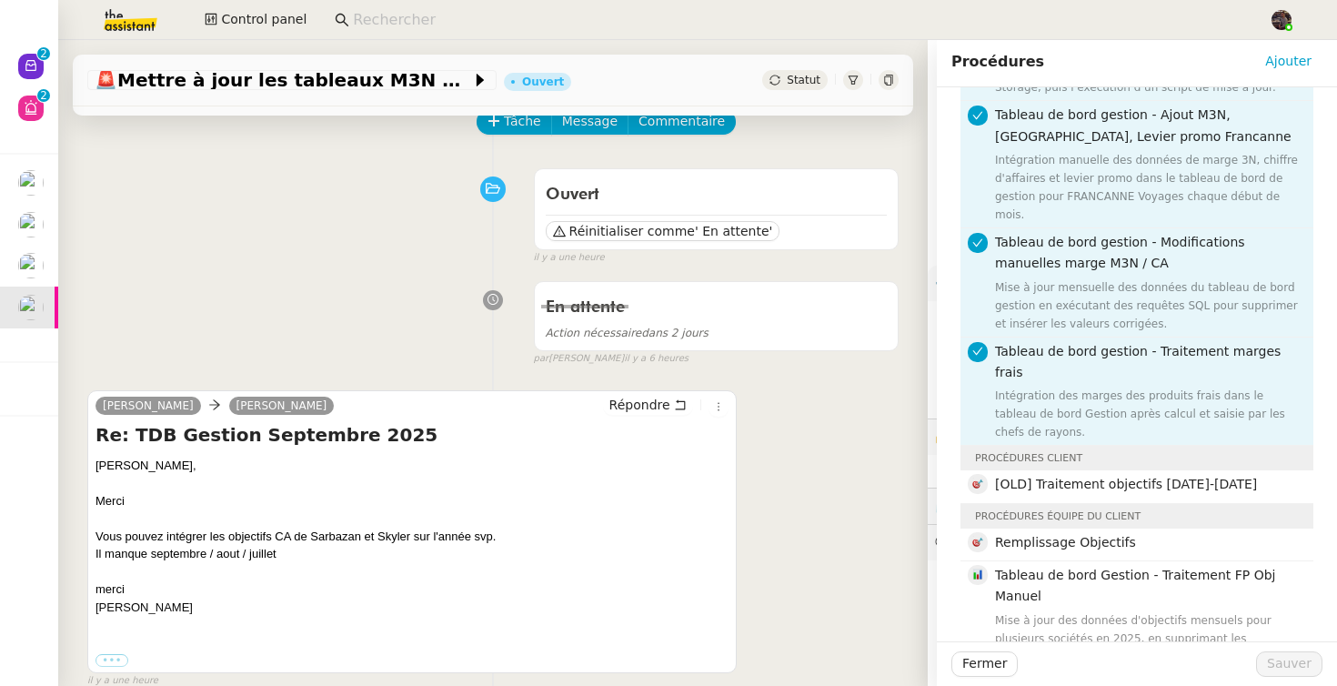
type input "object"
click at [1098, 677] on span "Traitement Objectifs 2024-2025" at bounding box center [1107, 684] width 224 height 15
click at [1303, 668] on span "Sauver" at bounding box center [1289, 663] width 45 height 21
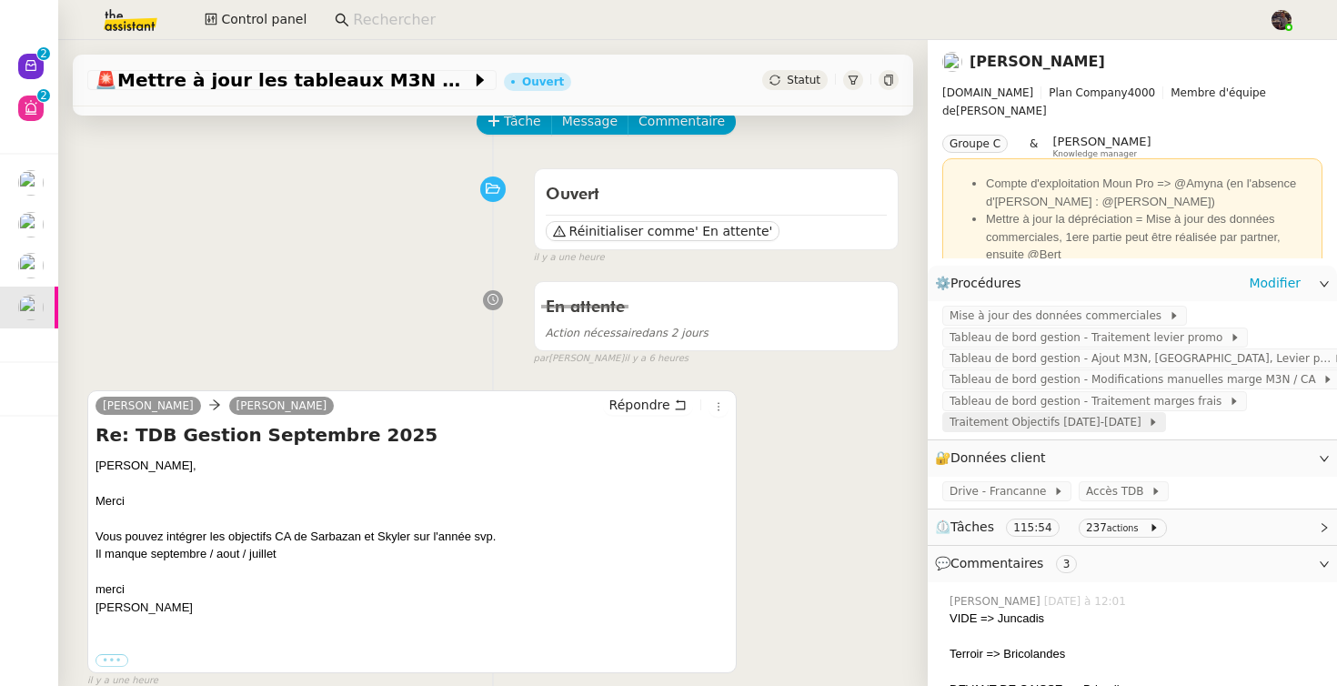
click at [1084, 426] on span "Traitement Objectifs 2024-2025" at bounding box center [1048, 422] width 198 height 18
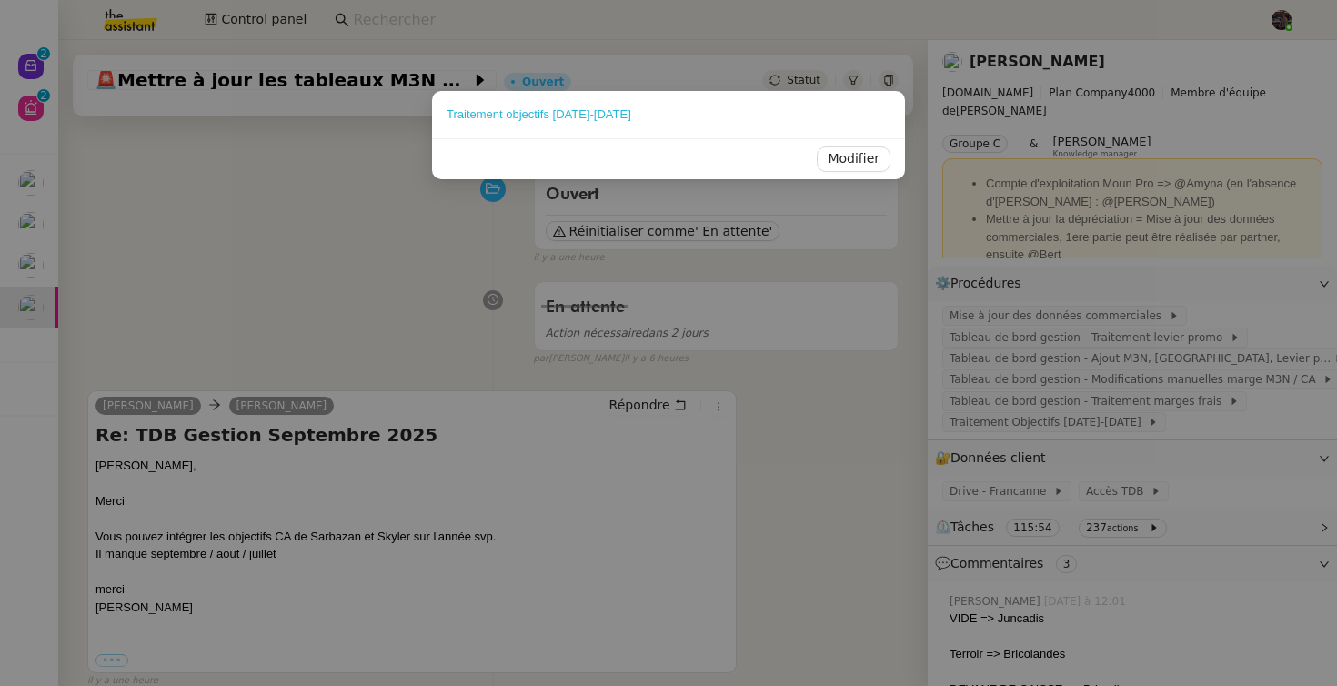
click at [539, 109] on link "Traitement objectifs 2024-2025" at bounding box center [539, 114] width 185 height 14
click at [824, 527] on nz-modal-container "Traitement objectifs 2024-2025 Modifier" at bounding box center [668, 343] width 1337 height 686
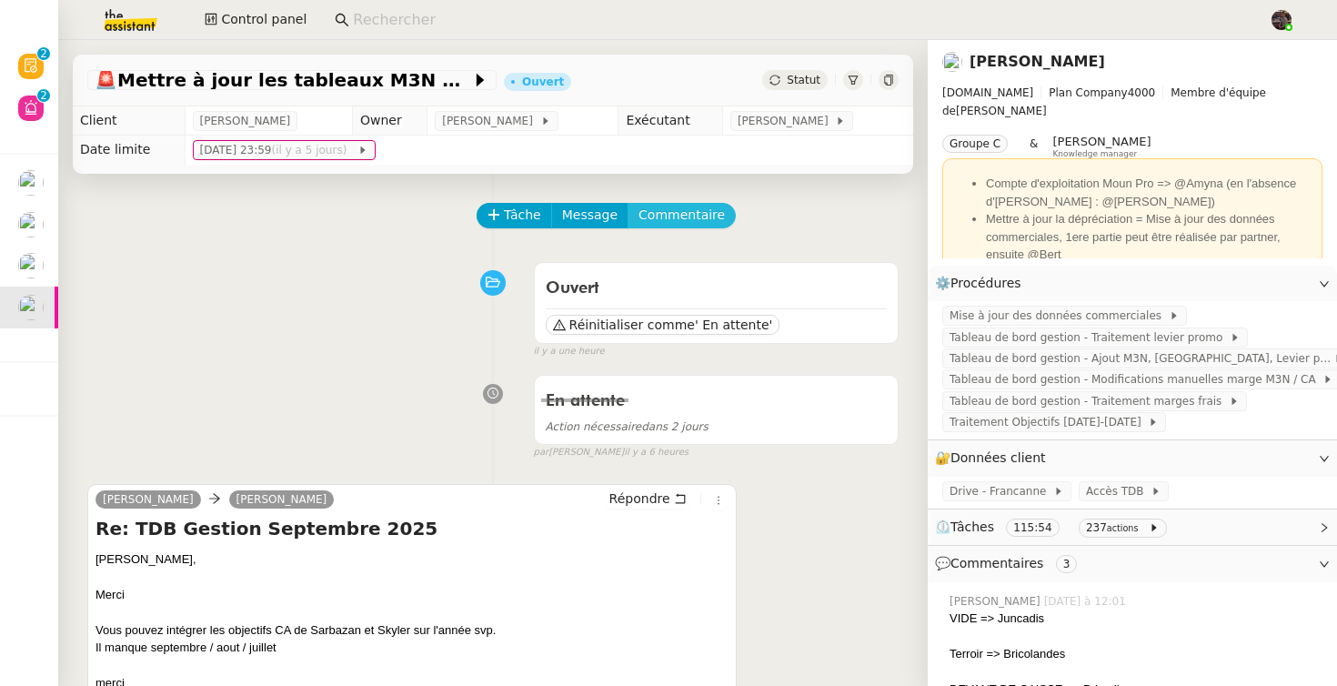
click at [676, 212] on span "Commentaire" at bounding box center [681, 215] width 86 height 21
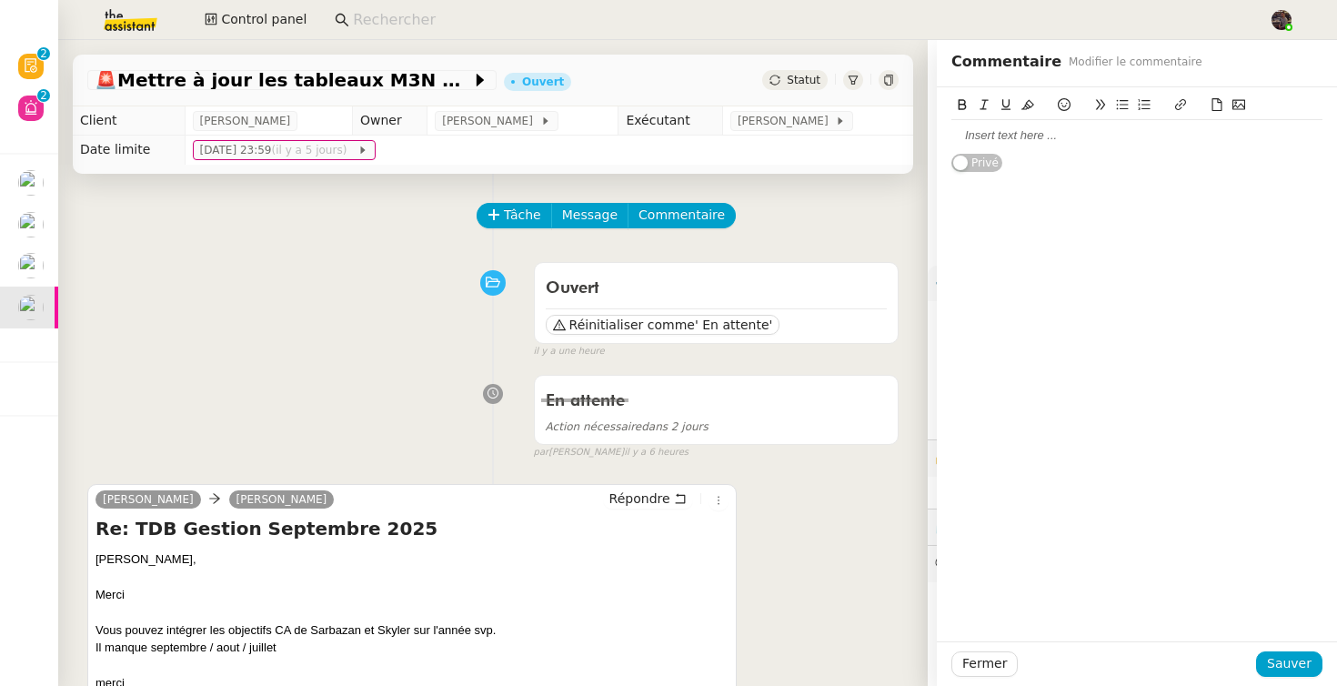
click at [999, 144] on div at bounding box center [1136, 135] width 371 height 16
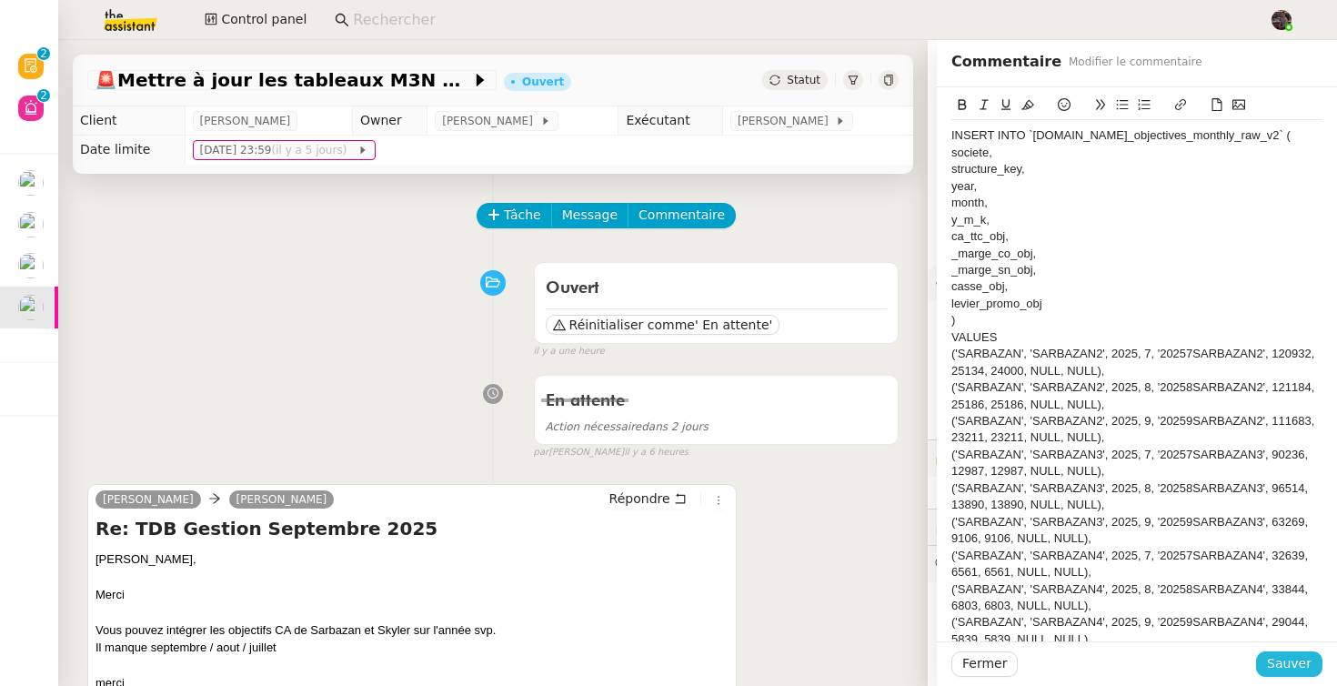
click at [1290, 658] on span "Sauver" at bounding box center [1289, 663] width 45 height 21
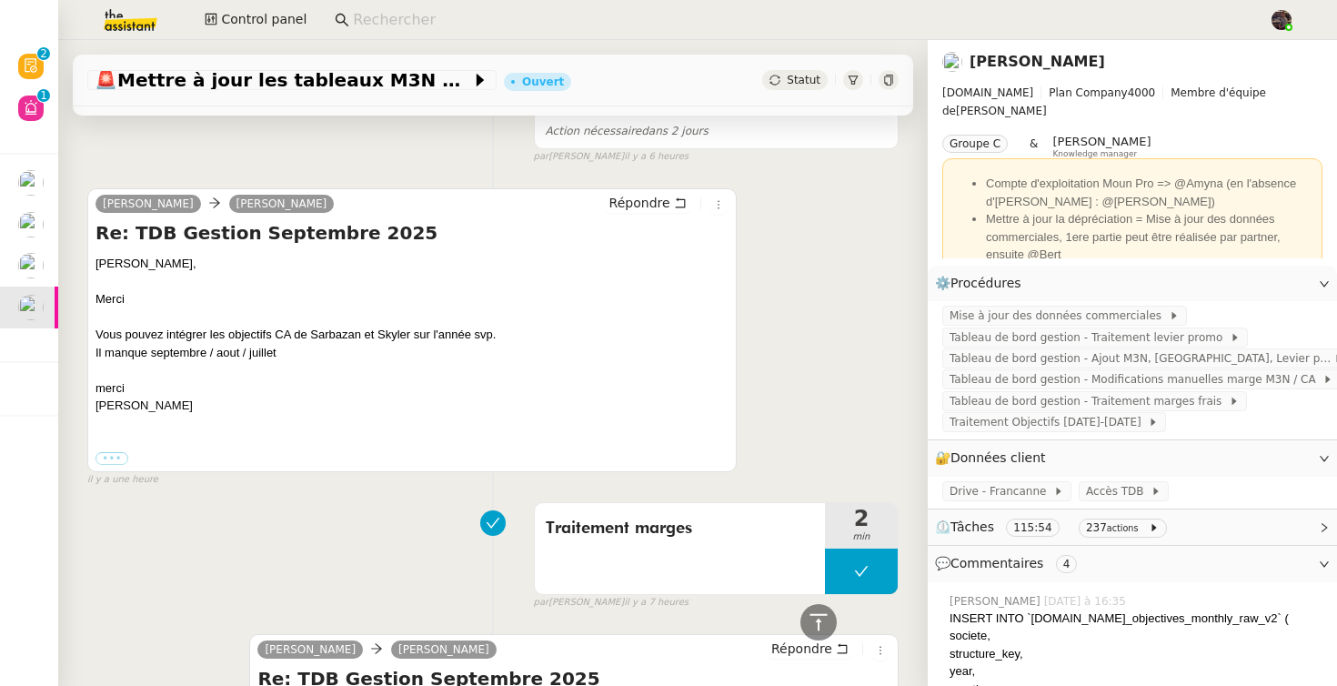
scroll to position [4055, 0]
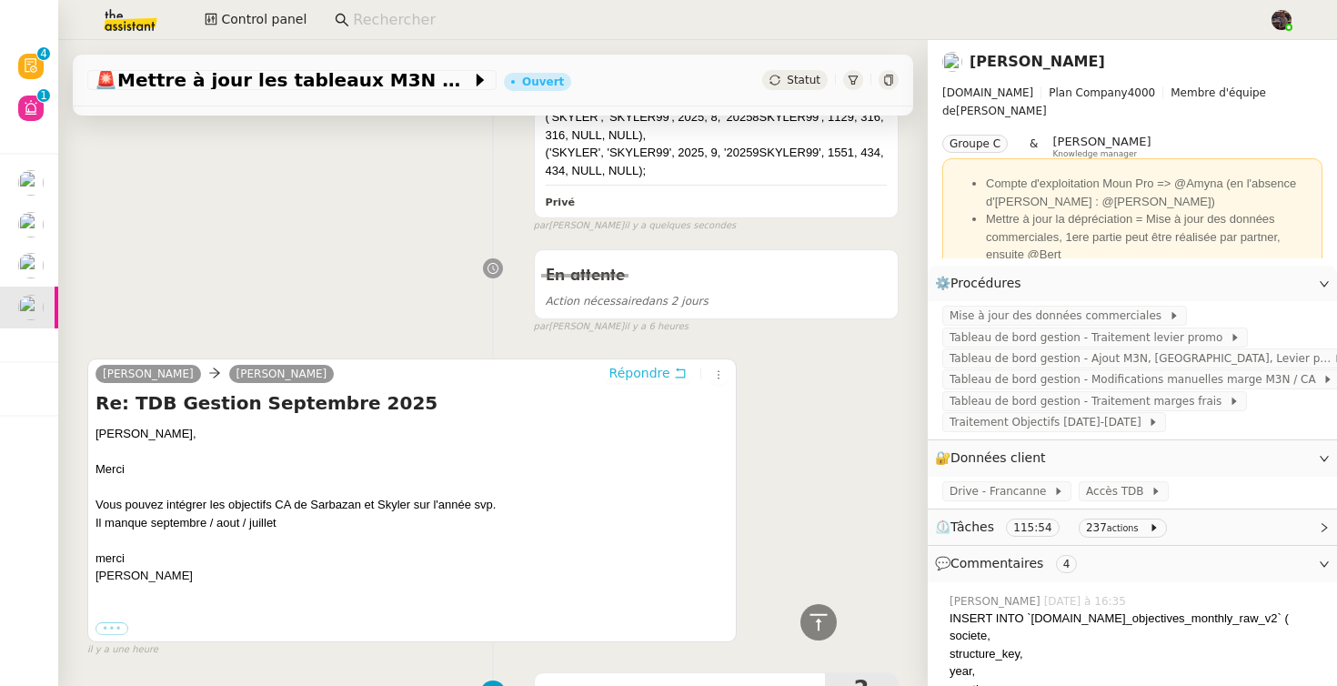
click at [612, 383] on button "Répondre" at bounding box center [648, 373] width 90 height 20
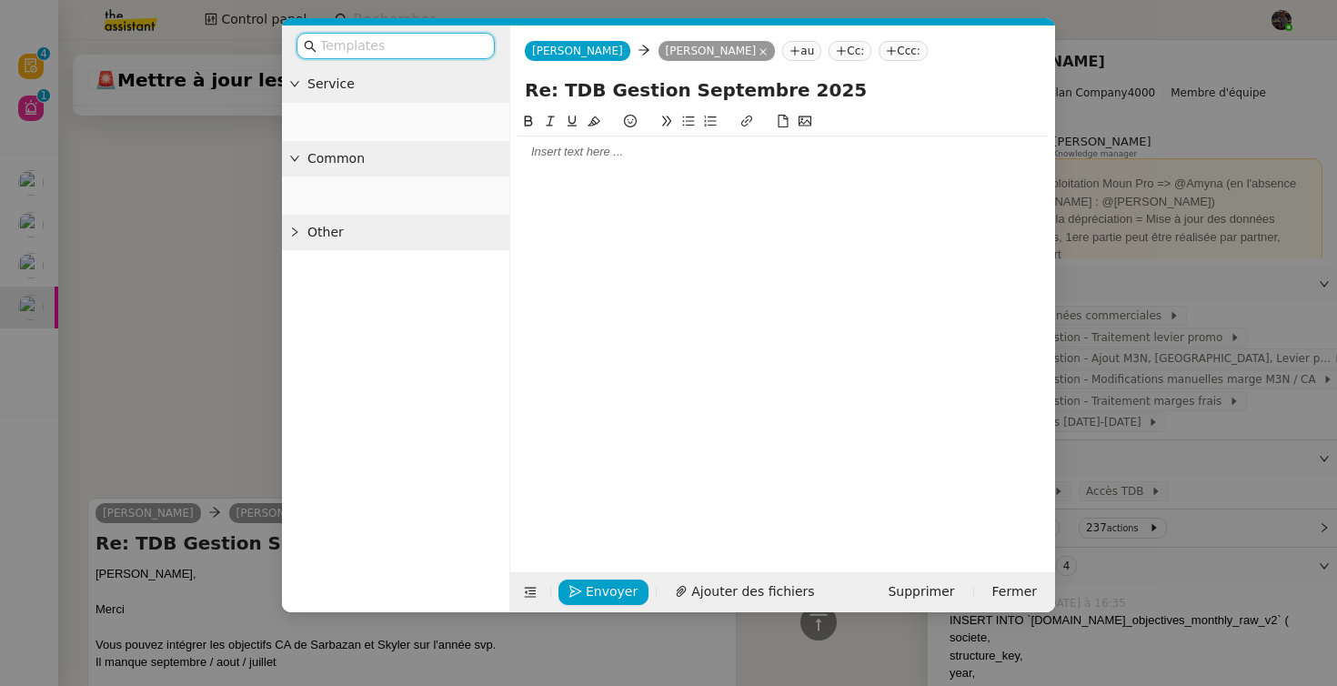
scroll to position [4194, 0]
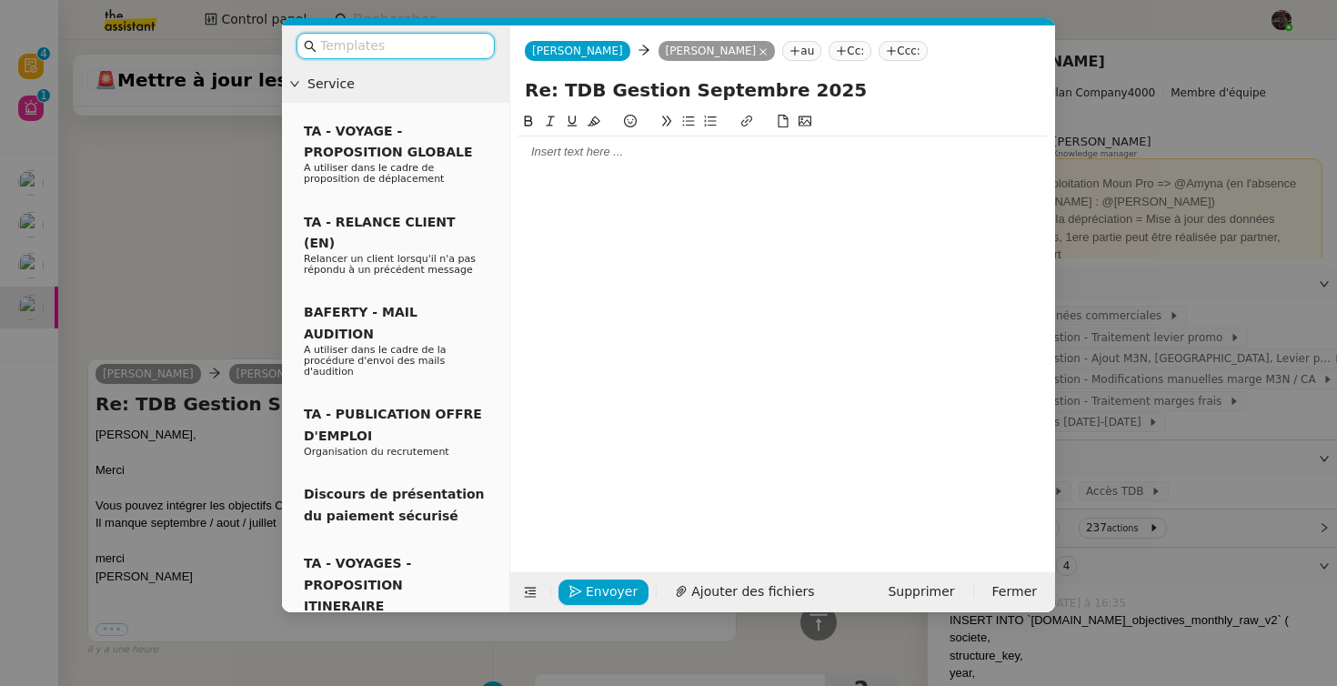
click at [577, 158] on div at bounding box center [782, 152] width 530 height 16
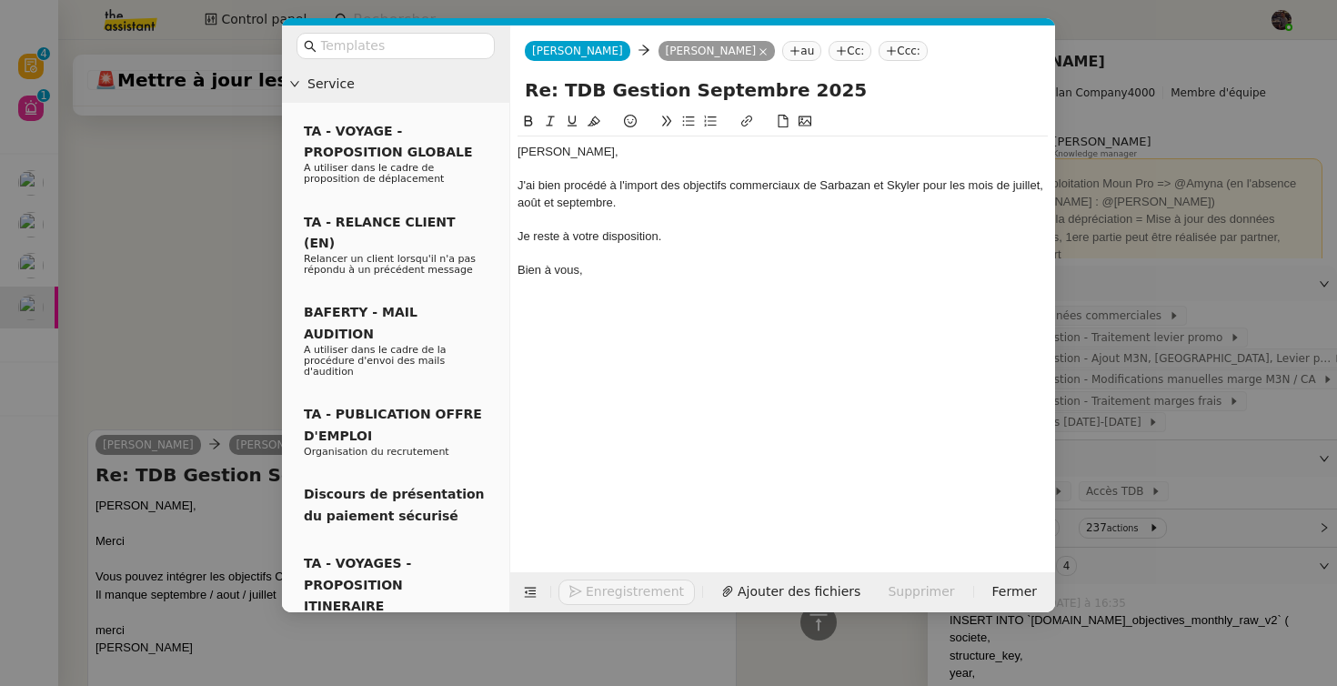
scroll to position [4318, 0]
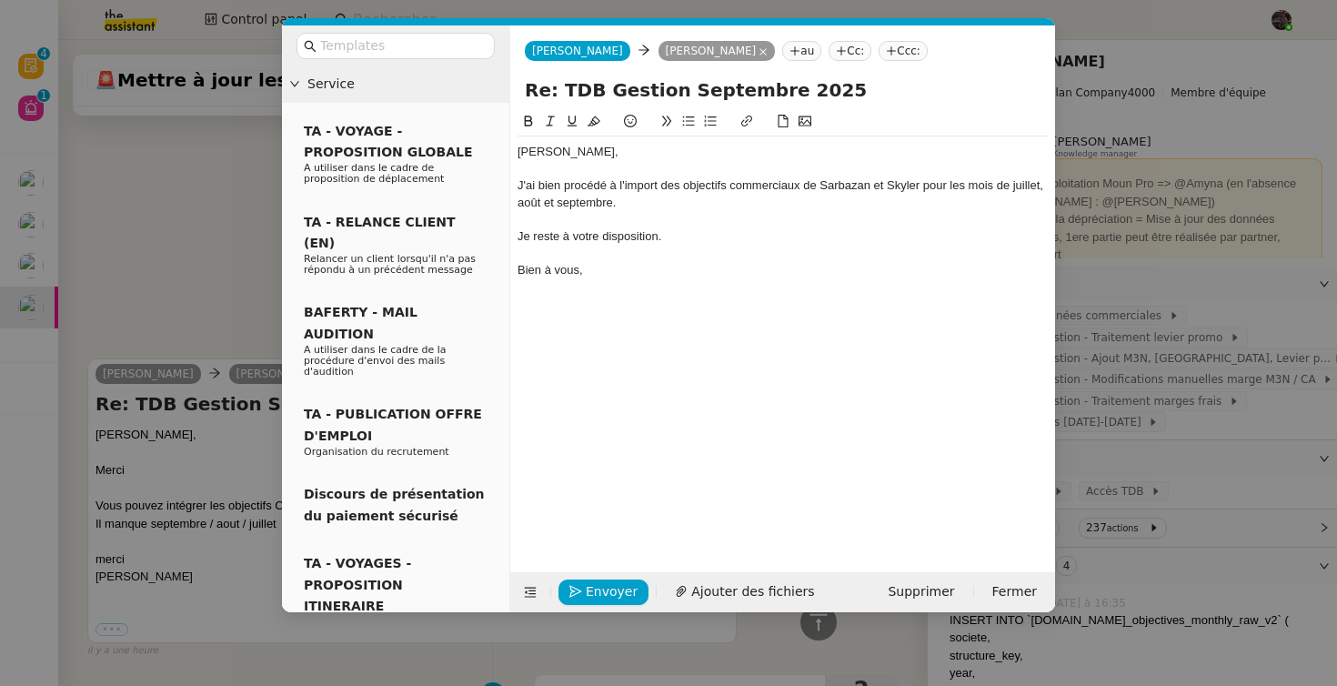
click at [227, 222] on nz-modal-container "Service TA - VOYAGE - PROPOSITION GLOBALE A utiliser dans le cadre de propositi…" at bounding box center [668, 343] width 1337 height 686
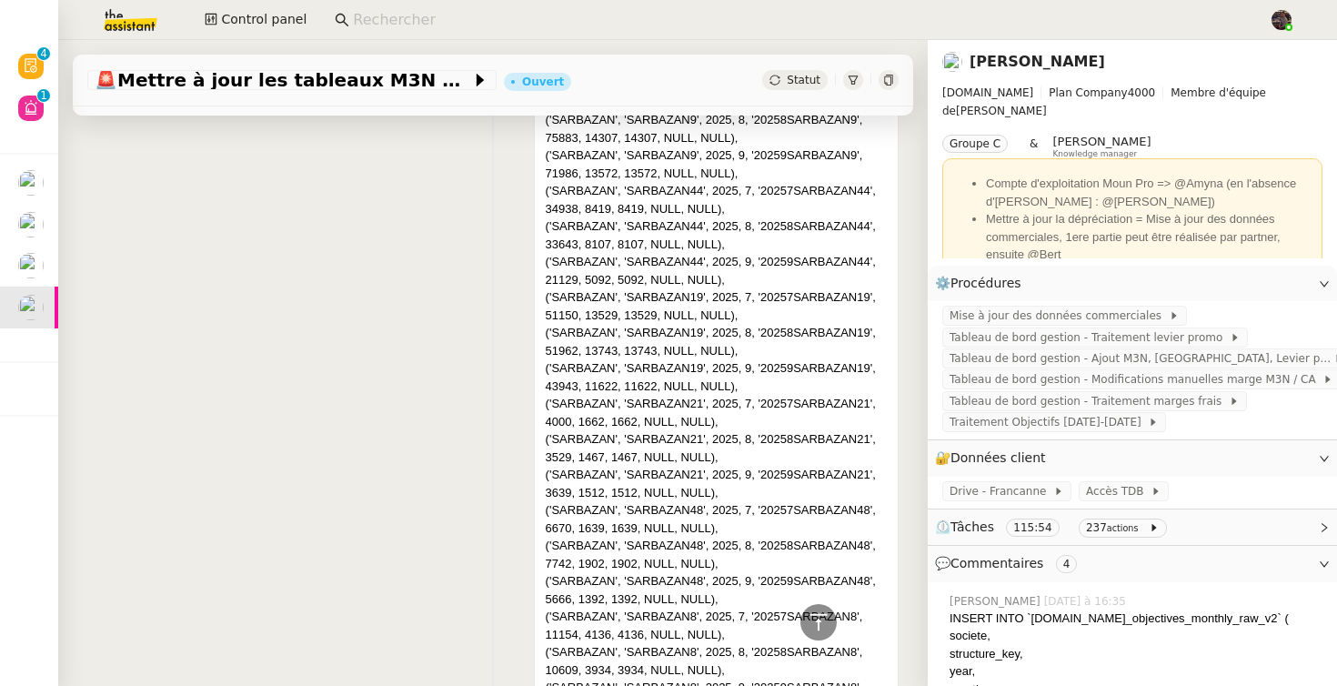
scroll to position [0, 0]
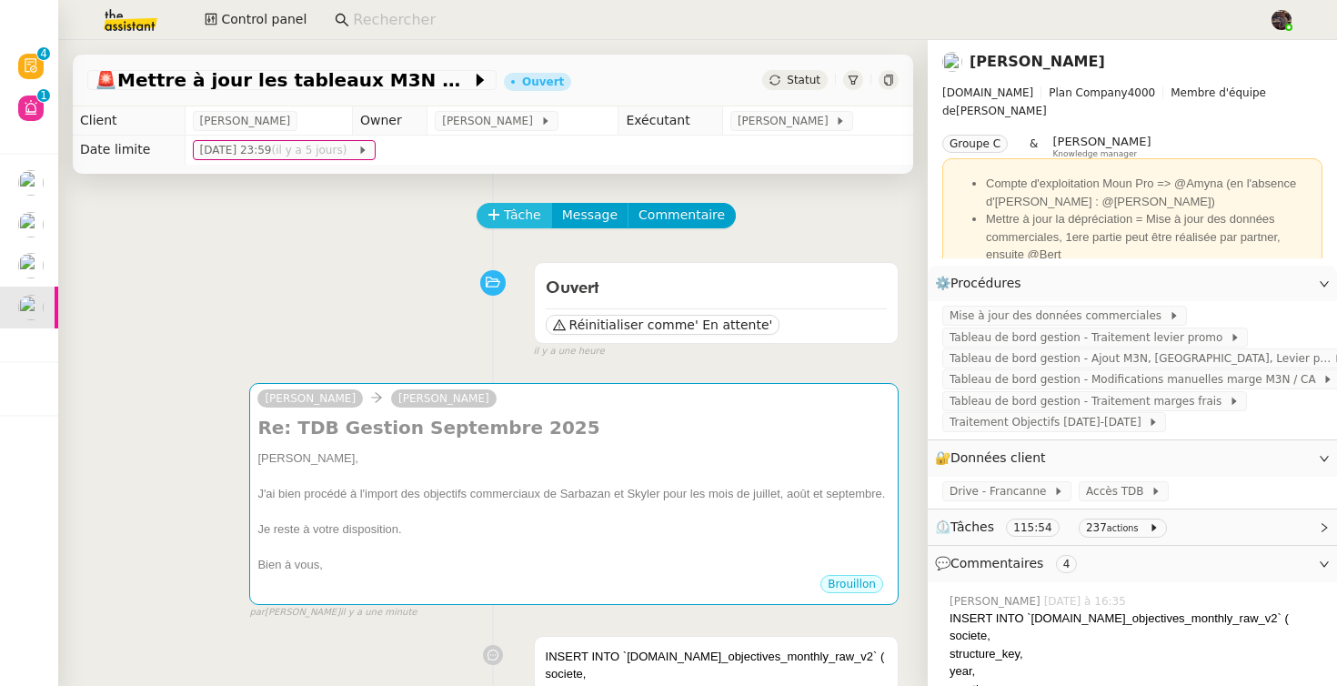
click at [512, 216] on span "Tâche" at bounding box center [522, 215] width 37 height 21
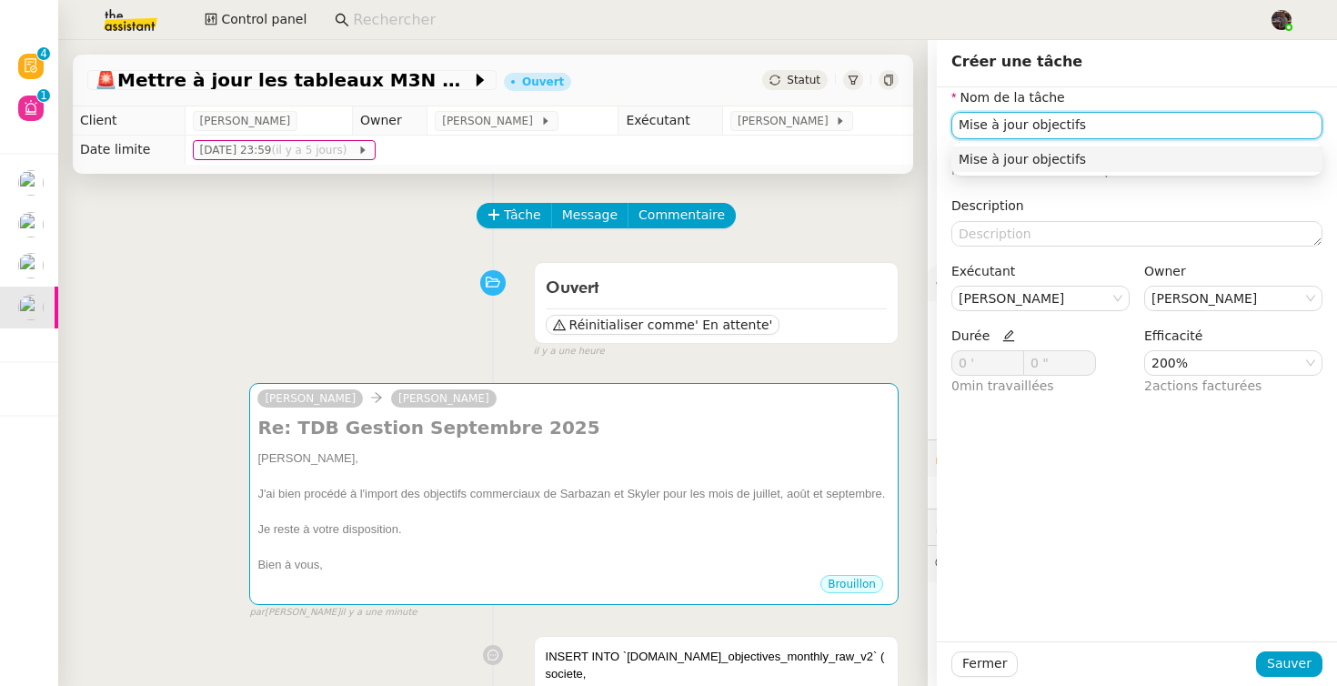
type input "Mise à jour objectifs"
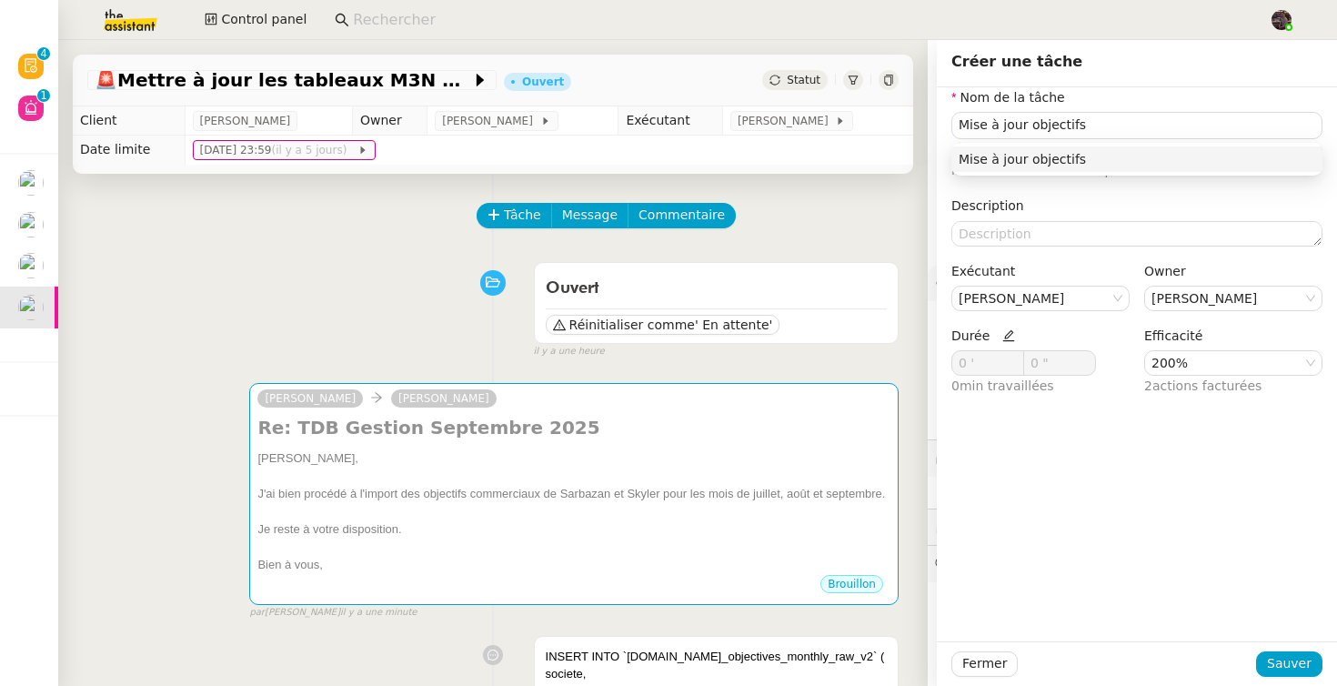
click at [1002, 330] on icon at bounding box center [1008, 335] width 13 height 13
click at [961, 360] on input "0 '" at bounding box center [987, 363] width 71 height 24
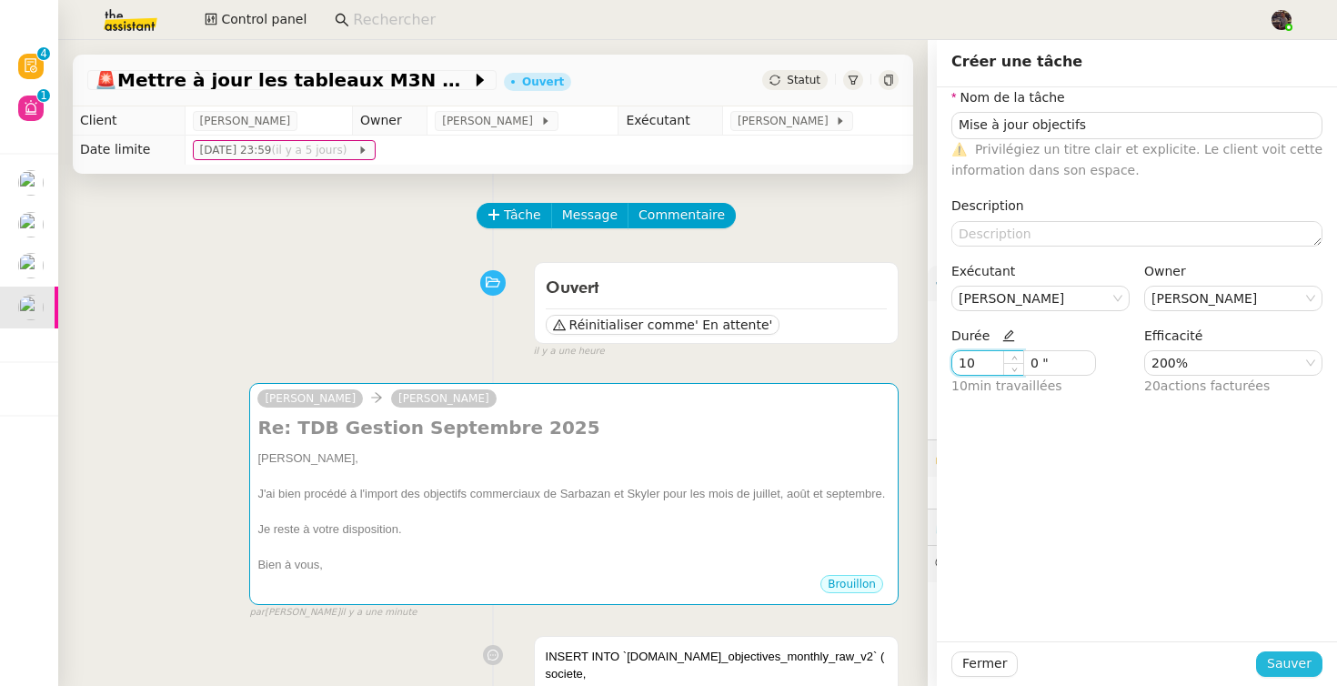
type input "10 '"
click at [1298, 662] on span "Sauver" at bounding box center [1289, 663] width 45 height 21
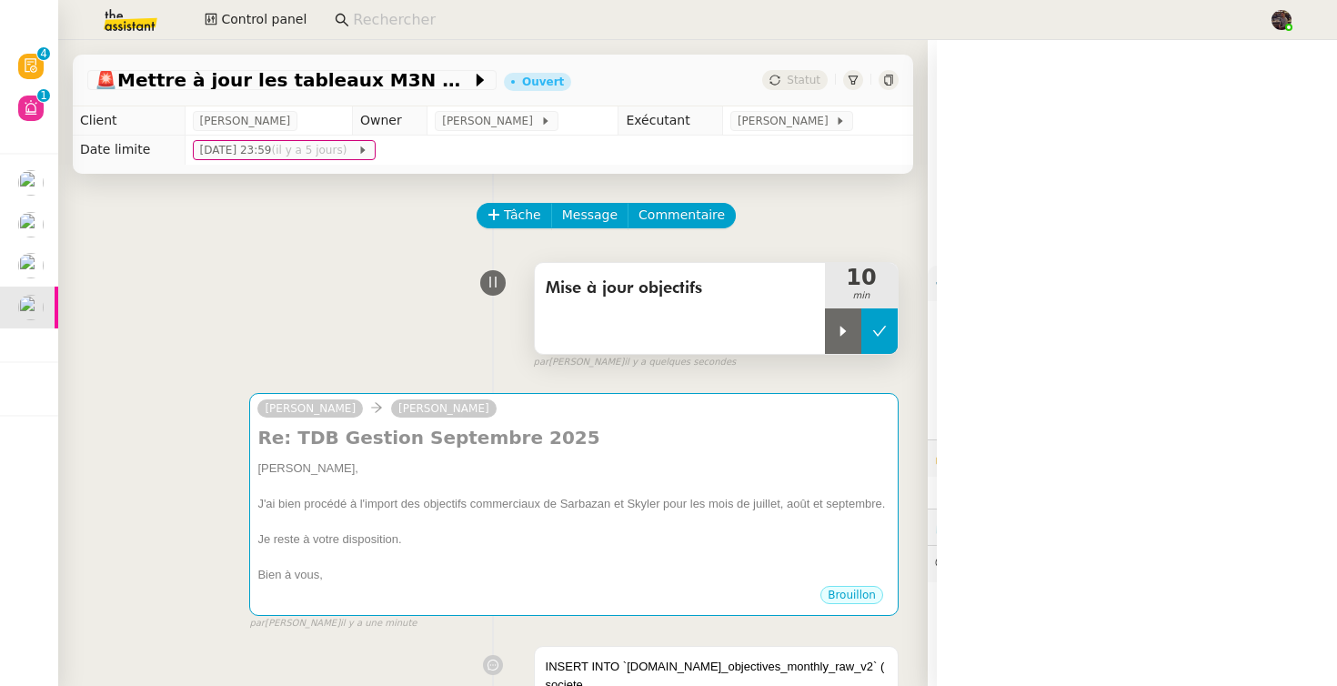
click at [878, 328] on icon at bounding box center [879, 331] width 15 height 15
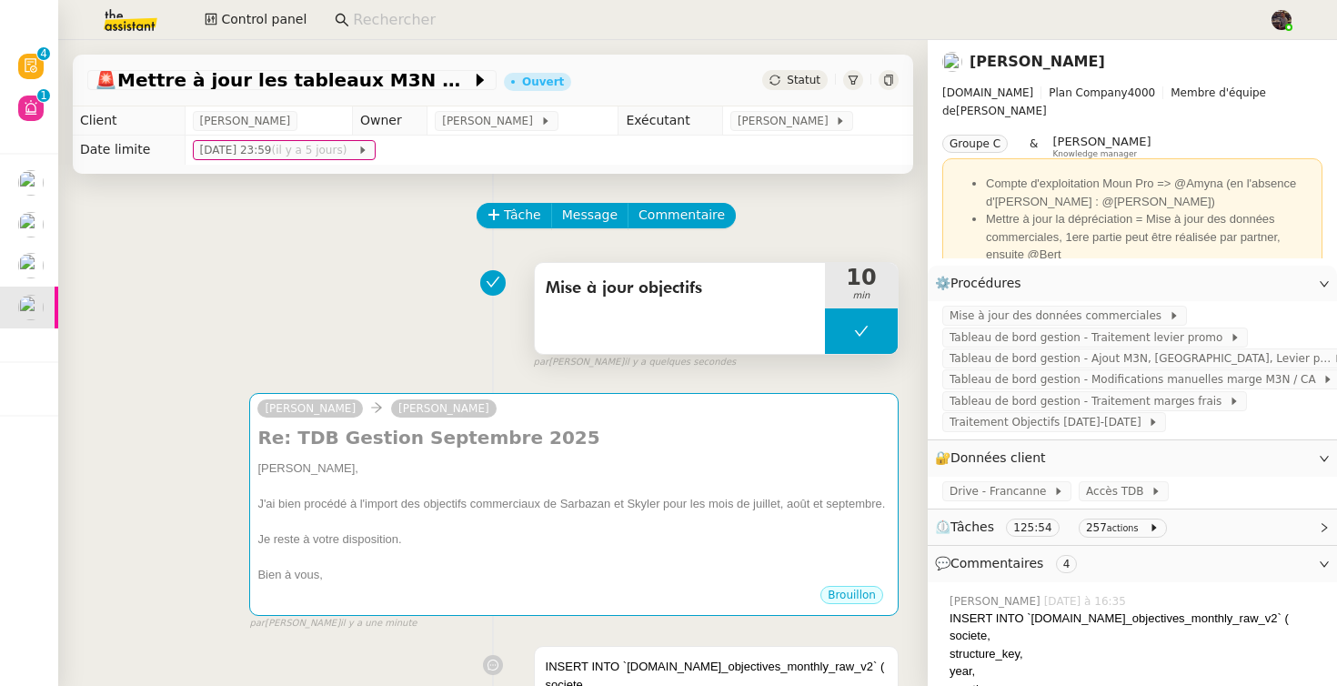
click at [846, 326] on button at bounding box center [861, 330] width 73 height 45
click at [846, 326] on icon at bounding box center [843, 331] width 15 height 15
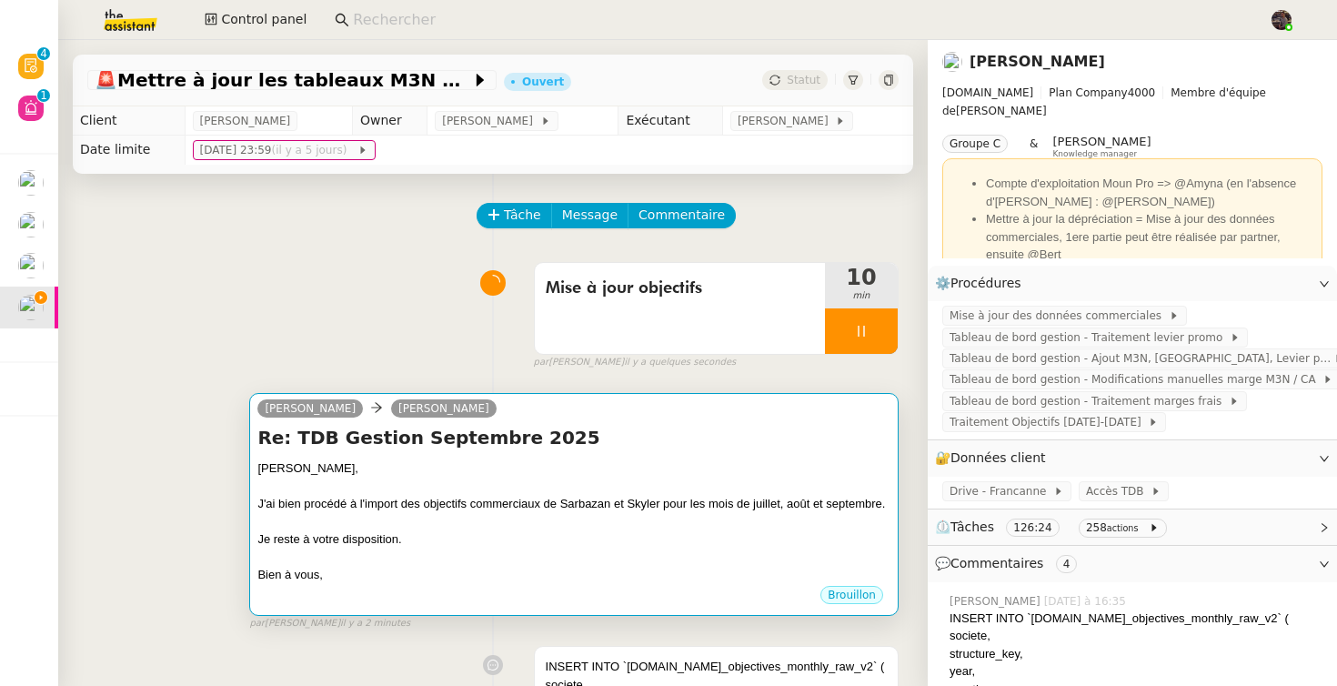
click at [770, 444] on h4 "Re: TDB Gestion Septembre 2025" at bounding box center [573, 437] width 633 height 25
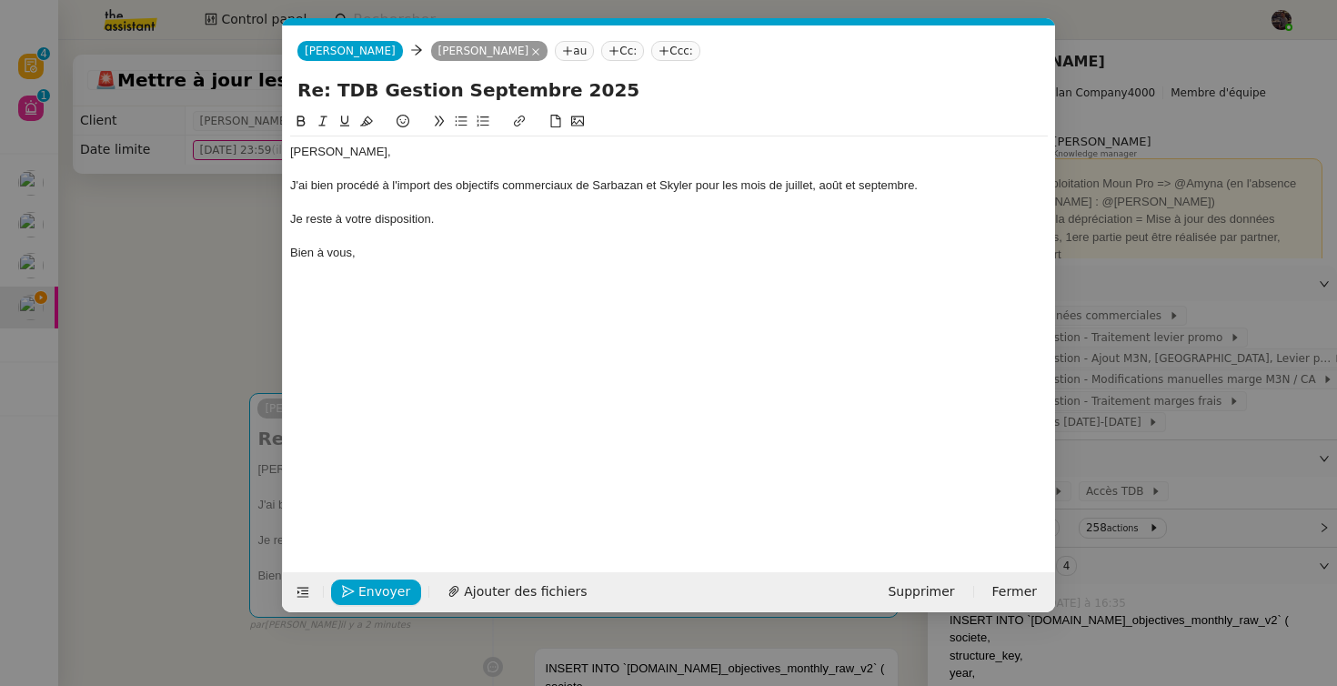
scroll to position [0, 38]
click at [916, 182] on div "J'ai bien procédé à l'import des objectifs commerciaux de Sarbazan et Skyler po…" at bounding box center [669, 185] width 758 height 16
click at [148, 667] on nz-modal-container "Service TA - VOYAGE - PROPOSITION GLOBALE A utiliser dans le cadre de propositi…" at bounding box center [668, 343] width 1337 height 686
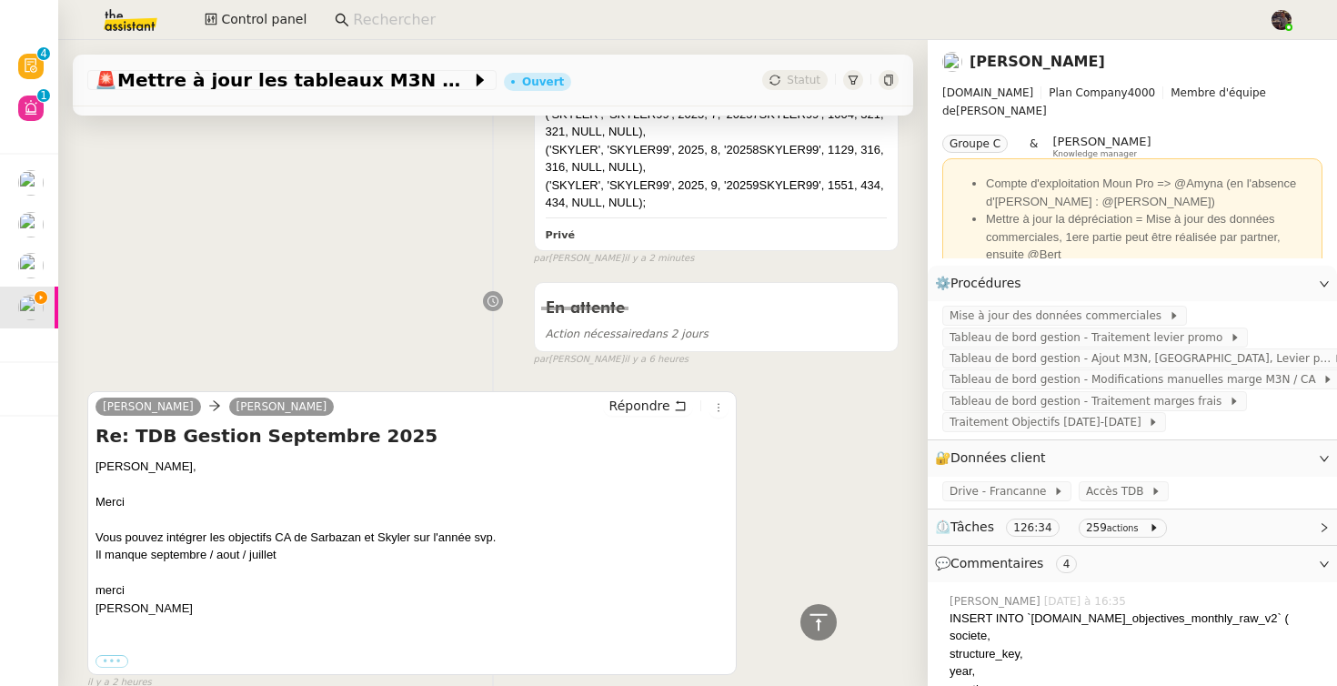
scroll to position [4295, 0]
click at [306, 346] on div "En attente Action nécessaire dans 2 jours false par Bert C. il y a 6 heures" at bounding box center [492, 320] width 811 height 94
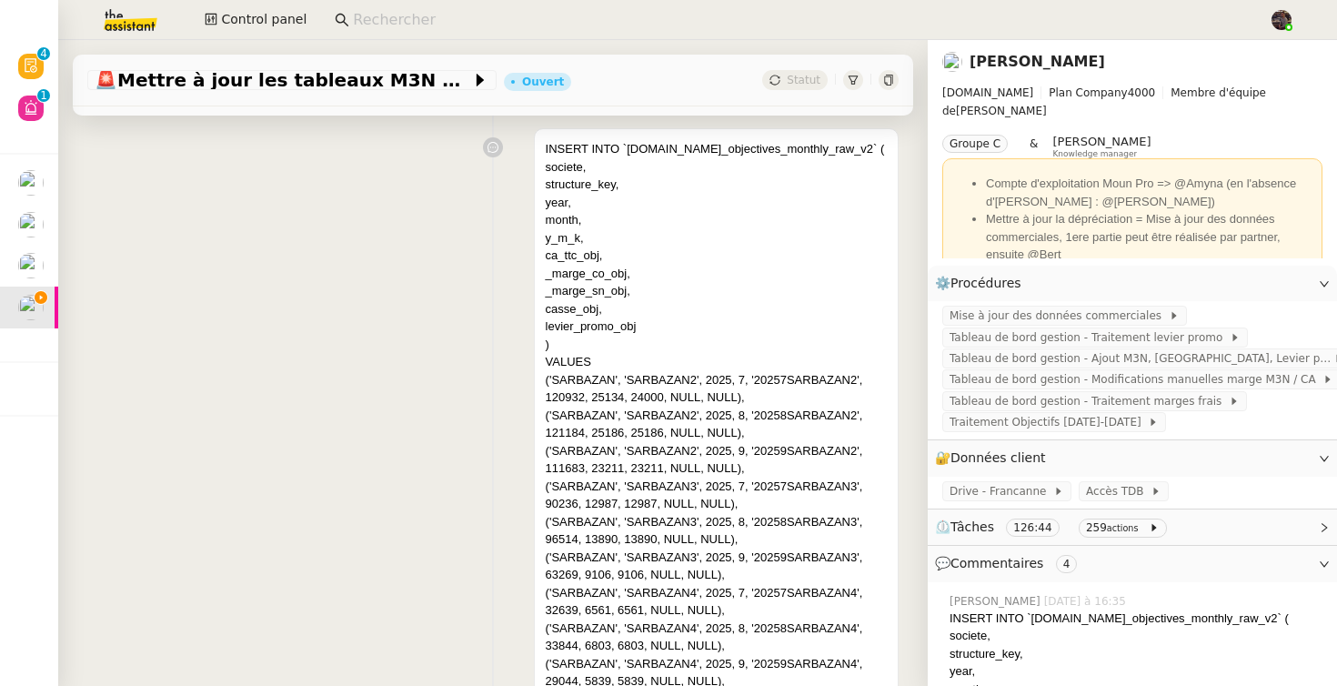
scroll to position [0, 0]
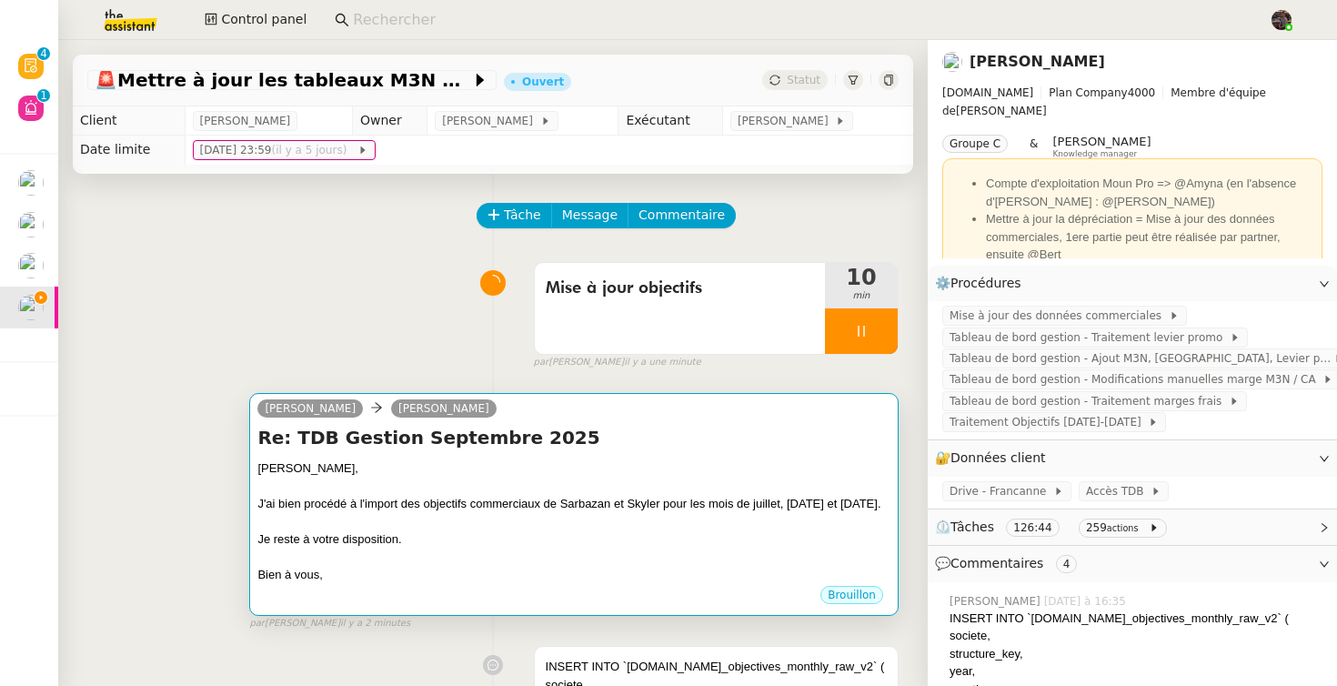
click at [649, 457] on div "Re: TDB Gestion Septembre 2025 Guillaume, J'ai bien procédé à l'import des obje…" at bounding box center [573, 504] width 633 height 159
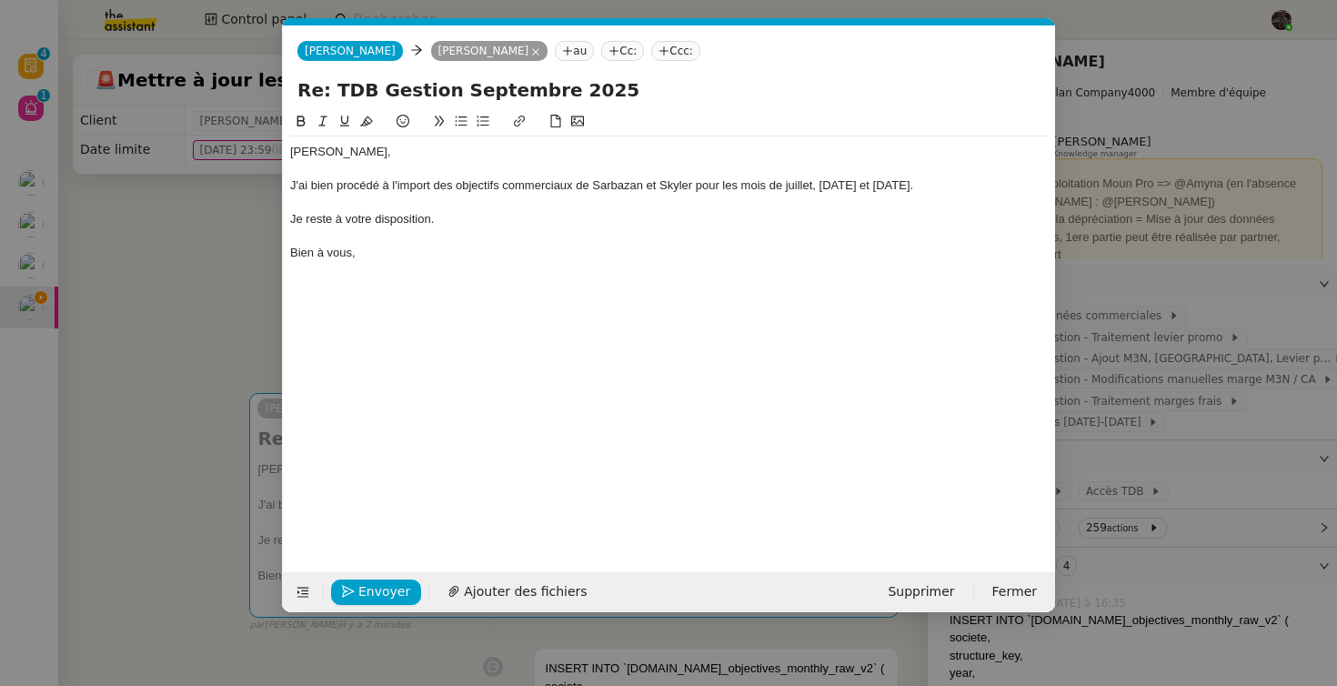
scroll to position [0, 38]
click at [374, 588] on span "Envoyer" at bounding box center [384, 591] width 52 height 21
click at [374, 588] on span "Confirmer l'envoi" at bounding box center [412, 591] width 109 height 21
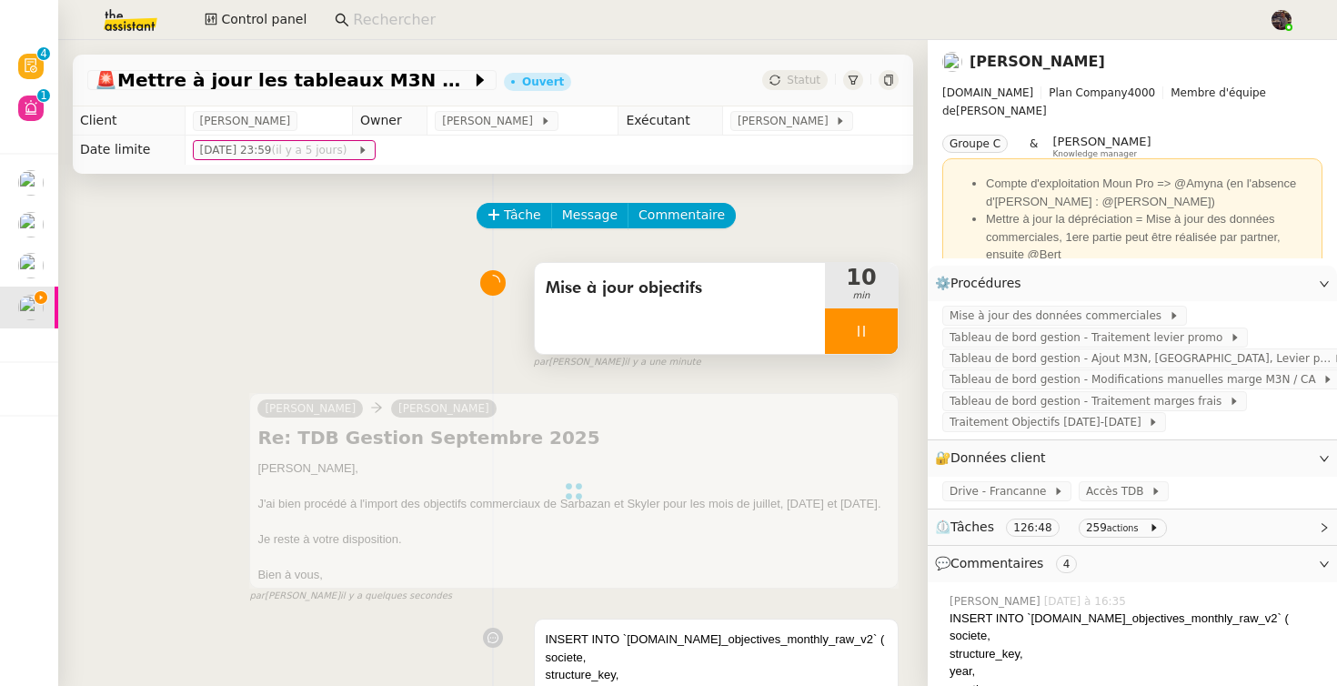
click at [876, 328] on div at bounding box center [861, 330] width 73 height 45
click at [876, 328] on icon at bounding box center [879, 331] width 15 height 15
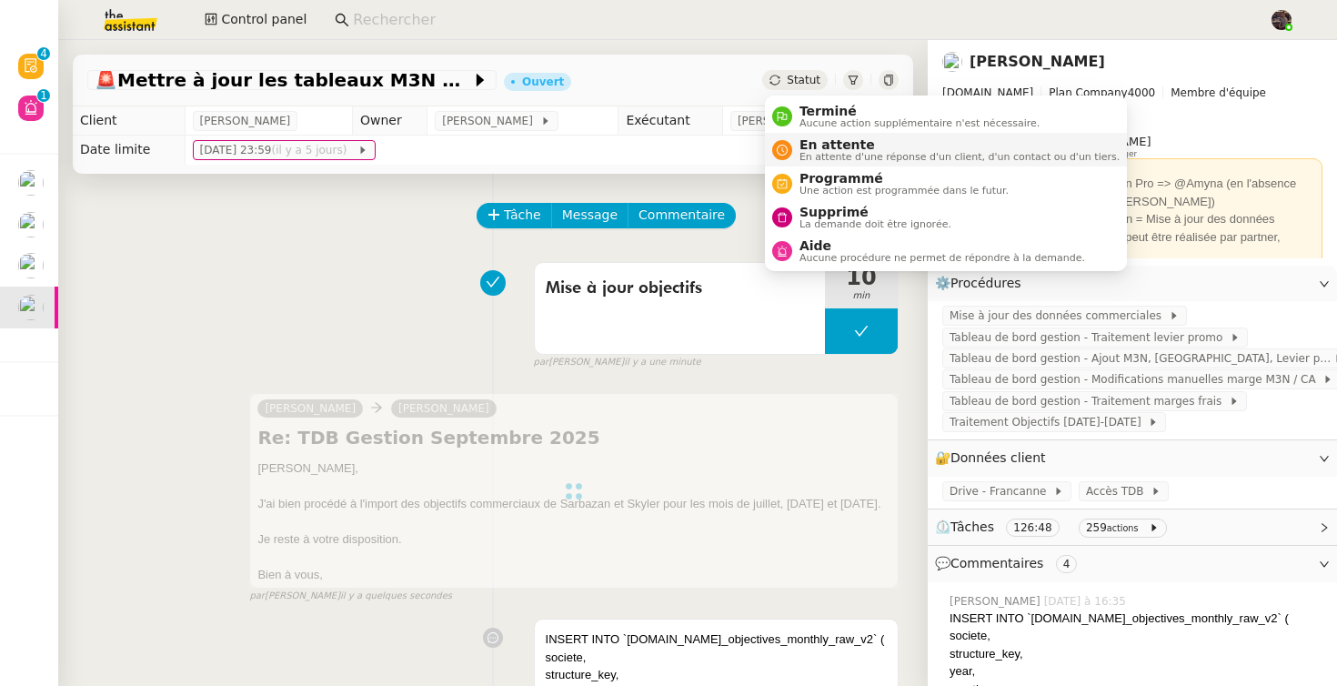
click at [824, 141] on span "En attente" at bounding box center [959, 144] width 320 height 15
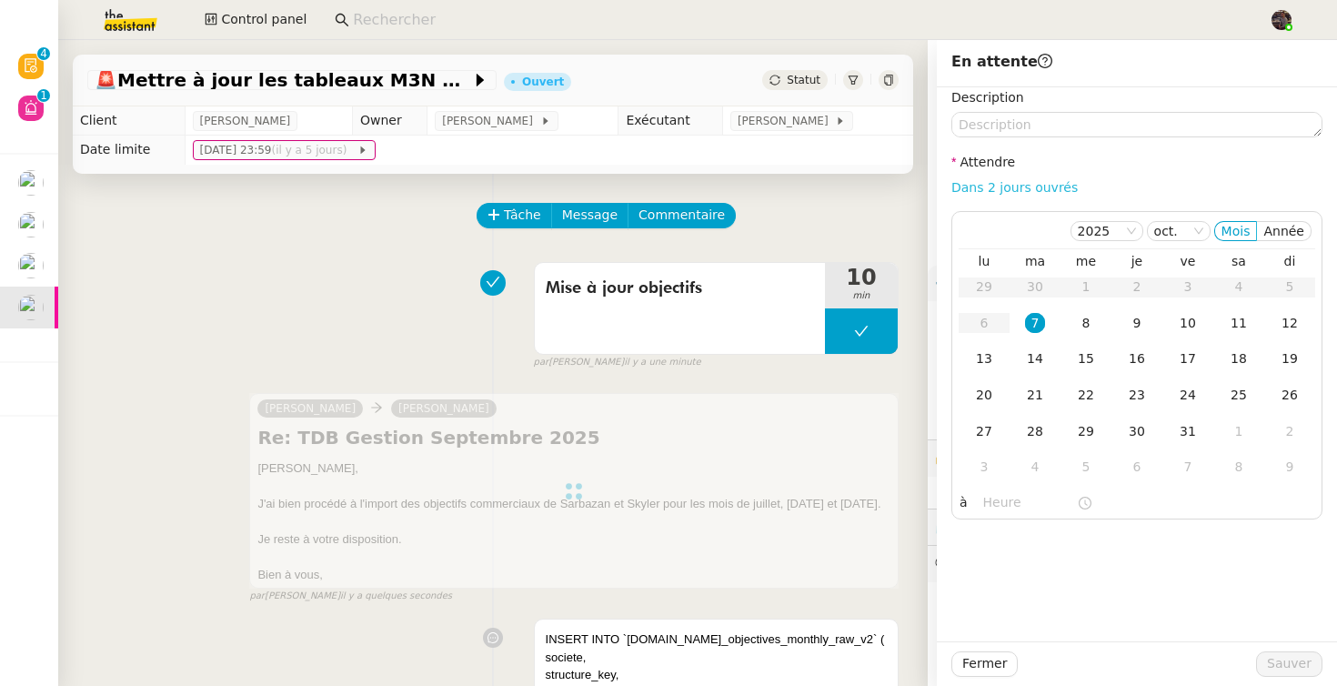
click at [1039, 194] on link "Dans 2 jours ouvrés" at bounding box center [1014, 187] width 126 height 15
type input "07:00"
click at [1276, 665] on span "Sauver" at bounding box center [1289, 663] width 45 height 21
